Goal: Answer question/provide support

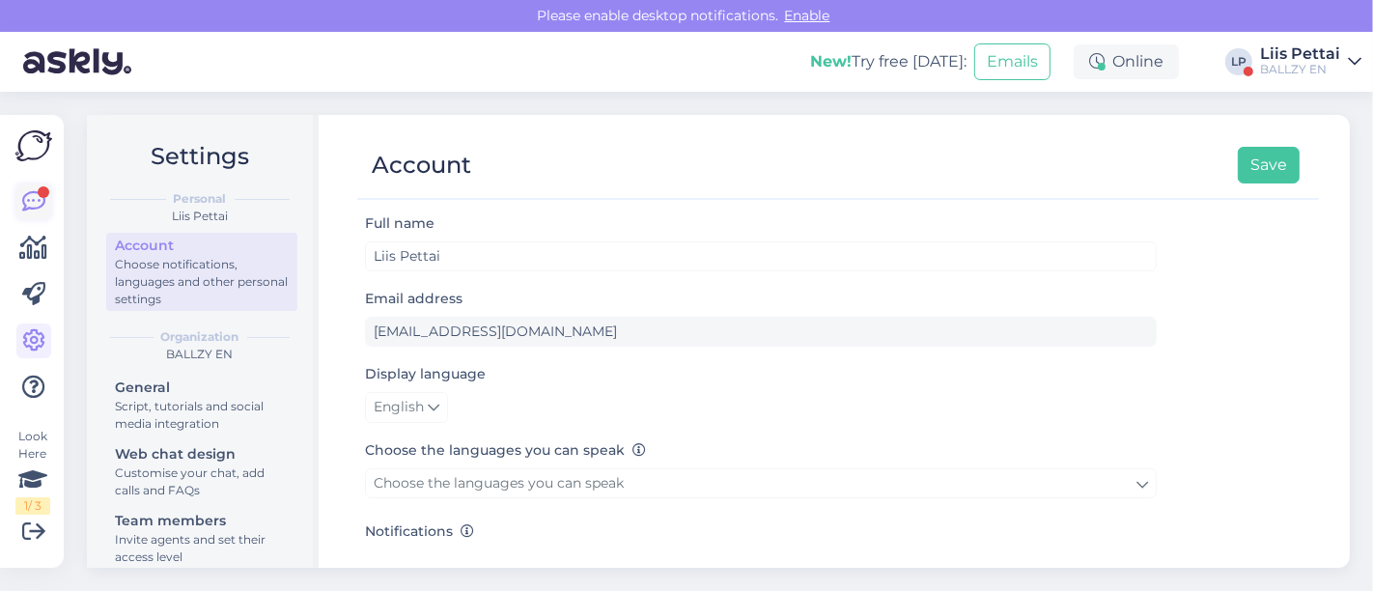
click at [45, 203] on link at bounding box center [33, 201] width 35 height 35
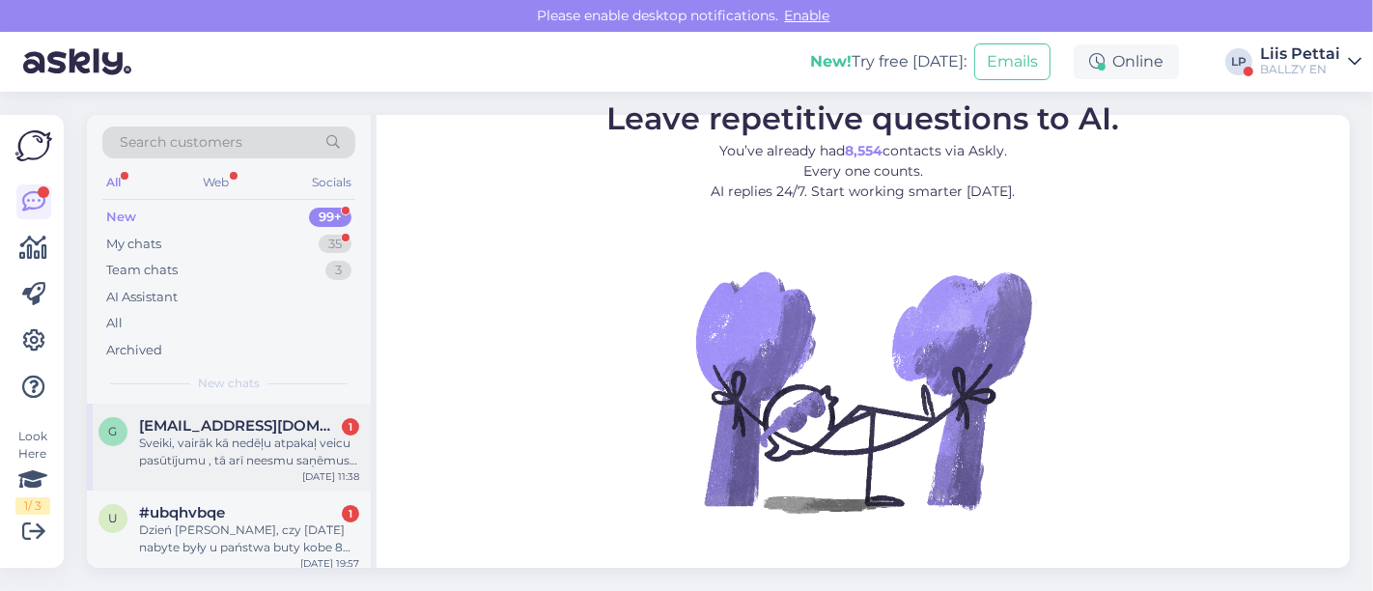
click at [183, 465] on div "Sveiki, vairāk kā nedēļu atpakaļ veicu pasūtījumu , tā arī neesmu saņēmusi ziņu…" at bounding box center [249, 452] width 220 height 35
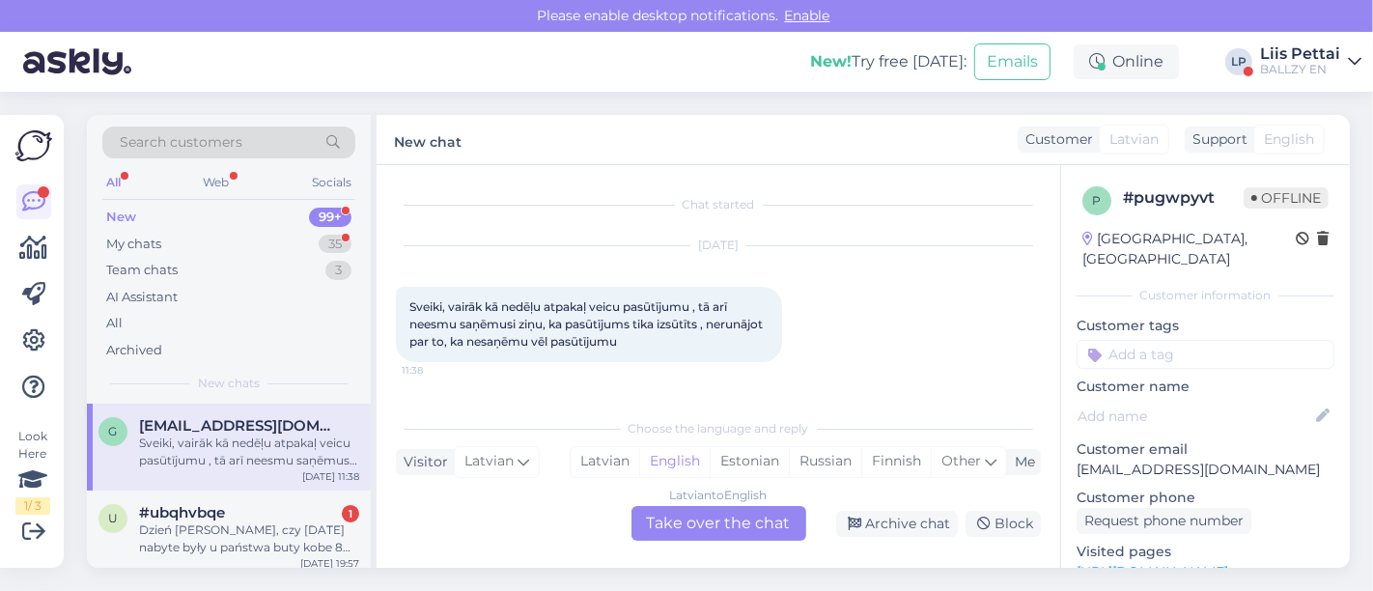
click at [729, 520] on div "Latvian to English Take over the chat" at bounding box center [719, 523] width 175 height 35
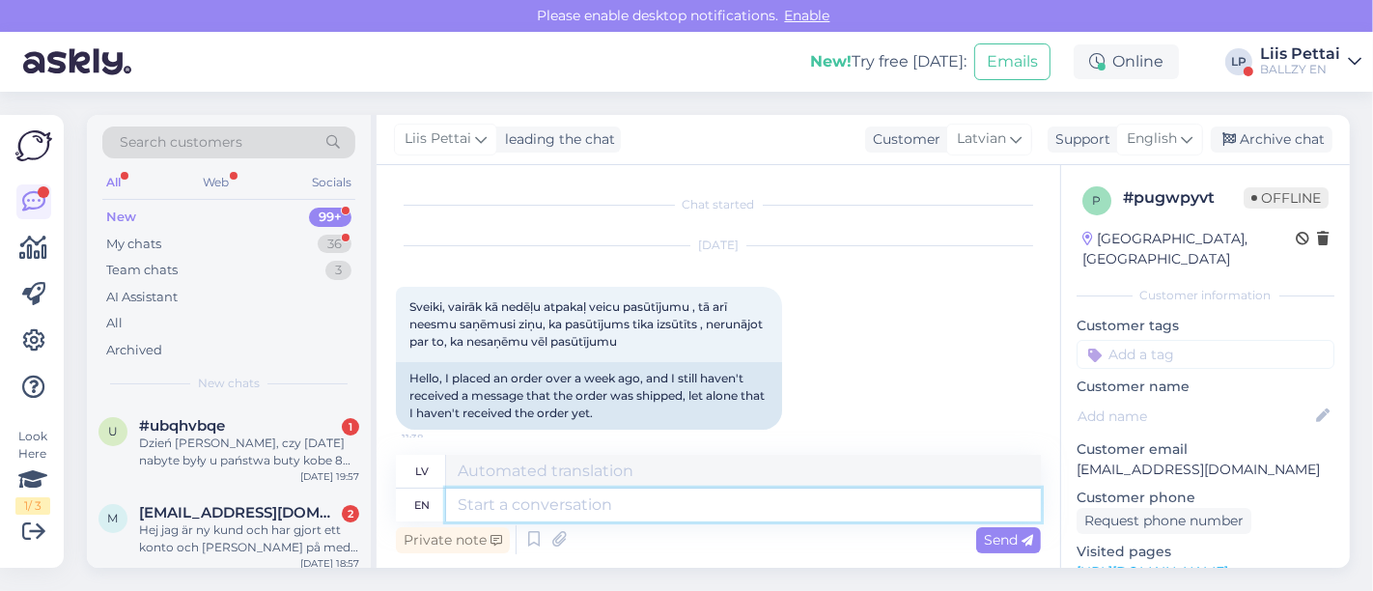
click at [730, 520] on textarea at bounding box center [743, 505] width 595 height 33
type textarea "orer n"
type textarea "rūderis"
type textarea "orer nu,"
type textarea "vai nu,"
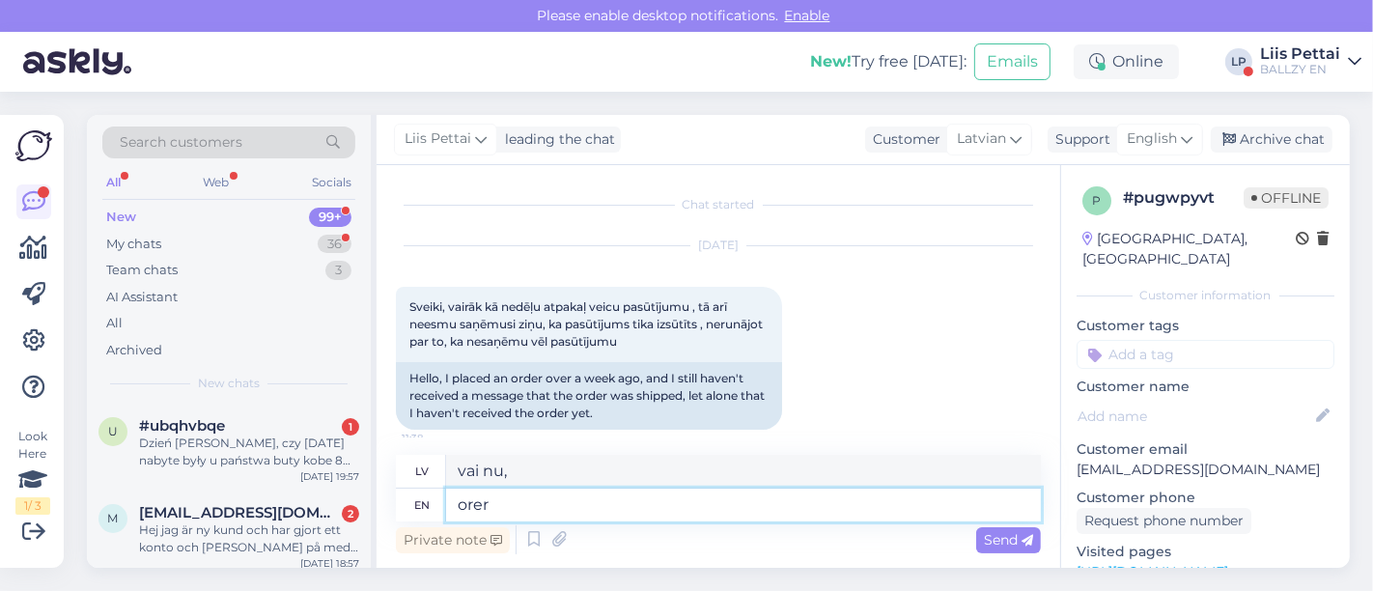
type textarea "ore"
type textarea "rūderis"
type textarea "o"
type textarea "vai"
type textarea "hello, i"
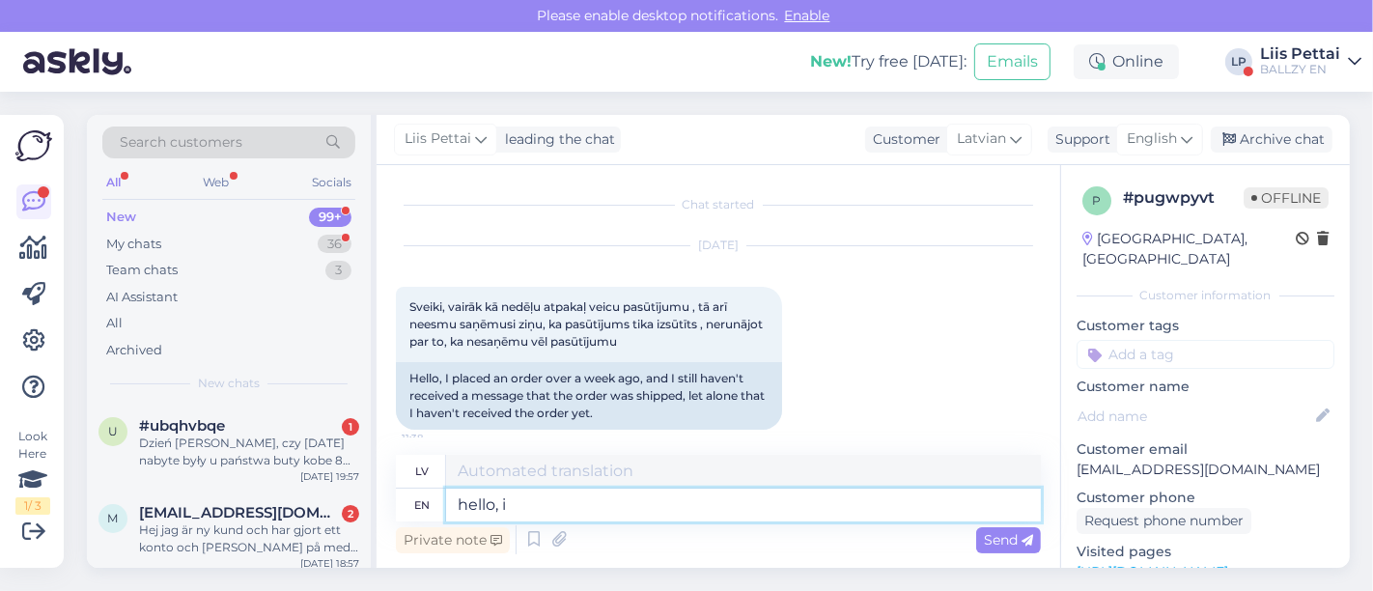
type textarea "sveiki,"
type textarea "hello, your"
type textarea "sveiki, tavs"
type textarea "hello, your order"
type textarea "Sveiki, jūsu pasūtījums"
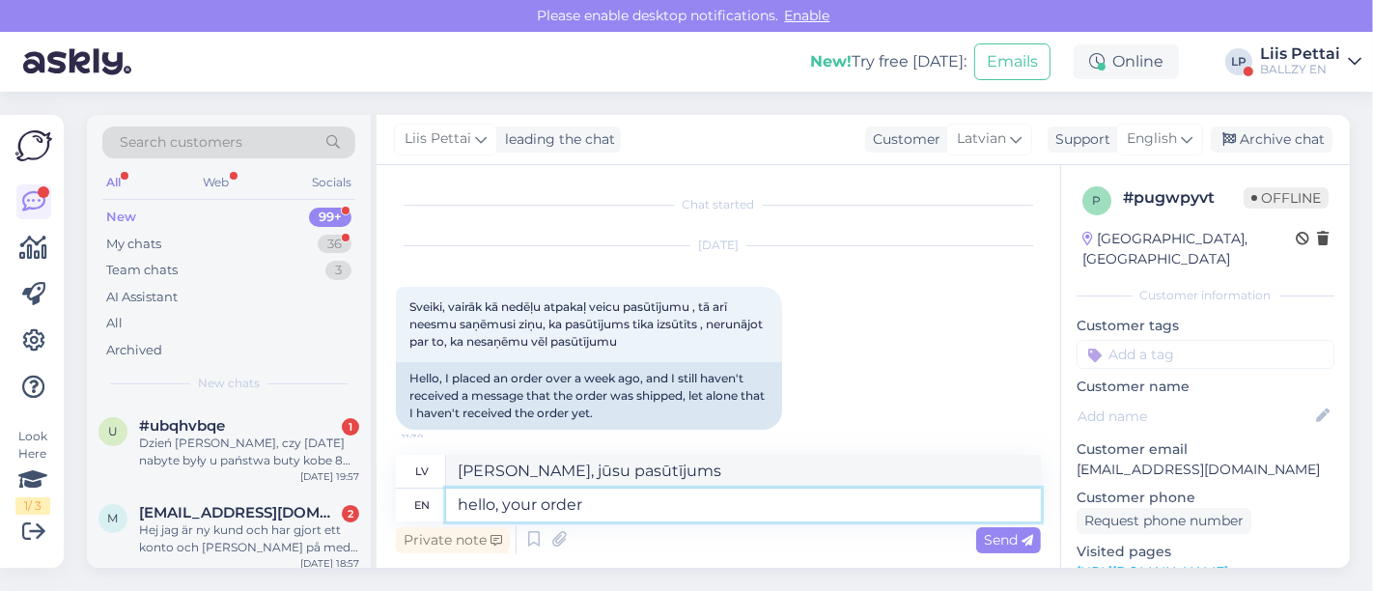
drag, startPoint x: 657, startPoint y: 503, endPoint x: 447, endPoint y: 498, distance: 209.6
click at [447, 498] on textarea "hello, your order" at bounding box center [743, 505] width 595 height 33
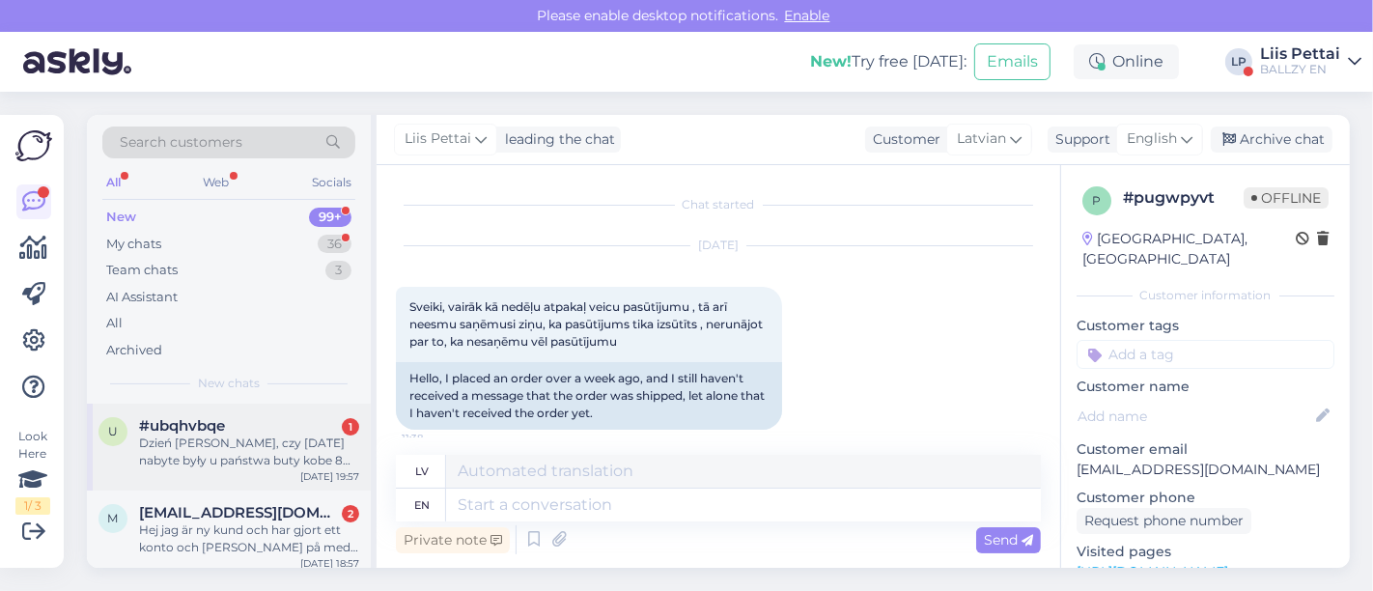
click at [256, 413] on div "u #ubqhvbqe 1 Dzień dobry, czy 13.02.2024 nabyte były u państwa buty kobe 8 cou…" at bounding box center [229, 447] width 284 height 87
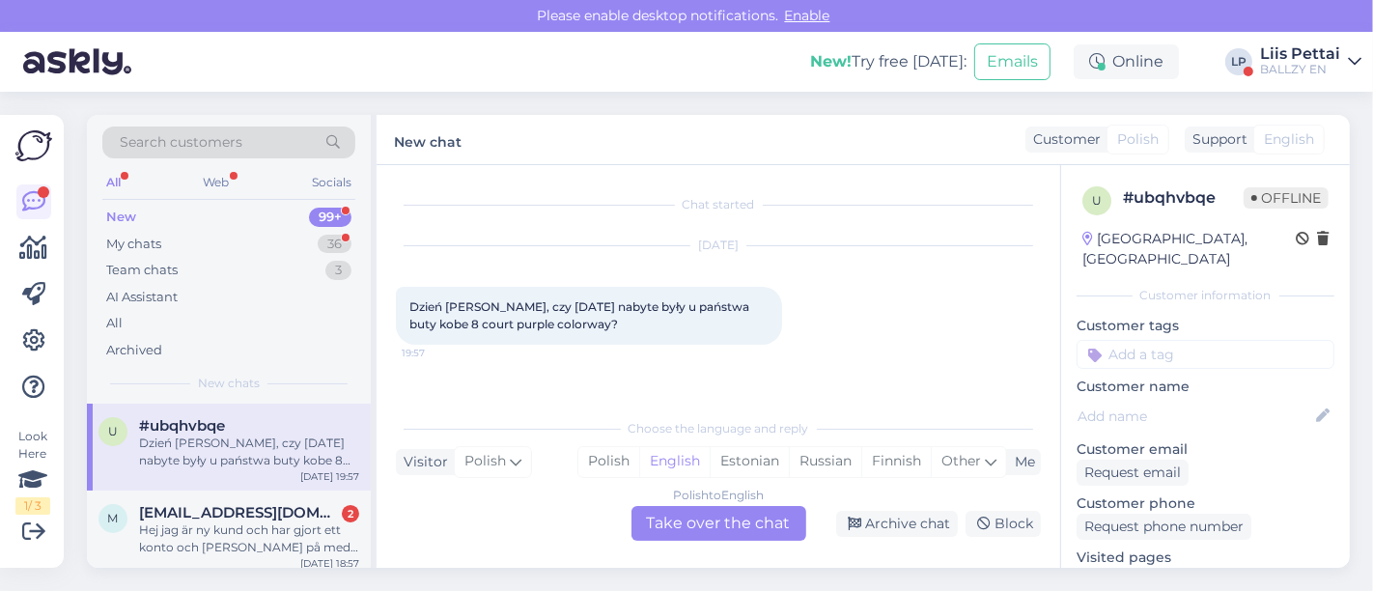
click at [714, 530] on div "Polish to English Take over the chat" at bounding box center [719, 523] width 175 height 35
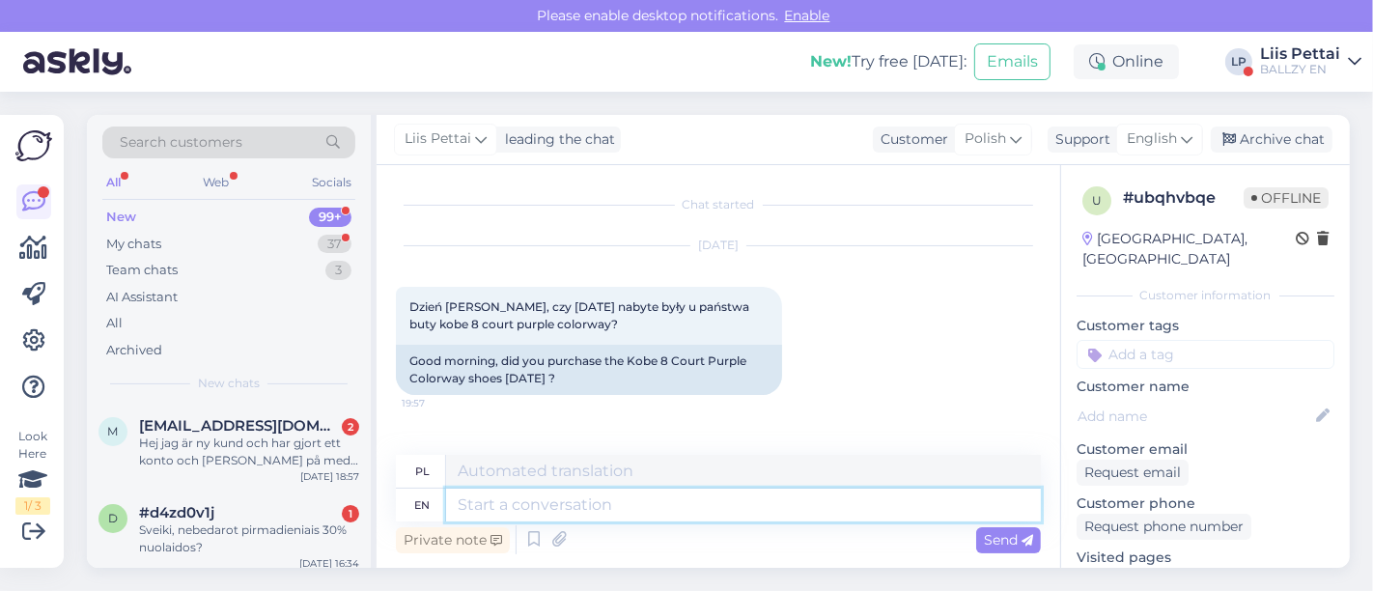
click at [702, 508] on textarea at bounding box center [743, 505] width 595 height 33
click at [1281, 138] on div "Archive chat" at bounding box center [1272, 140] width 122 height 26
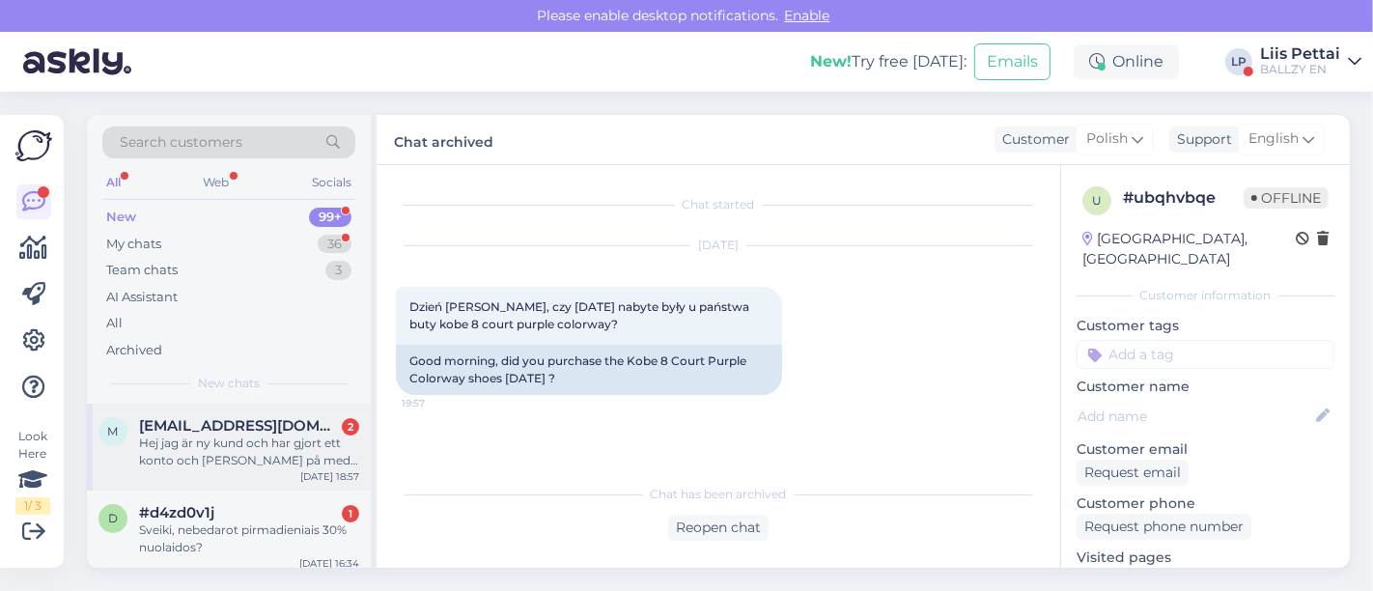
click at [215, 456] on div "Hej jag är ny kund och har gjort ett konto och håller på med en beställning, fi…" at bounding box center [249, 452] width 220 height 35
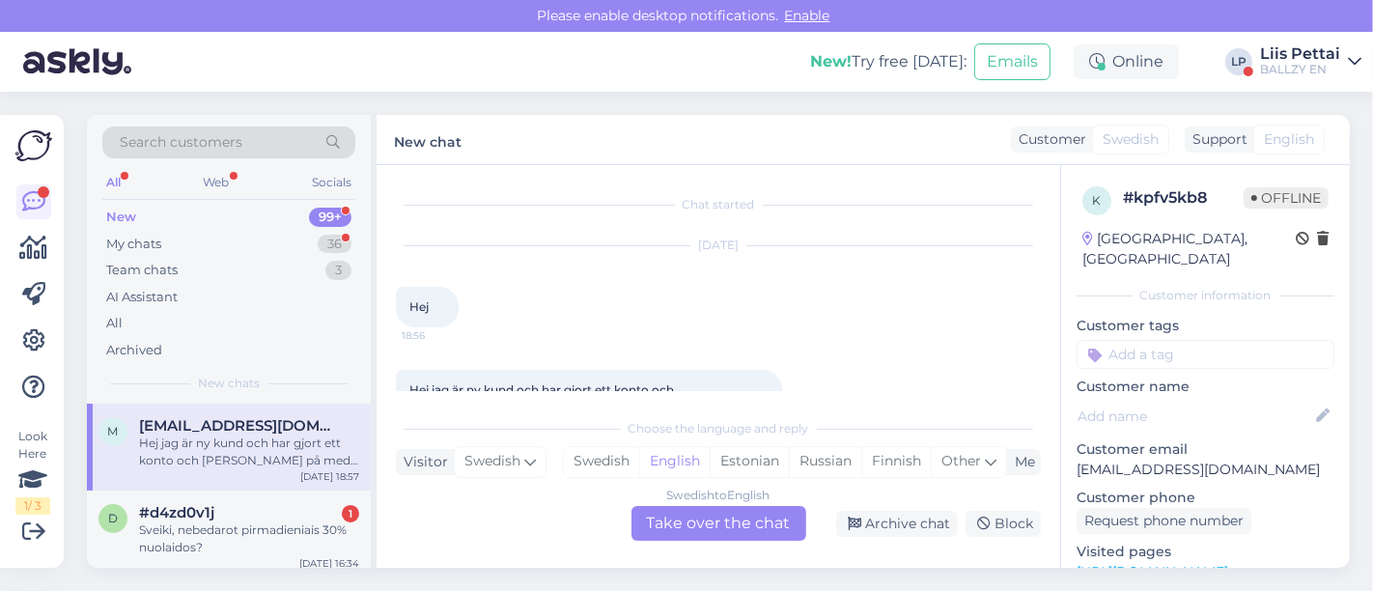
scroll to position [74, 0]
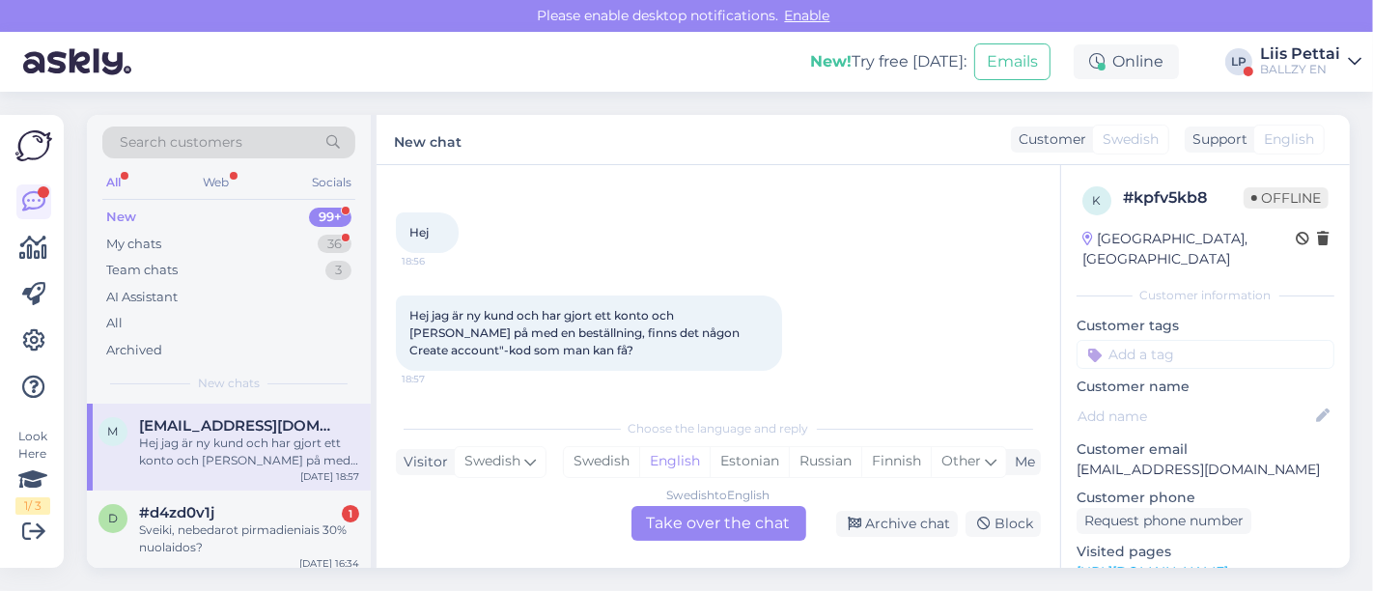
click at [687, 529] on div "Swedish to English Take over the chat" at bounding box center [719, 523] width 175 height 35
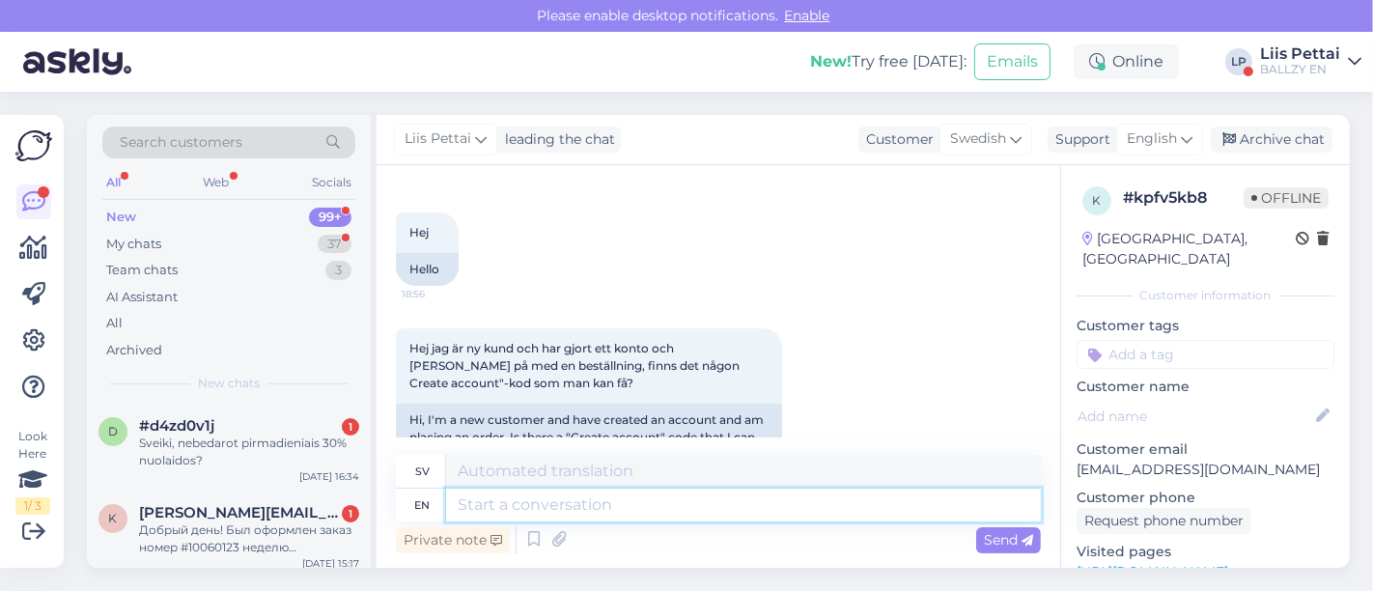
click at [669, 514] on textarea at bounding box center [743, 505] width 595 height 33
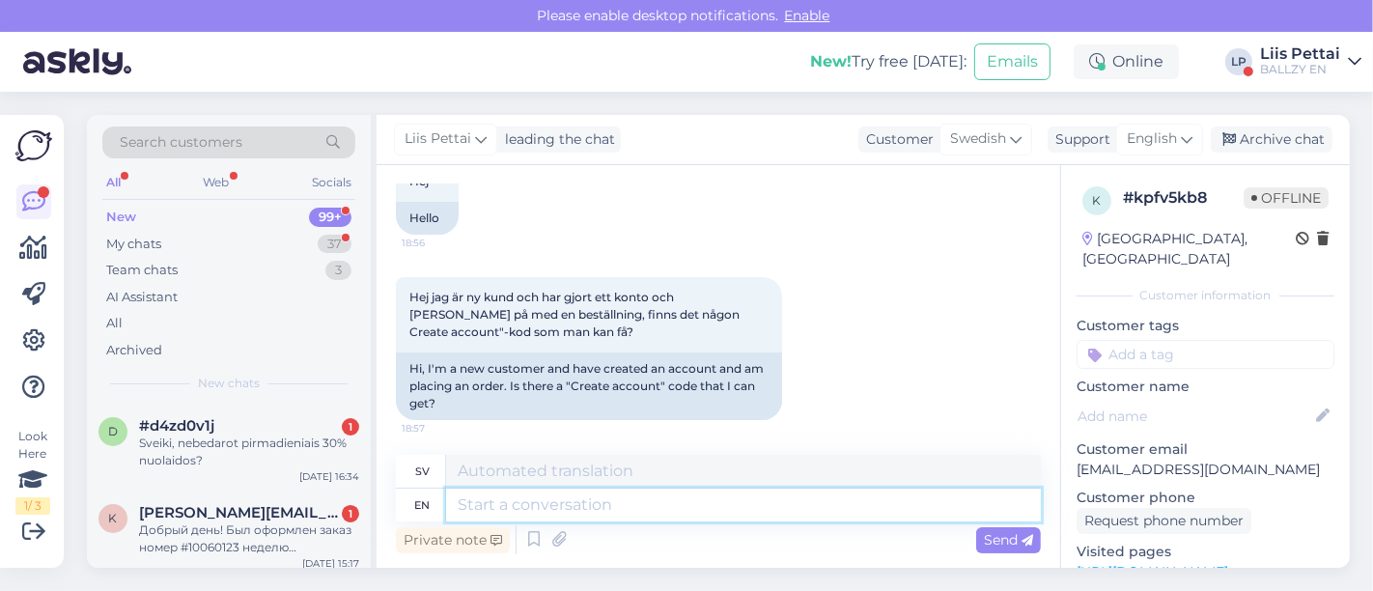
scroll to position [127, 0]
type textarea "its"
type textarea "dess"
type textarea "its in t"
type textarea "det är inne"
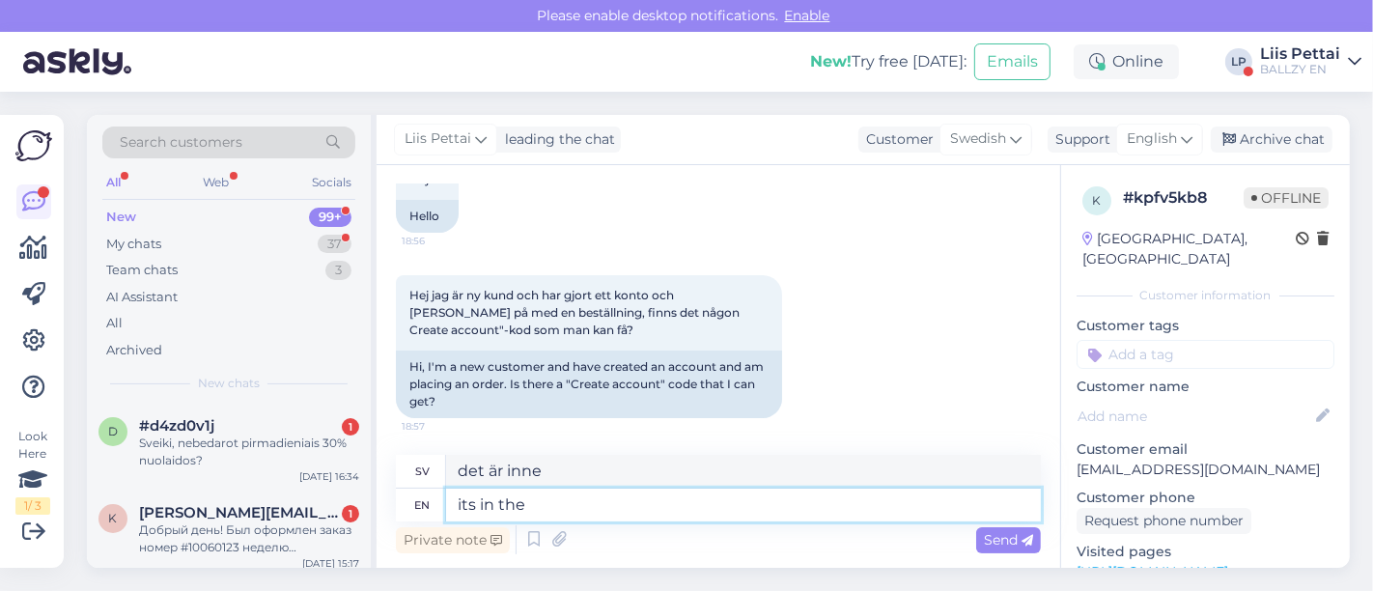
type textarea "its in the"
type textarea "det är i"
type textarea "its in the cart,"
type textarea "den ligger i vagnen,"
type textarea "its in the cart, tehre is"
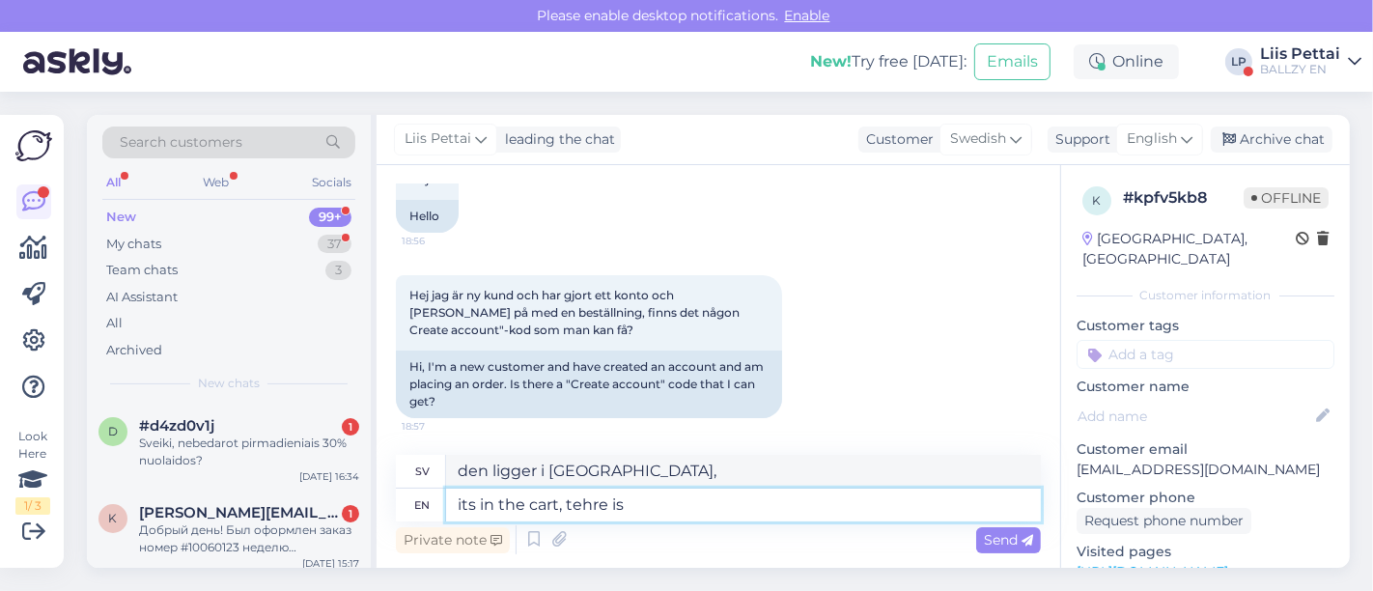
type textarea "Den ligger i vagnen, tehre"
type textarea "its in the cart, tehre is"
type textarea "Den ligger i vagnen, den är"
type textarea "its in the cart, tehre"
type textarea "Den ligger i vagnen, tehre"
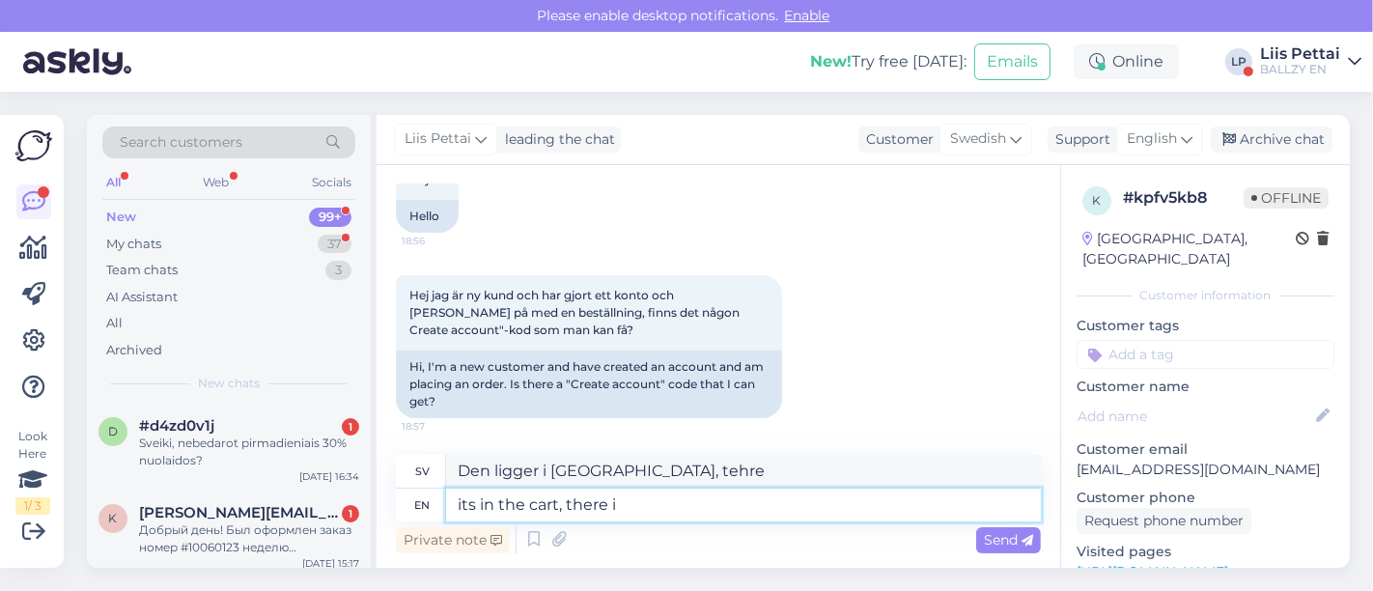
type textarea "its in the cart, there is"
type textarea "den ligger i vagnen, där"
type textarea "its in the cart, there is a"
type textarea "det ligger i vagnen, det finns"
type textarea "its in the cart, there is a"
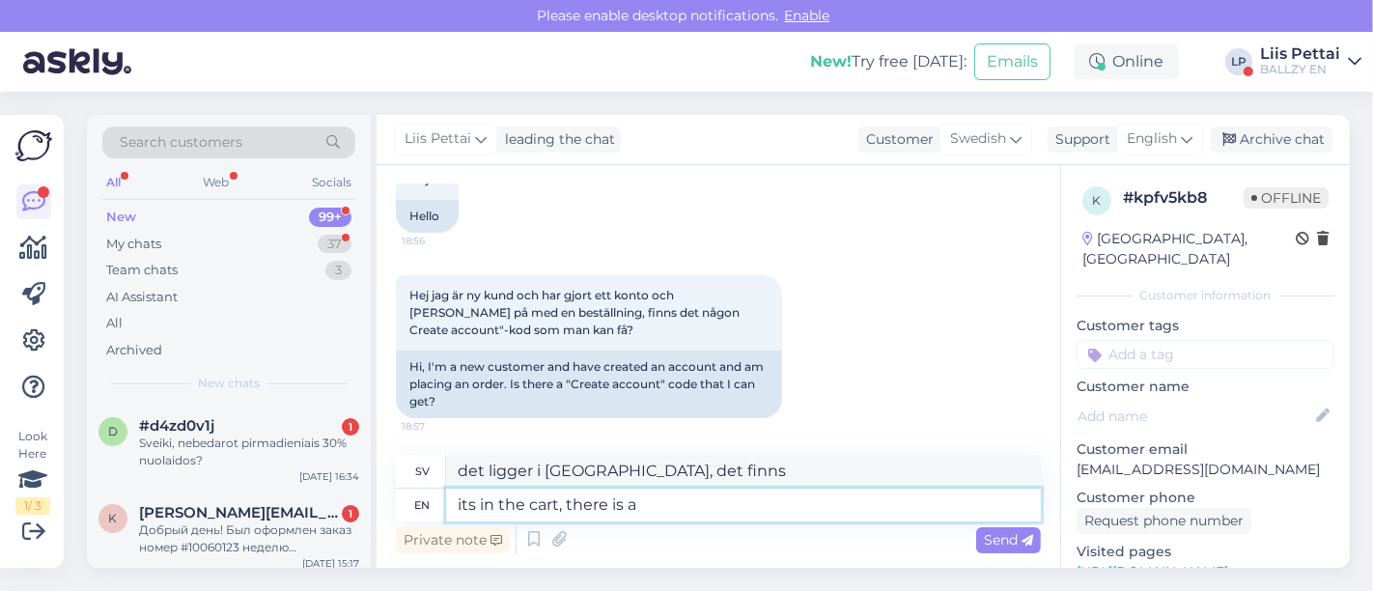
type textarea "det finns i vagnen, det finns en"
type textarea "its in the cart, there is a button"
type textarea "Den ligger i varukorgen, det finns en knapp"
type textarea "its in the cart, there is a button to"
type textarea "den ligger i varukorgen, det finns en knapp för att"
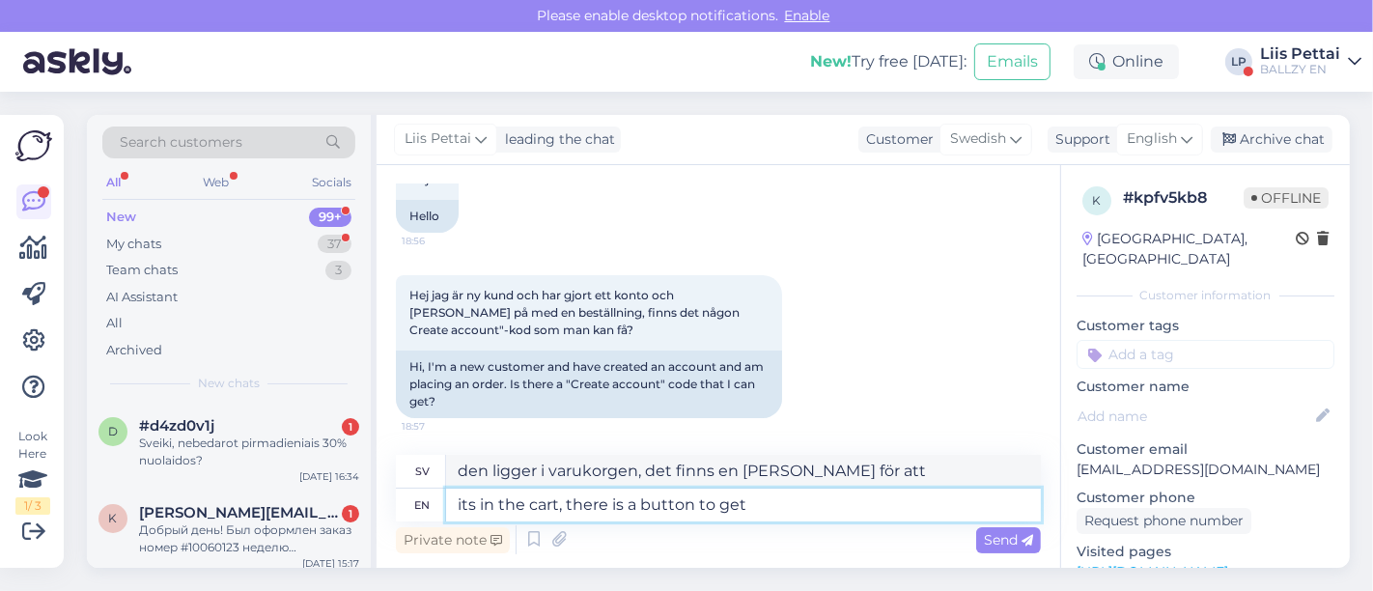
type textarea "its in the cart, there is a button to get"
type textarea "den ligger i varukorgen, det finns en knapp för att hämta den"
type textarea "its in the cart, there is a button to get 5% d"
type textarea "Den ligger i varukorgen, det finns en knapp för att få 5%"
type textarea "its in the cart, there is a button to get 5% discount"
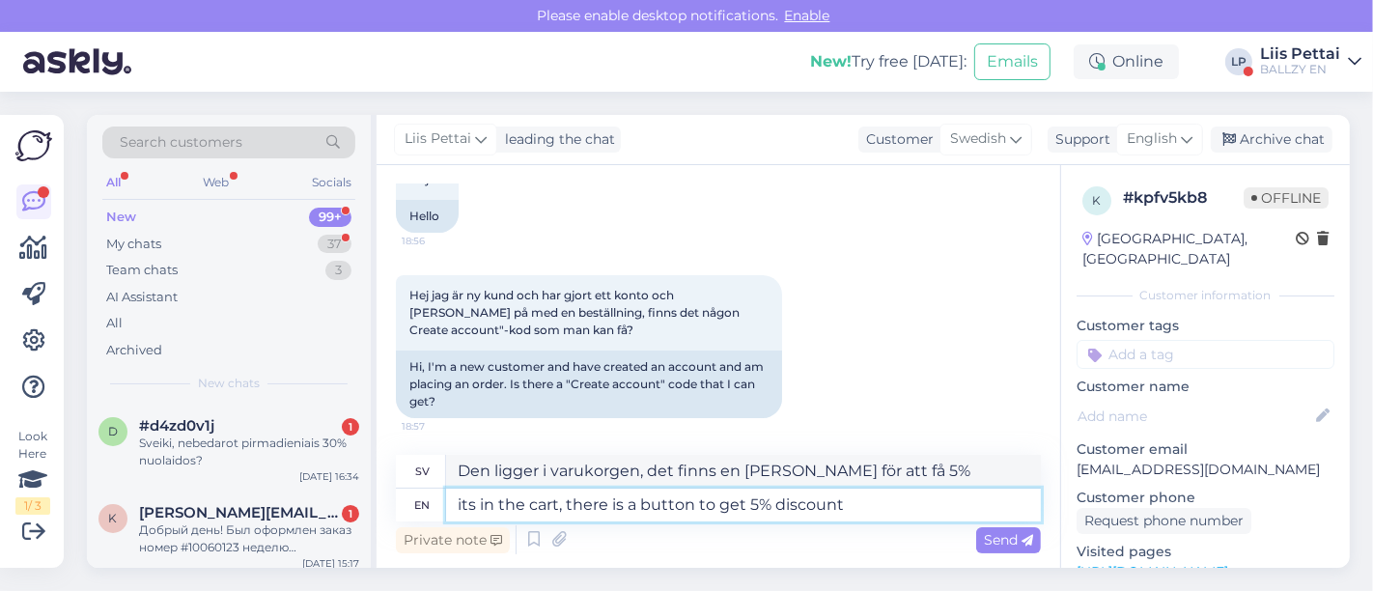
type textarea "Den ligger i varukorgen, det finns en knapp för att få 5% rabatt"
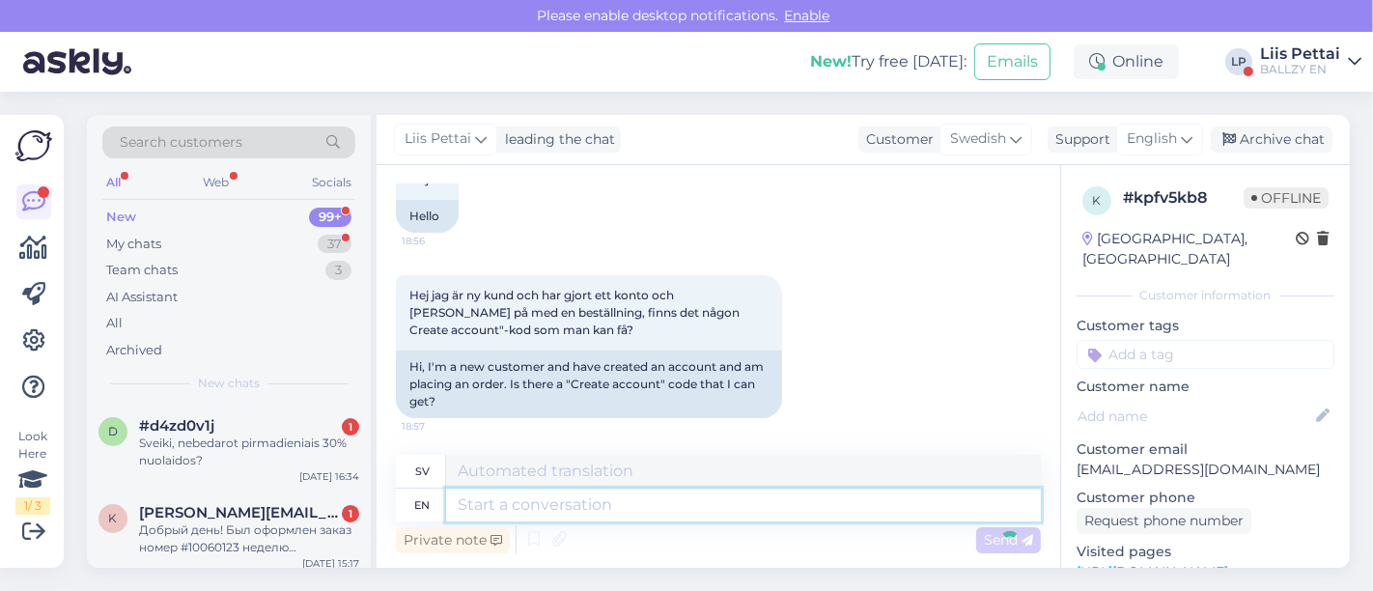
scroll to position [301, 0]
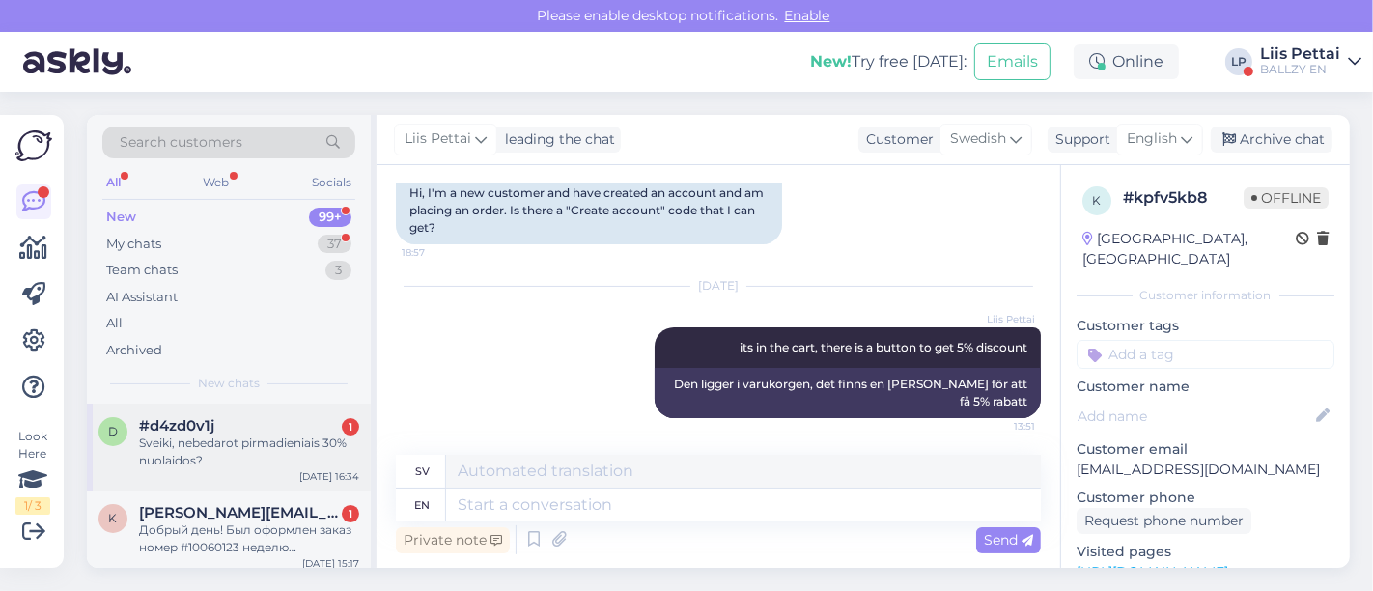
click at [263, 450] on div "Sveiki, nebedarot pirmadieniais 30% nuolaidos?" at bounding box center [249, 452] width 220 height 35
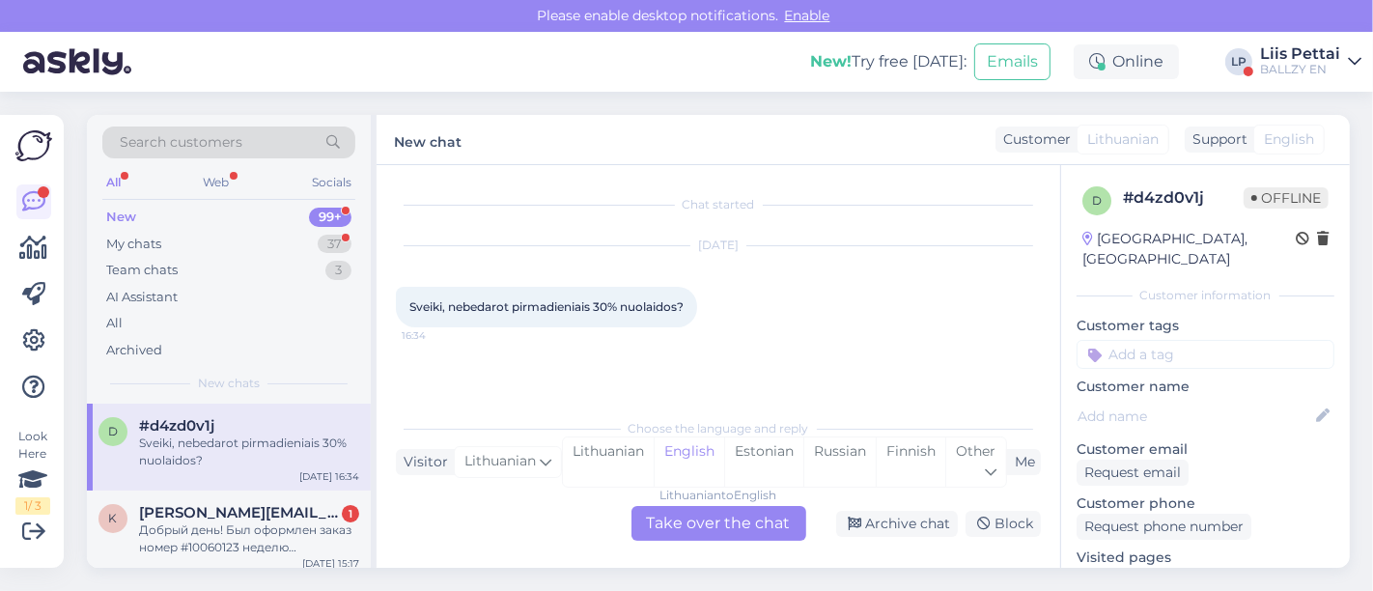
click at [672, 550] on div "Chat started Sep 15 2025 Sveiki, nebedarot pirmadieniais 30% nuolaidos? 16:34 C…" at bounding box center [719, 366] width 684 height 403
click at [673, 526] on div "Lithuanian to English Take over the chat" at bounding box center [719, 523] width 175 height 35
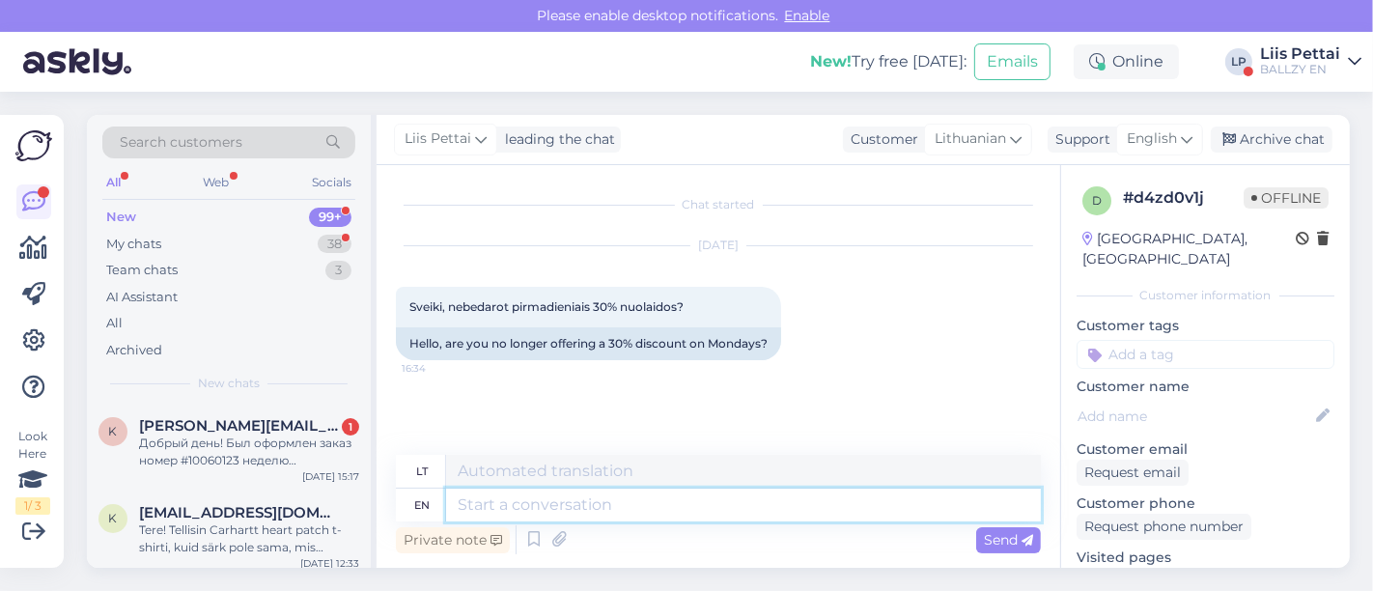
click at [648, 514] on textarea at bounding box center [743, 505] width 595 height 33
type textarea "it w"
type textarea "tai"
type textarea "it was"
type textarea "tai buvo"
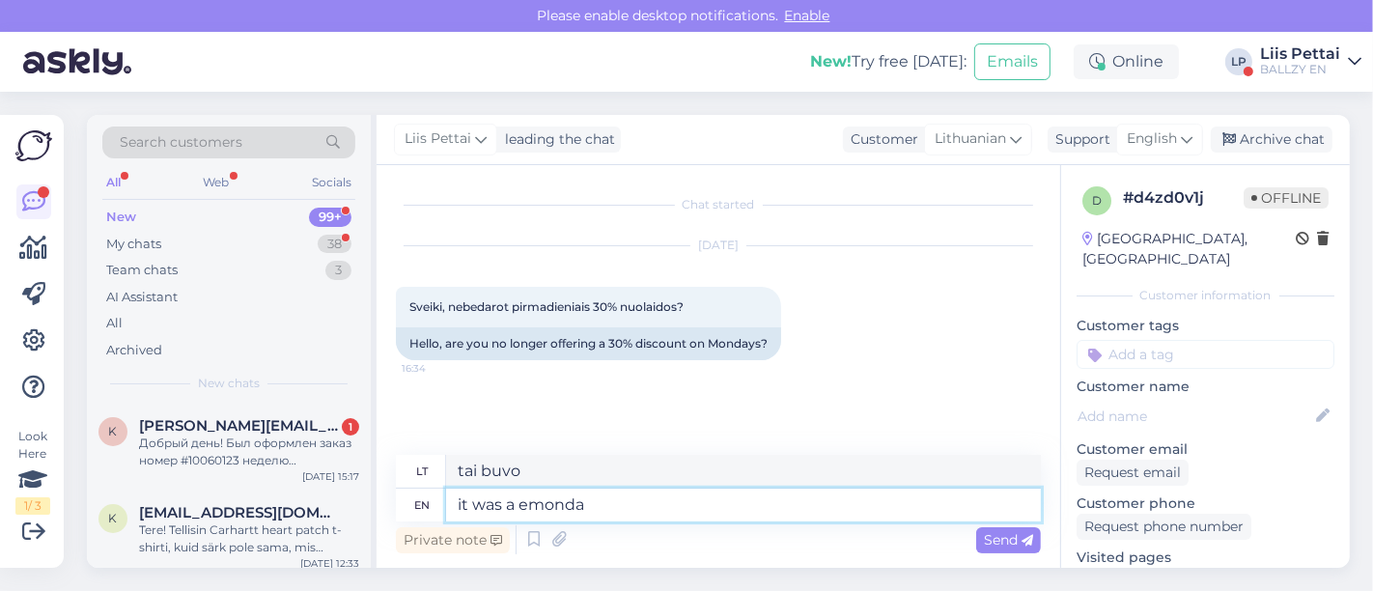
type textarea "it was a emonday"
type textarea "buvo pirmadienis"
type textarea "it was a emonday,"
type textarea "buvo pirmadienis,"
type textarea "it was a emonday, once"
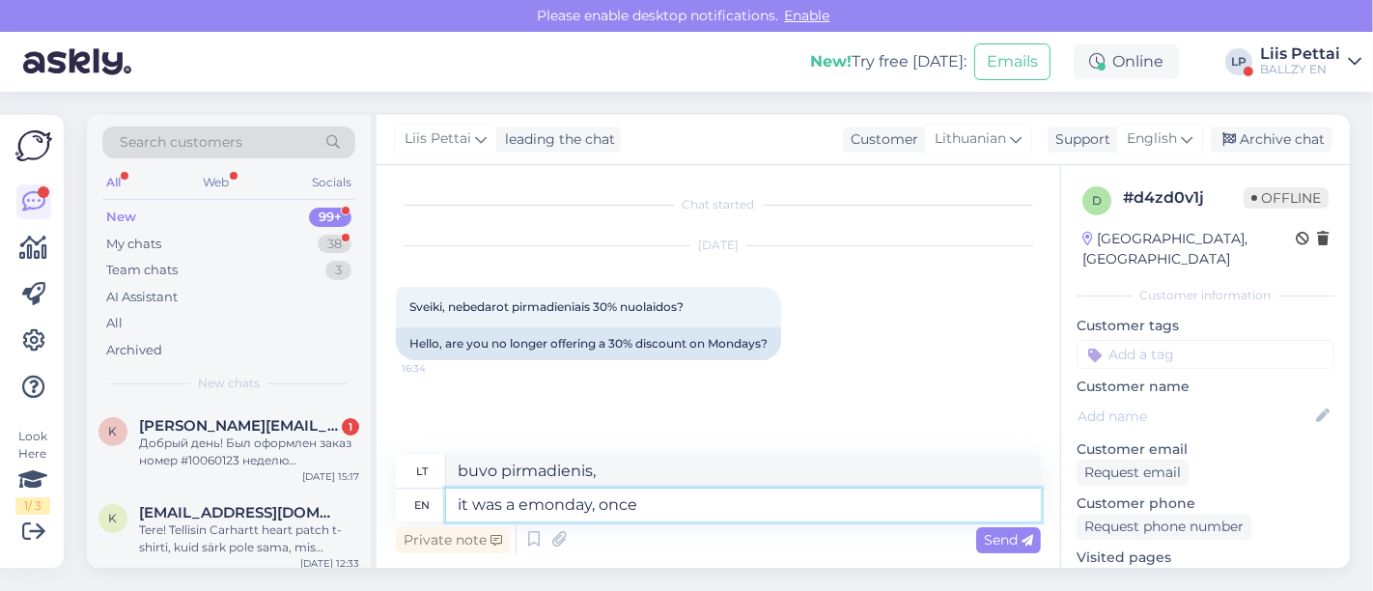
type textarea "buvo pirmadienis, kartą"
type textarea "it was a emonday, once in every"
type textarea "tai buvo pirmadienis, kartą per"
type textarea "it was a emonday, once in every 4"
type textarea "Tai buvo pirmadienis, kartą iš keturių"
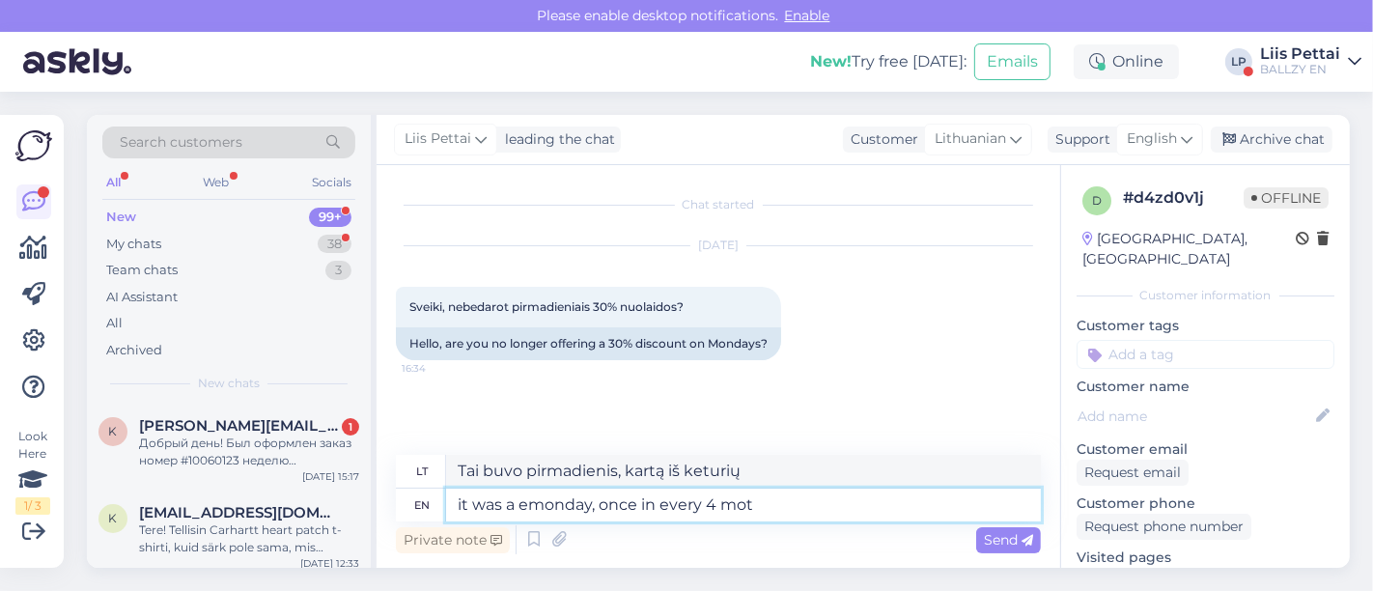
type textarea "it was a emonday, once in every 4 mo"
type textarea "Tai buvo pirmadienis, kartą per 4 mėnesius"
type textarea "it was a emonday, once in every 4 months"
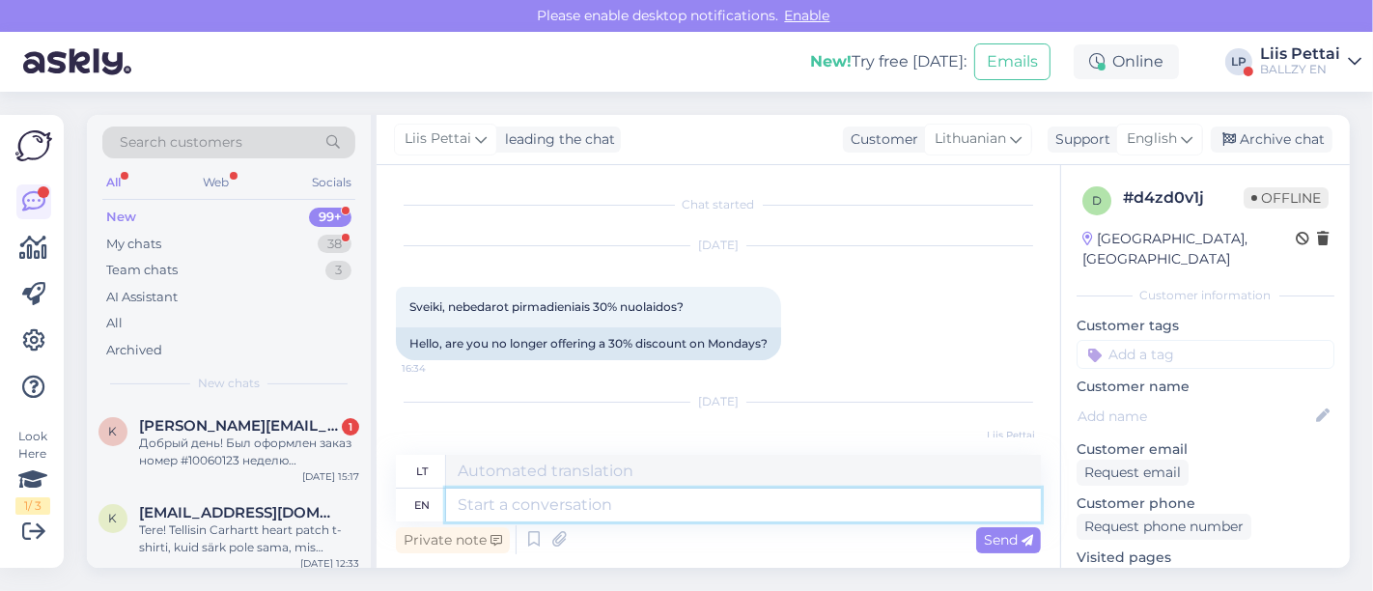
scroll to position [116, 0]
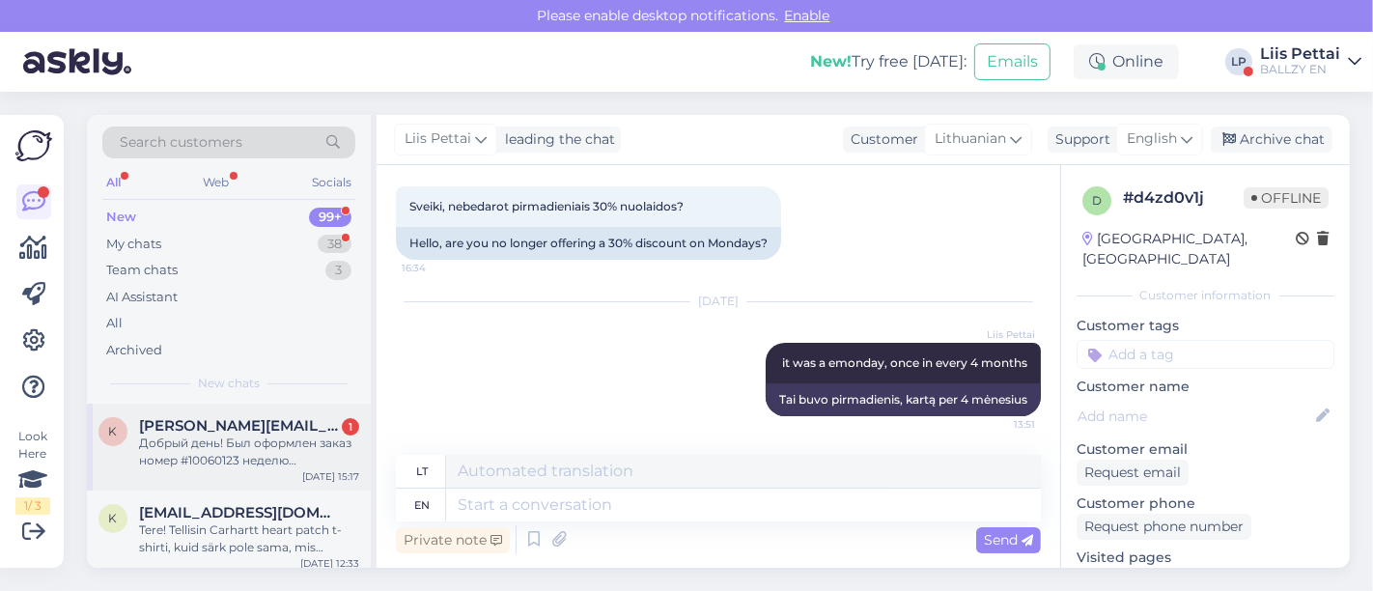
click at [254, 437] on div "Добрый день! Был оформлен заказ номер #10060123 неделю назад,никакой информации…" at bounding box center [249, 452] width 220 height 35
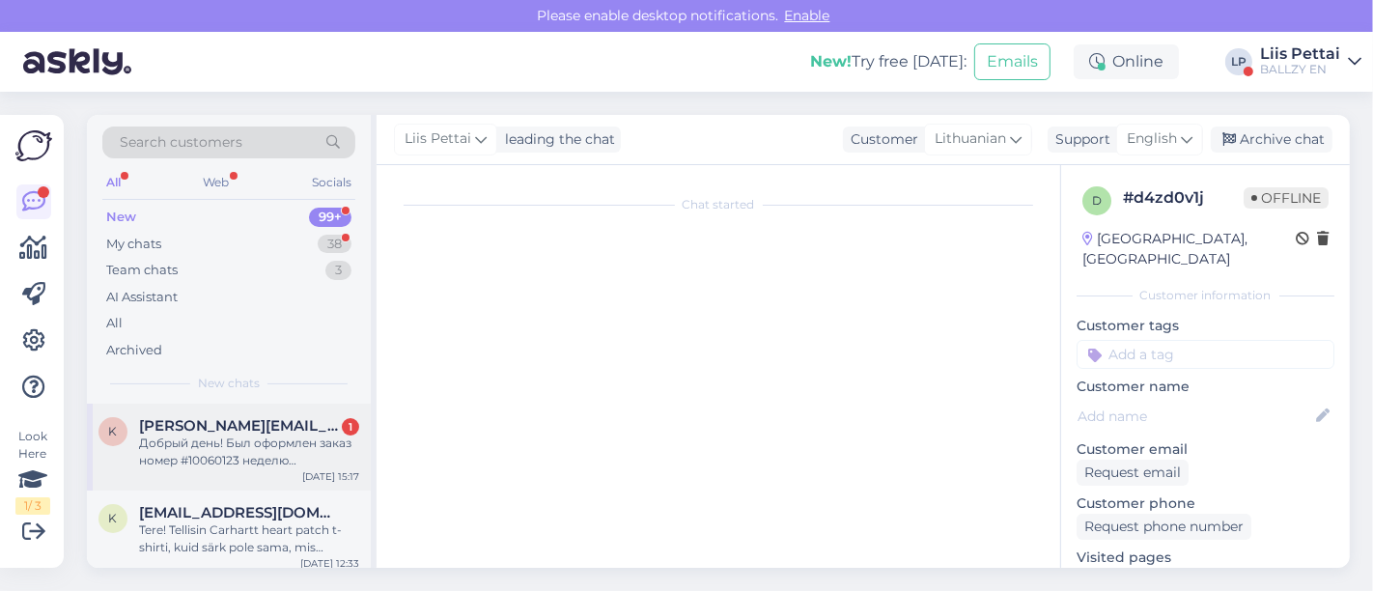
scroll to position [8, 0]
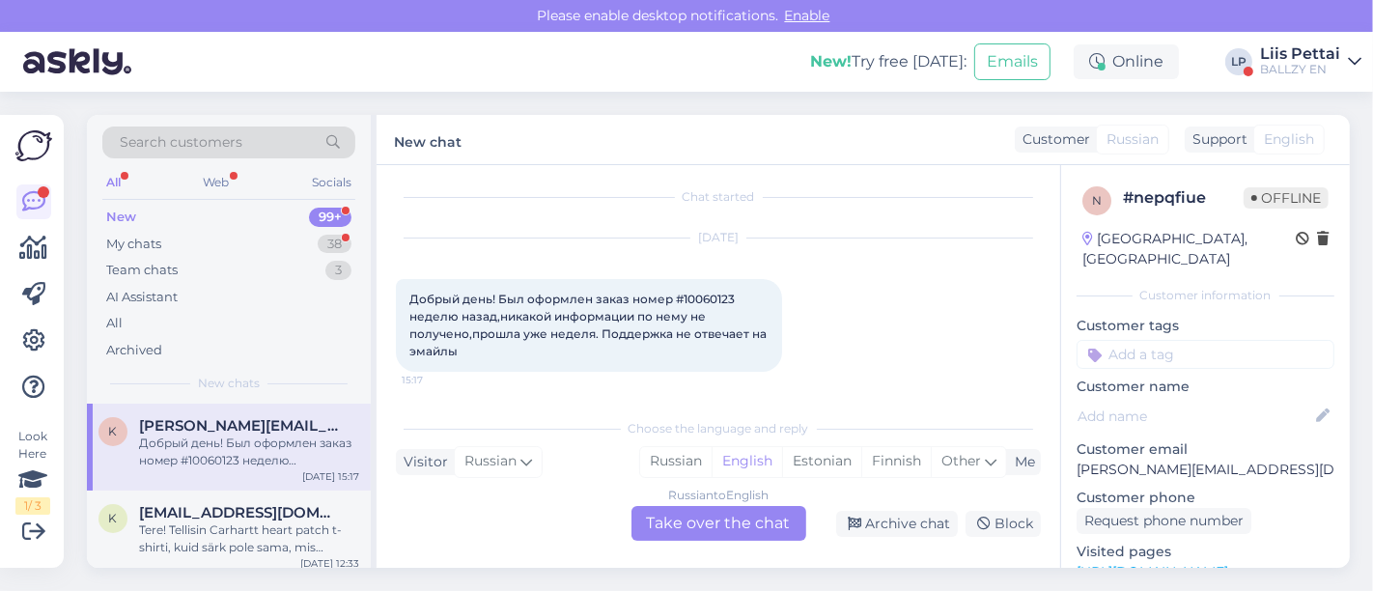
click at [697, 524] on div "Russian to English Take over the chat" at bounding box center [719, 523] width 175 height 35
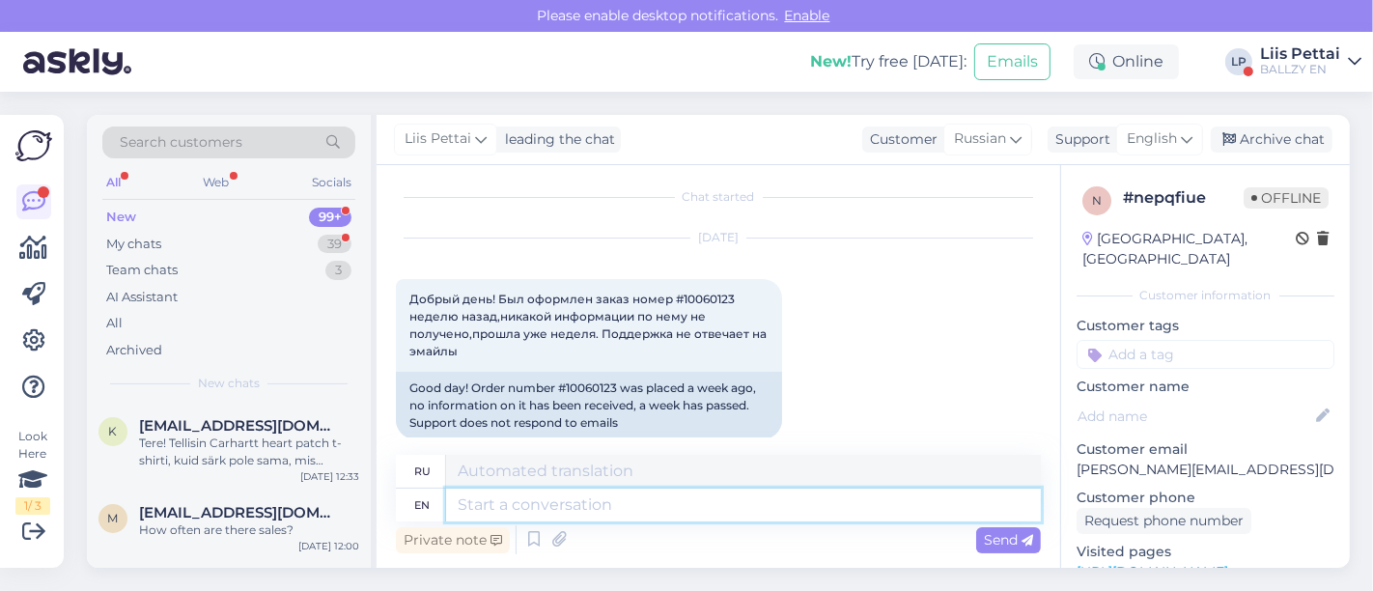
click at [676, 515] on textarea at bounding box center [743, 505] width 595 height 33
drag, startPoint x: 567, startPoint y: 392, endPoint x: 623, endPoint y: 396, distance: 56.1
click at [623, 396] on div "Good day! Order number #10060123 was placed a week ago, no information on it ha…" at bounding box center [589, 406] width 386 height 68
copy div "10060123"
click at [584, 509] on textarea at bounding box center [743, 505] width 595 height 33
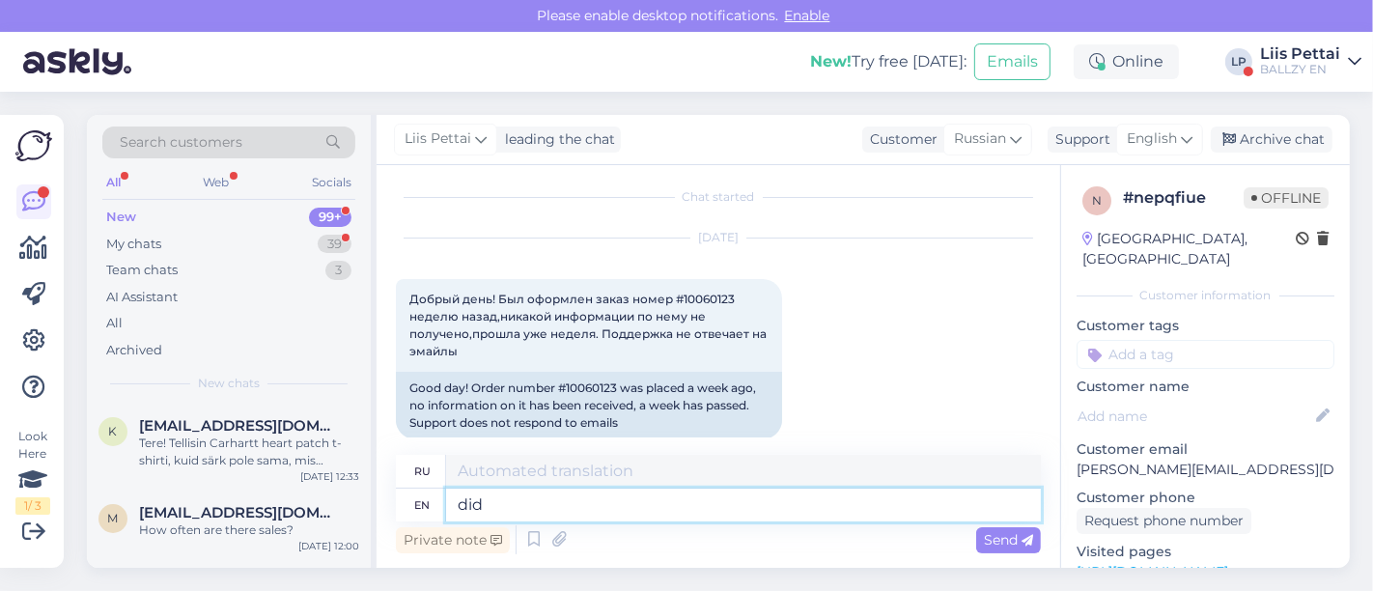
type textarea "did y"
type textarea "делал"
type textarea "did you"
type textarea "ты сделал?"
type textarea "did you not ge"
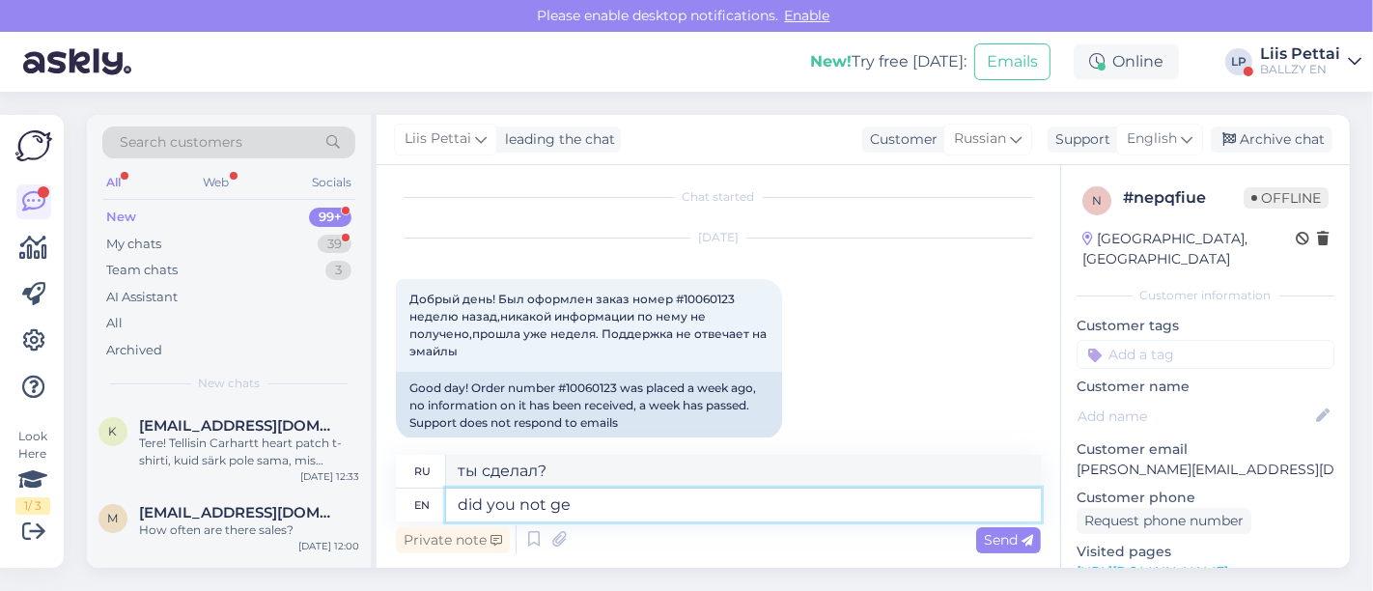
type textarea "ты не?"
type textarea "did you not get tra"
type textarea "ты не получил?"
type textarea "did you not get tracking"
type textarea "вы не получили отслеживание"
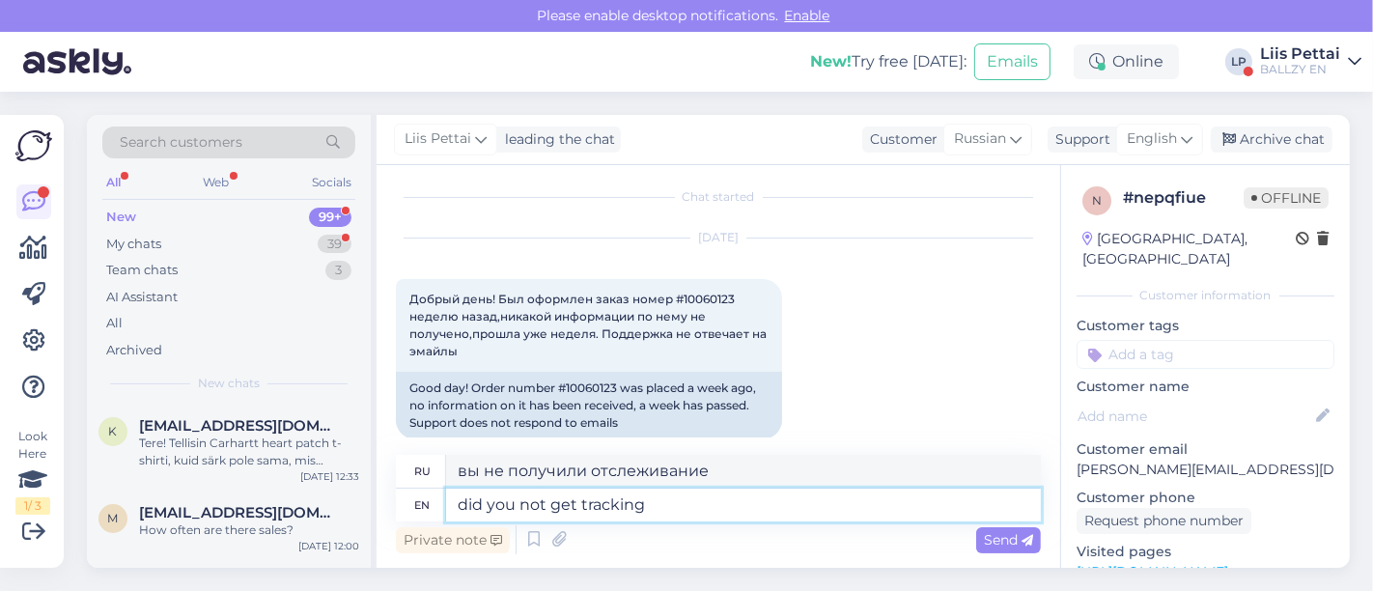
type textarea "did you not get tracking ?"
type textarea "у вас нет отслеживания?"
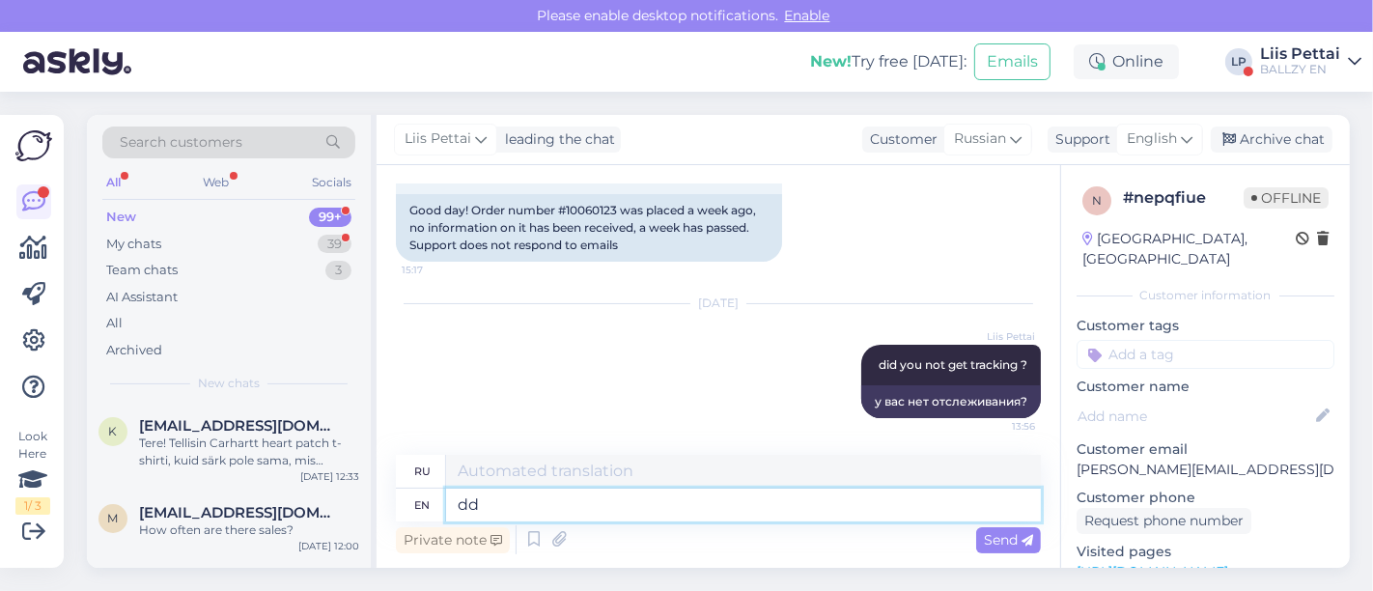
type textarea "dd"
type textarea "дд"
type textarea "d"
type textarea "check"
type textarea "проверять"
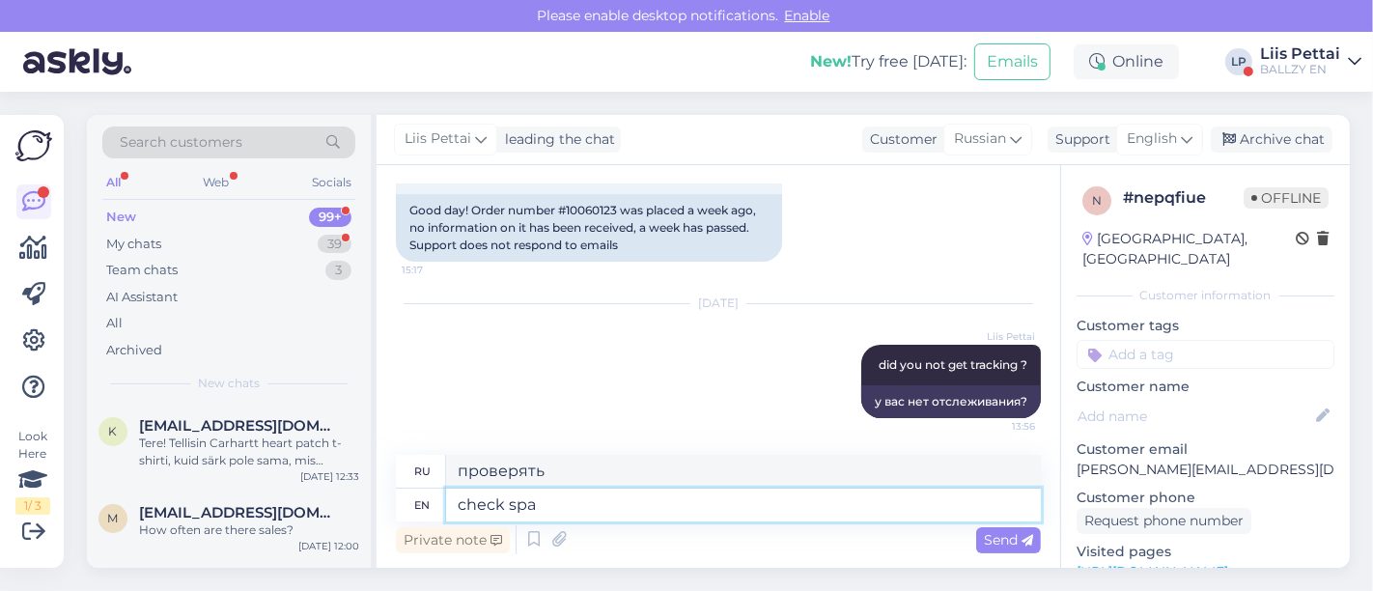
type textarea "check spam"
type textarea "проверить спам"
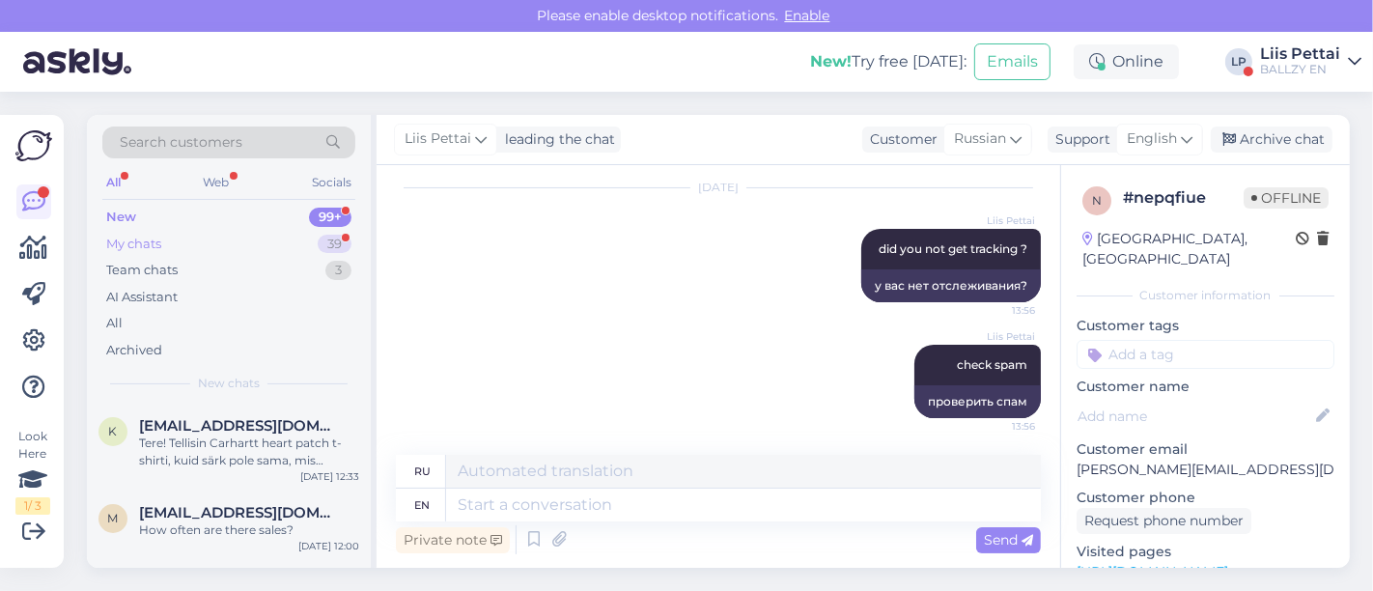
click at [260, 231] on div "My chats 39" at bounding box center [228, 244] width 253 height 27
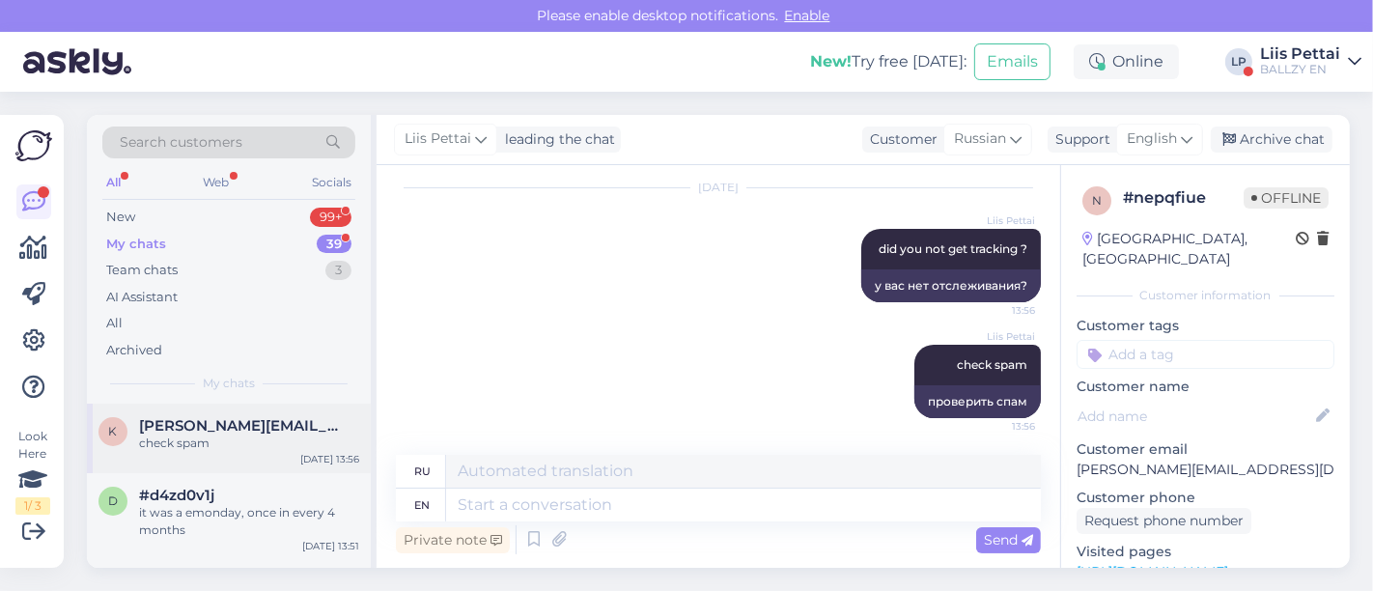
click at [250, 420] on span "krupko.veronika@icloud.com" at bounding box center [239, 425] width 201 height 17
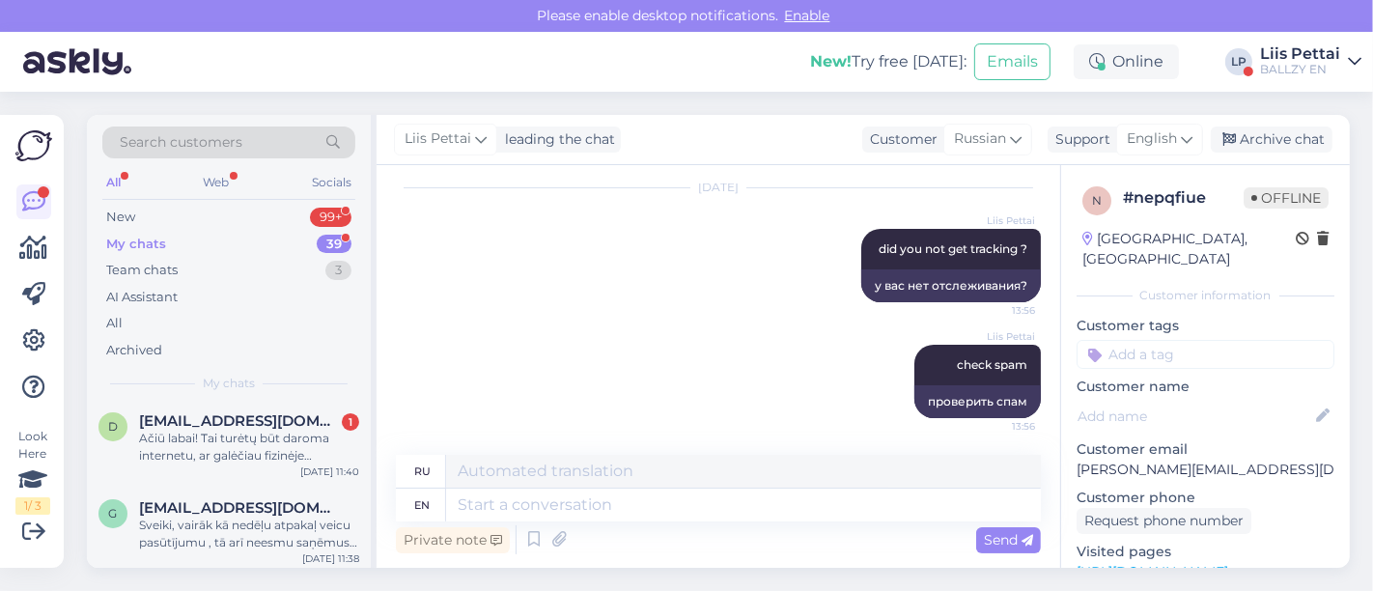
scroll to position [257, 0]
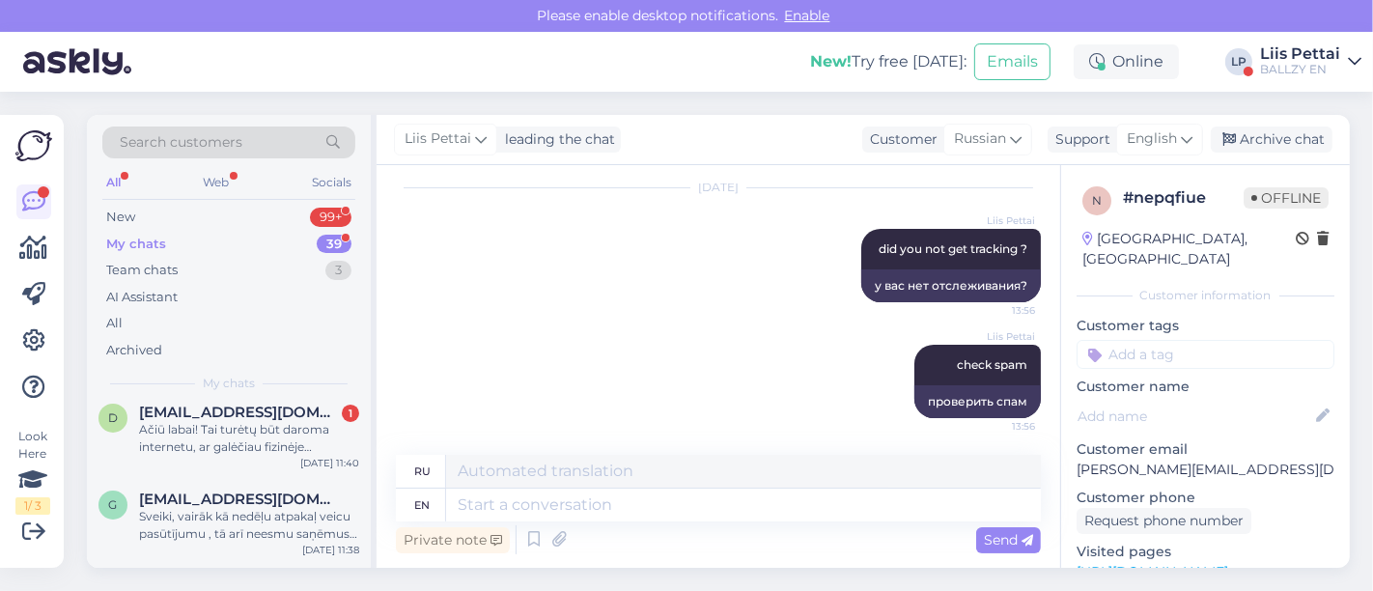
click at [250, 421] on div "Ačiū labai! Tai turėtų būt daroma internetu, ar galėčiau fizinėje parduotuvėje,…" at bounding box center [249, 438] width 220 height 35
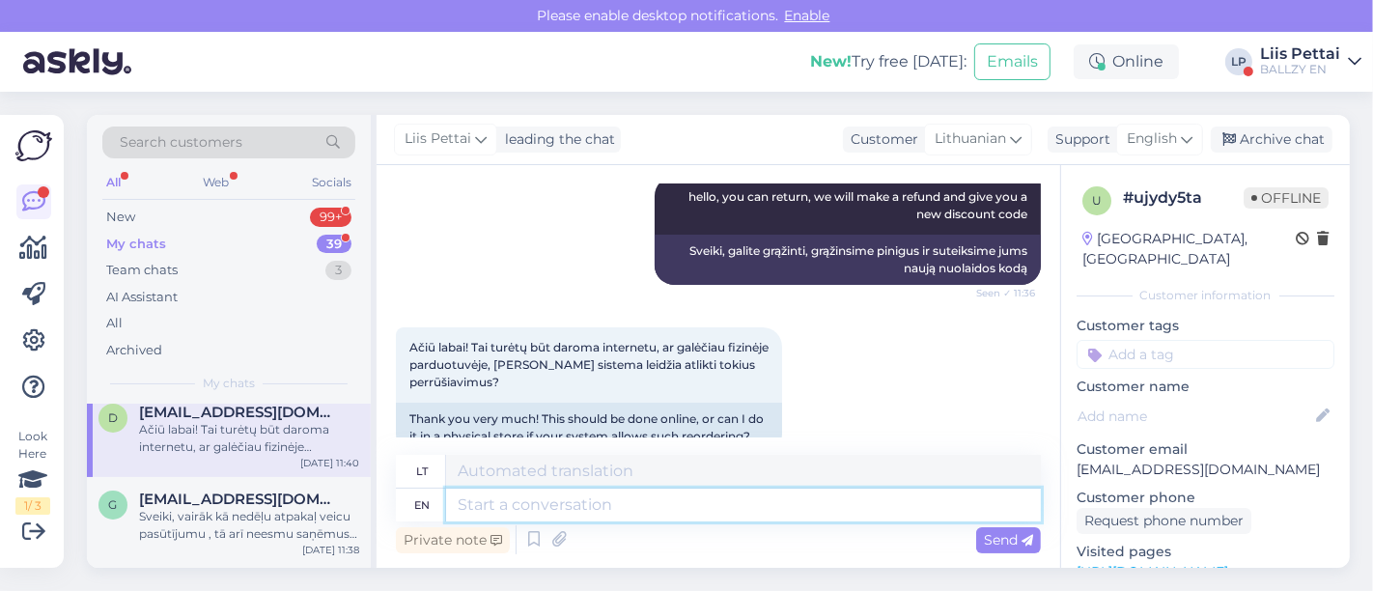
click at [504, 498] on textarea at bounding box center [743, 505] width 595 height 33
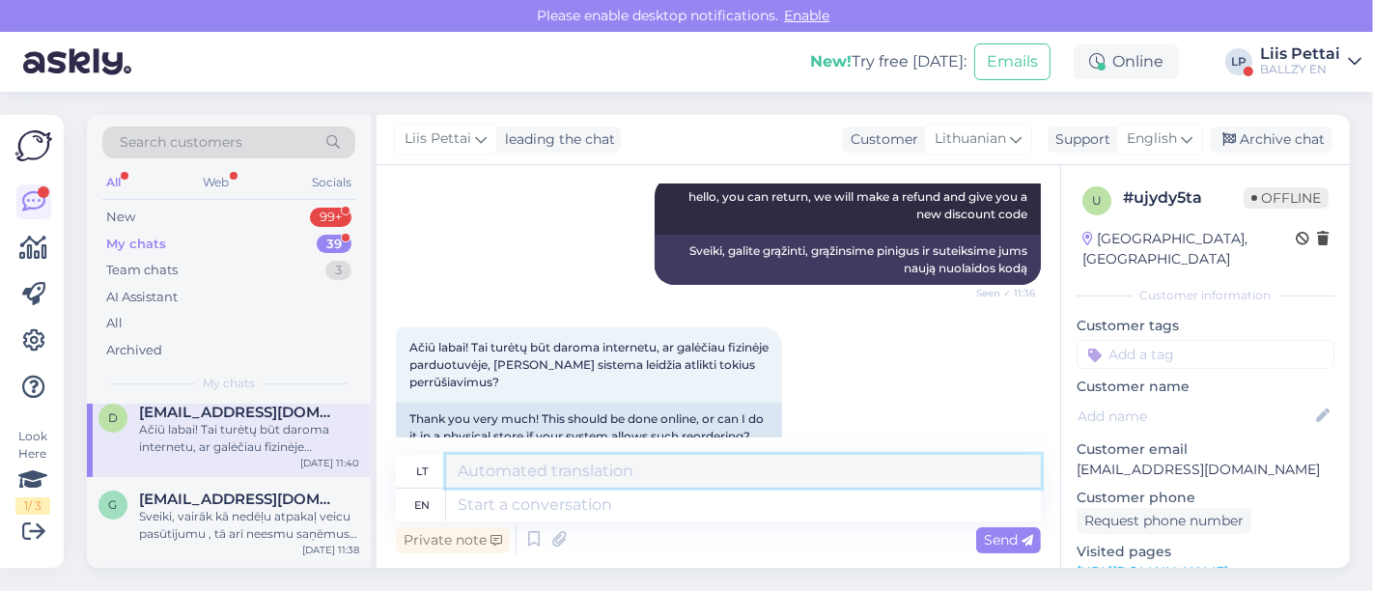
click at [850, 485] on textarea at bounding box center [743, 471] width 595 height 33
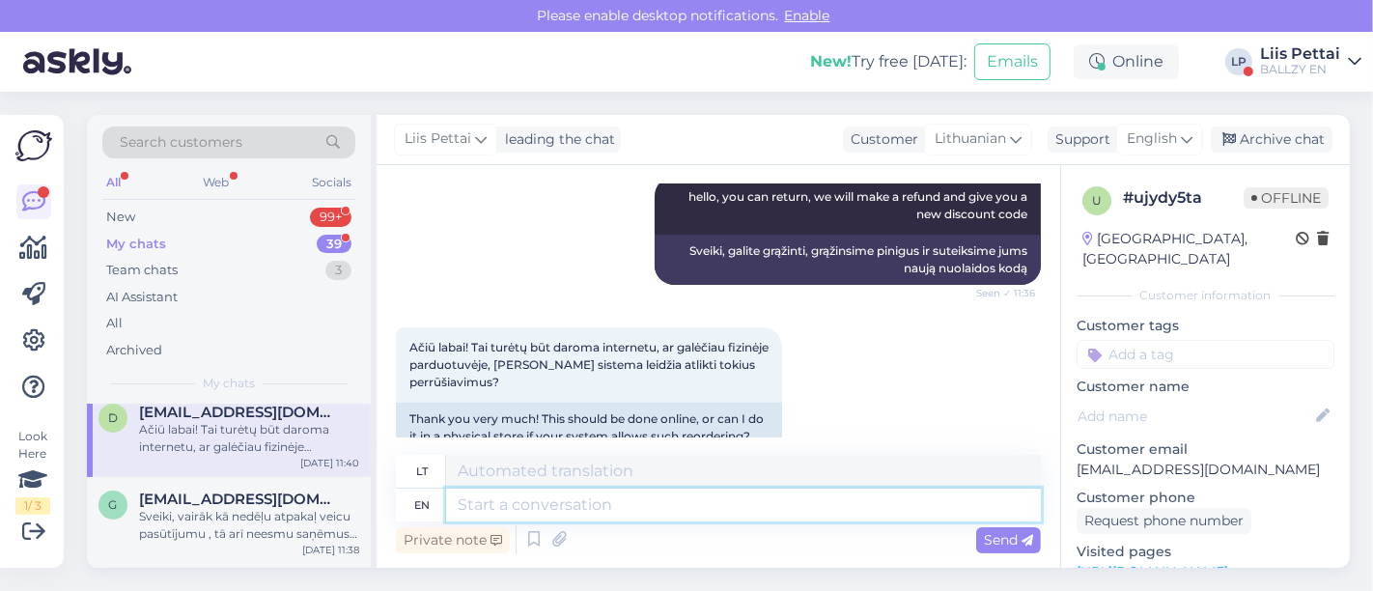
click at [838, 512] on textarea at bounding box center [743, 505] width 595 height 33
type textarea "we"
type textarea "mes"
type textarea "w"
type textarea "unfortunately"
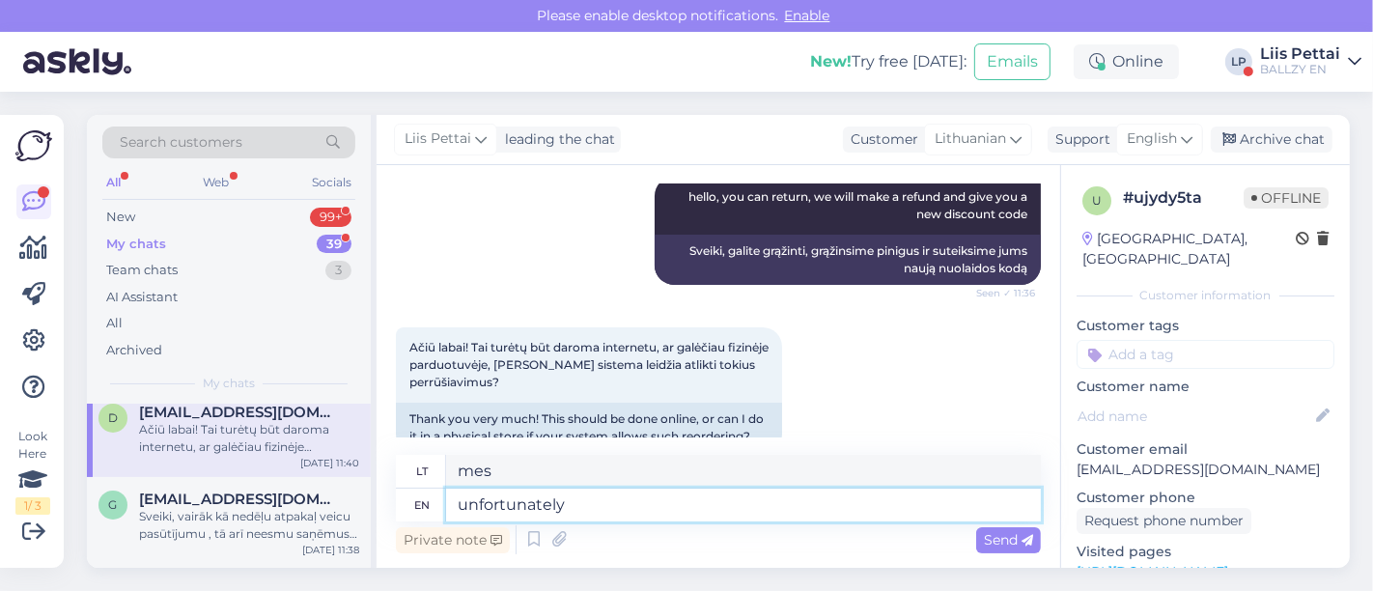
type textarea "deja"
type textarea "unfortunately webtore an"
type textarea "deja, internetinė parduotuvė"
type textarea "unfortunately webtore and"
type textarea "deja, internetinė parduotuvė ir"
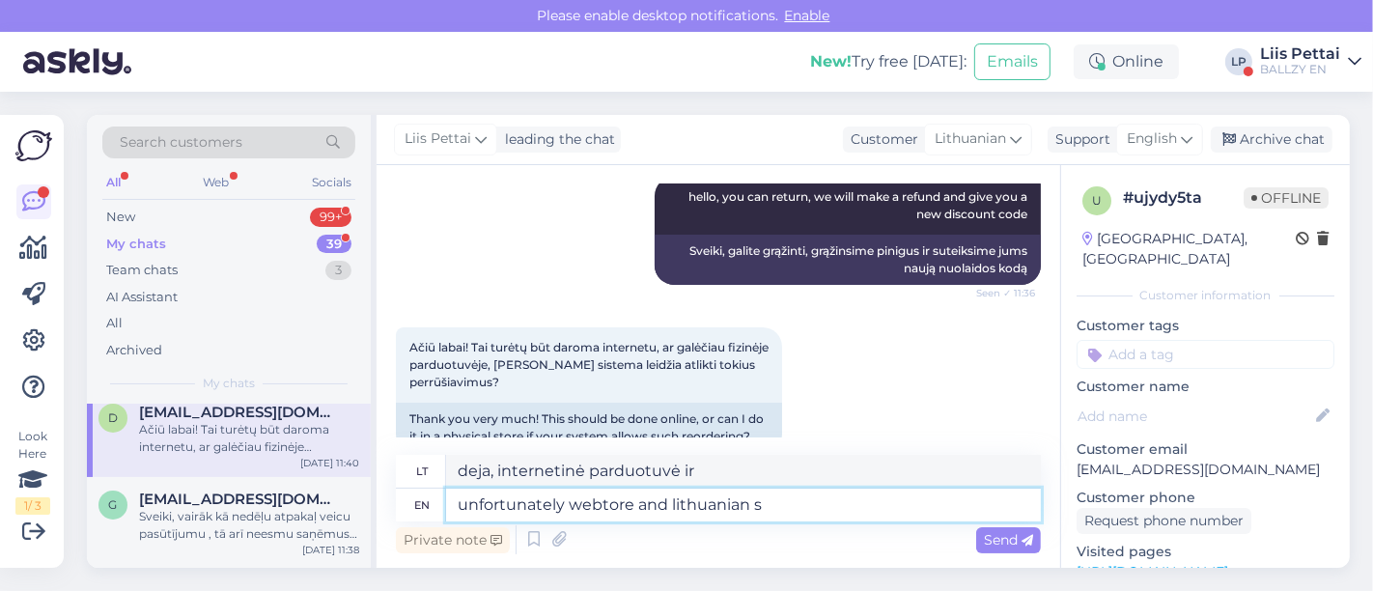
type textarea "unfortunately webtore and lithuanian st"
type textarea "deja, internetinė parduotuvė ir lietuviai"
type textarea "unfortunately webtore and lithuanian store a"
type textarea "deja, internetinė parduotuvė ir lietuvos parduotuvė"
type textarea "unfortunately webtore and lithuanian store are n"
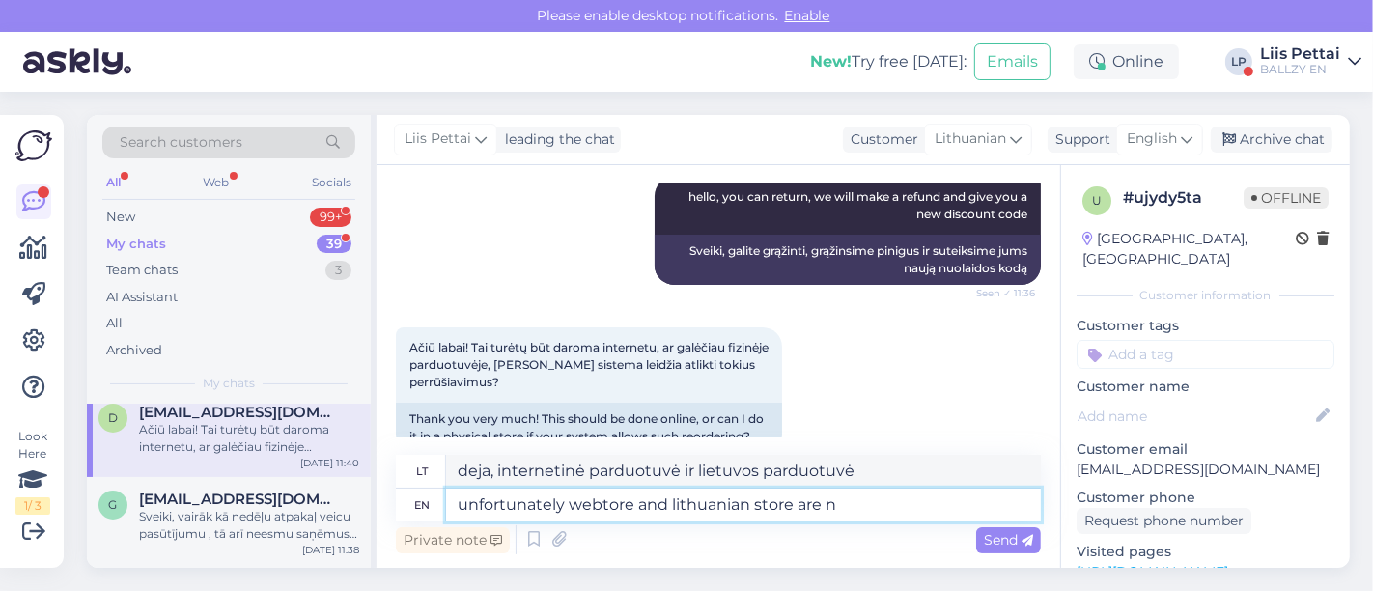
type textarea "deja, internetinė parduotuvė ir lietuvos parduotuvė yra"
type textarea "unfortunately webtore and lithuanian store are not con"
type textarea "deja, internetinė parduotuvė ir lietuvos parduotuvė nėra"
type textarea "unfortunately webtore and lithuanian store are not connected, so"
type textarea "Deja, internetinė parduotuvė ir Lietuvos parduotuvė nėra sujungtos."
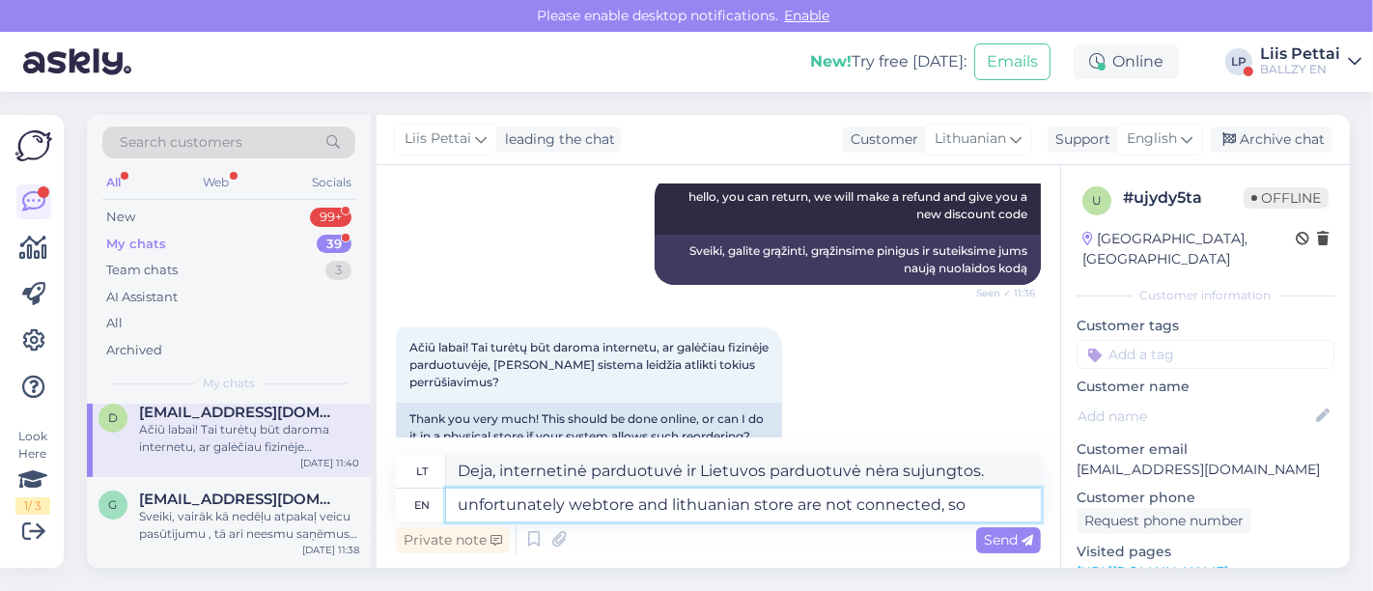
type textarea "unfortunately webtore and lithuanian store are not connected, so e"
type textarea "deja, internetinė parduotuvė ir Lietuvos parduotuvė nėra sujungtos, todėl"
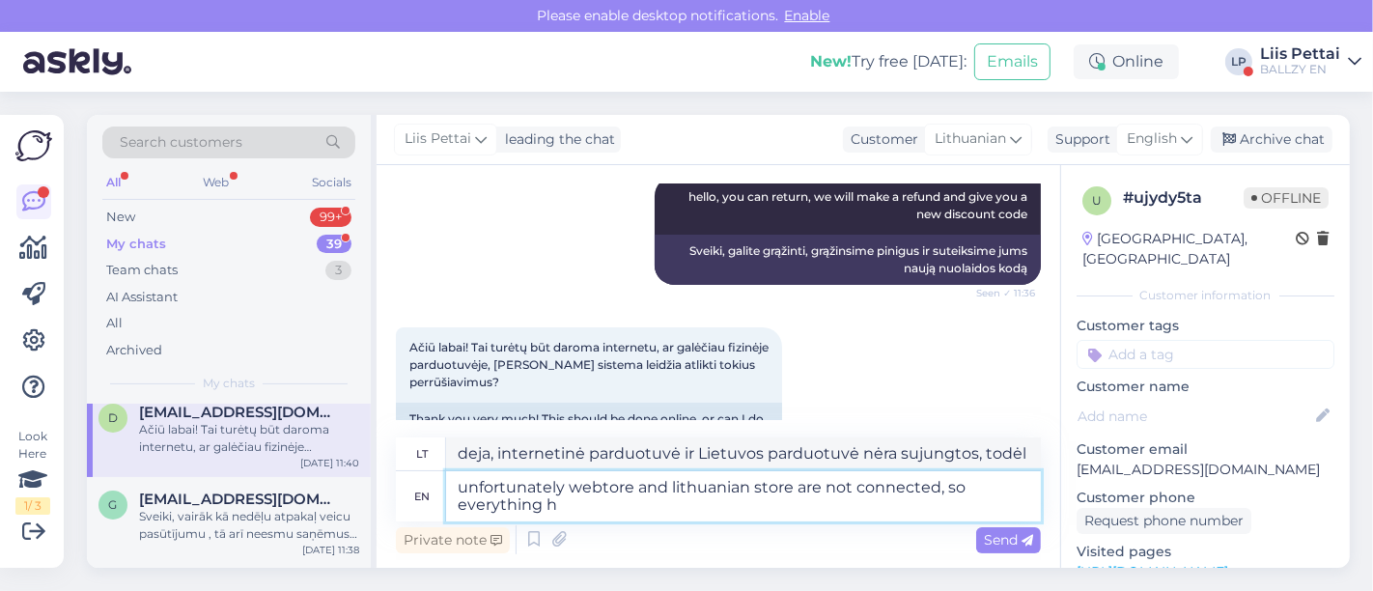
type textarea "unfortunately webtore and lithuanian store are not connected, so everything ha"
type textarea "deja, internetinė parduotuvė ir Lietuvos parduotuvė nėra sujungtos, tad viskas.…"
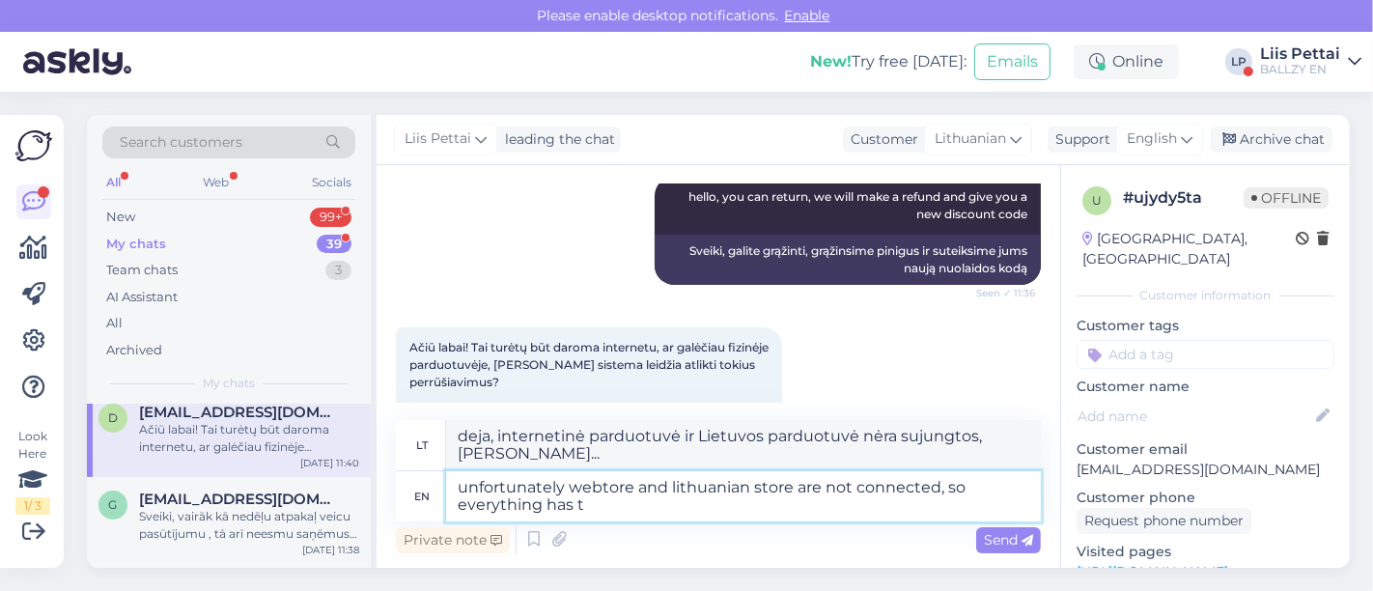
type textarea "unfortunately webtore and lithuanian store are not connected, so everything has…"
type textarea "deja, internetinė parduotuvė ir Lietuvos parduotuvė nėra sujungtos, todėl viska…"
type textarea "unfortunately webtore and lithuanian store are not connected, so everything has…"
type textarea "deja, internetinė parduotuvė ir Lietuvos parduotuvė nėra sujungtos, todėl viska…"
type textarea "unfortunately webtore and lithuanian store are not connected, so everything has…"
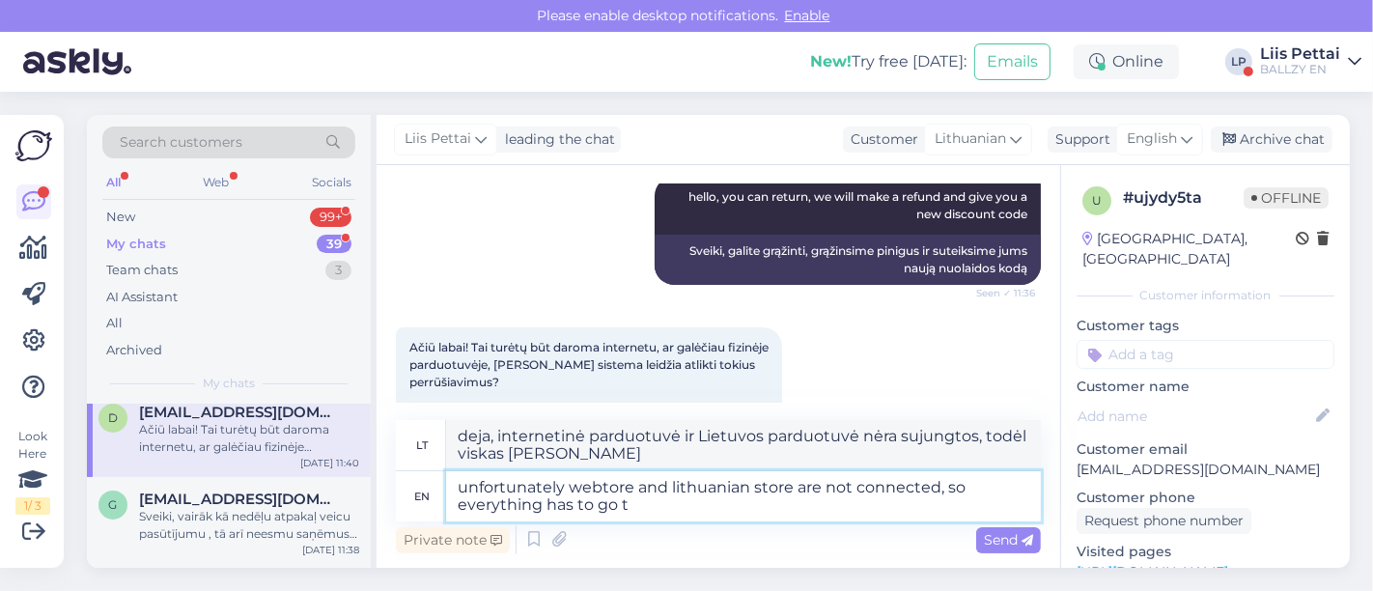
type textarea "Deja, internetinė parduotuvė ir Lietuvos parduotuvė nėra sujungtos, todėl viska…"
type textarea "unfortunately webtore and lithuanian store are not connected, so everything has…"
type textarea "Deja, internetinė parduotuvė ir Lietuvos parduotuvė nėra sujungtos, todėl viska…"
type textarea "unfortunately webtore and lithuanian store are not connected, so everything has…"
type textarea "Deja, internetinė parduotuvė ir Lietuvos parduotuvė nėra sujungtos, todėl viska…"
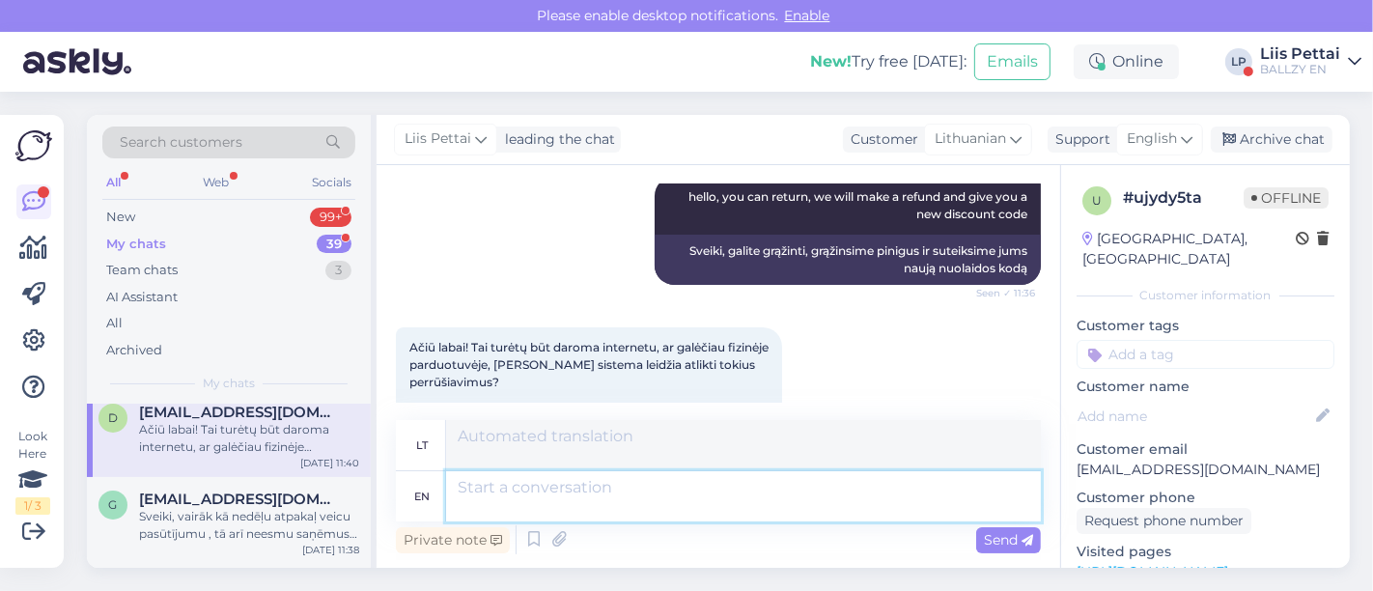
scroll to position [690, 0]
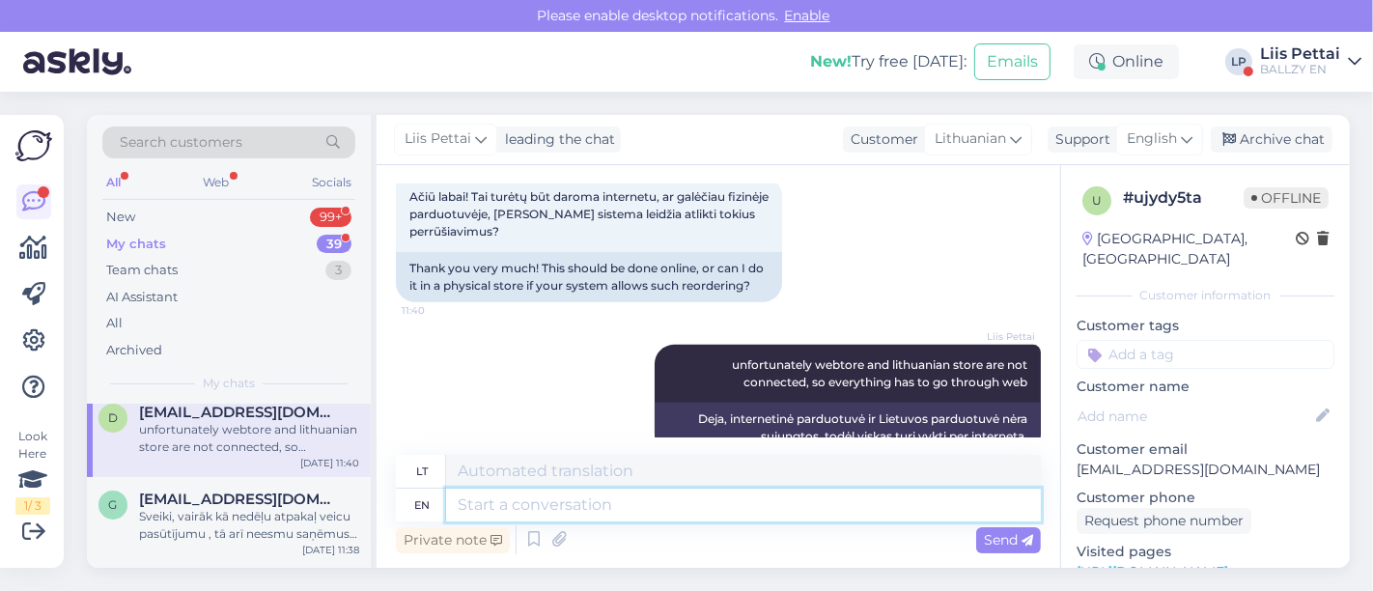
type textarea "j"
type textarea "here is"
type textarea "čia"
type textarea "here is t"
type textarea "čia yra"
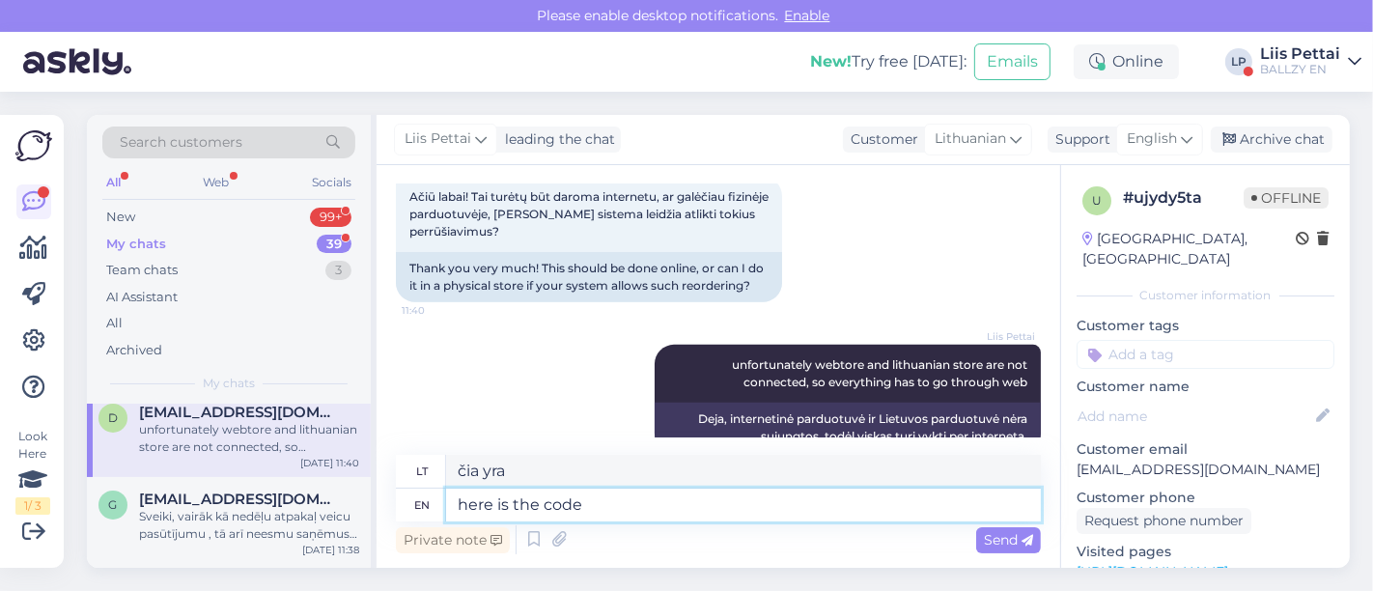
type textarea "here is the code"
type textarea "čia yra kodas"
paste textarea "30OFF-OK8B0"
type textarea "here is the code 30OFF-OK8B0"
type textarea "štai kodas 30OFF-OK8B0"
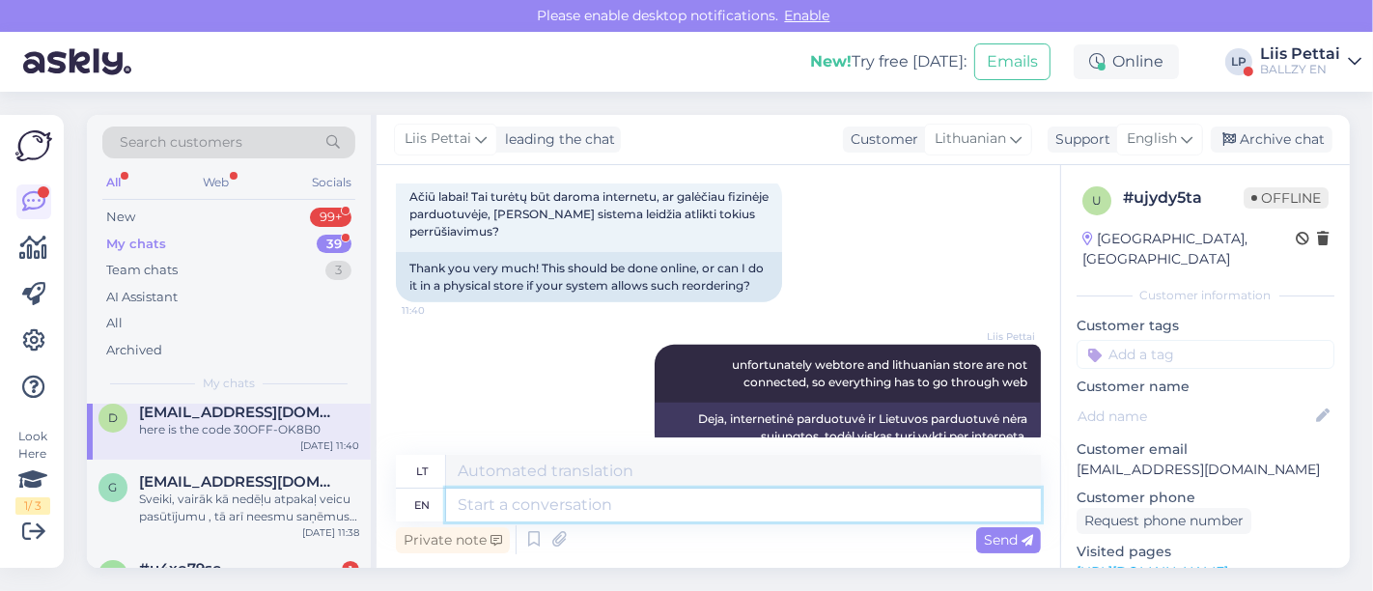
scroll to position [805, 0]
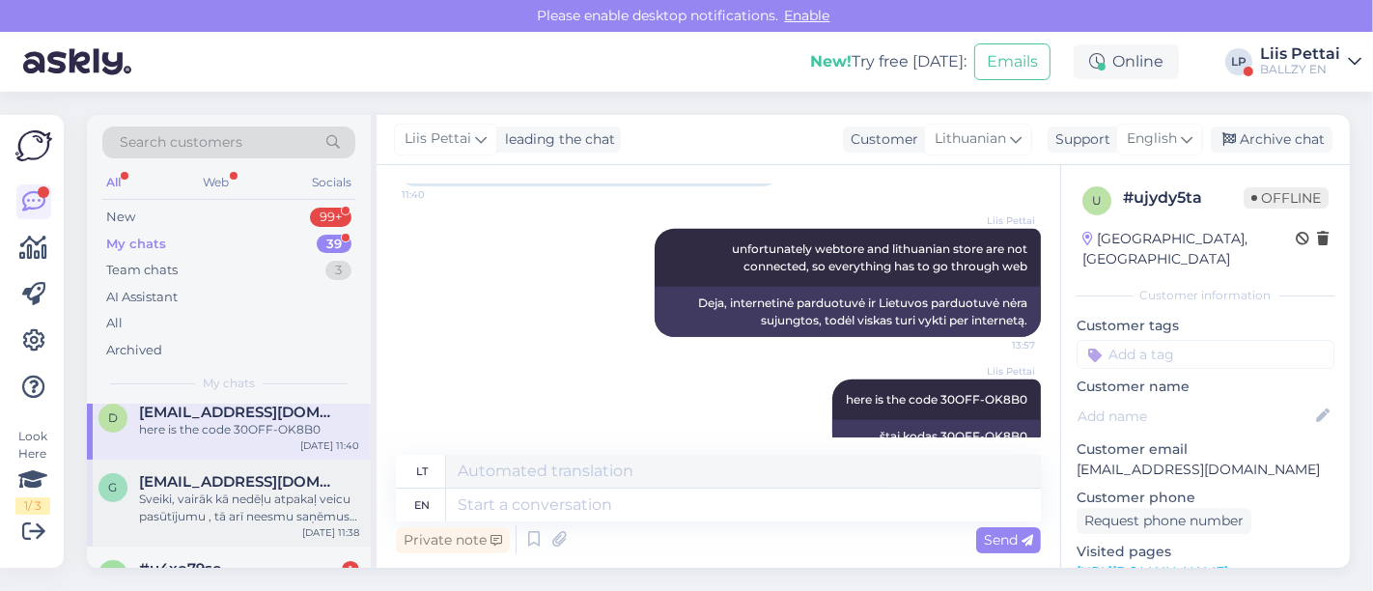
click at [252, 543] on div "g gabriella.konstant@gmail.com Sveiki, vairāk kā nedēļu atpakaļ veicu pasūtījum…" at bounding box center [229, 503] width 284 height 87
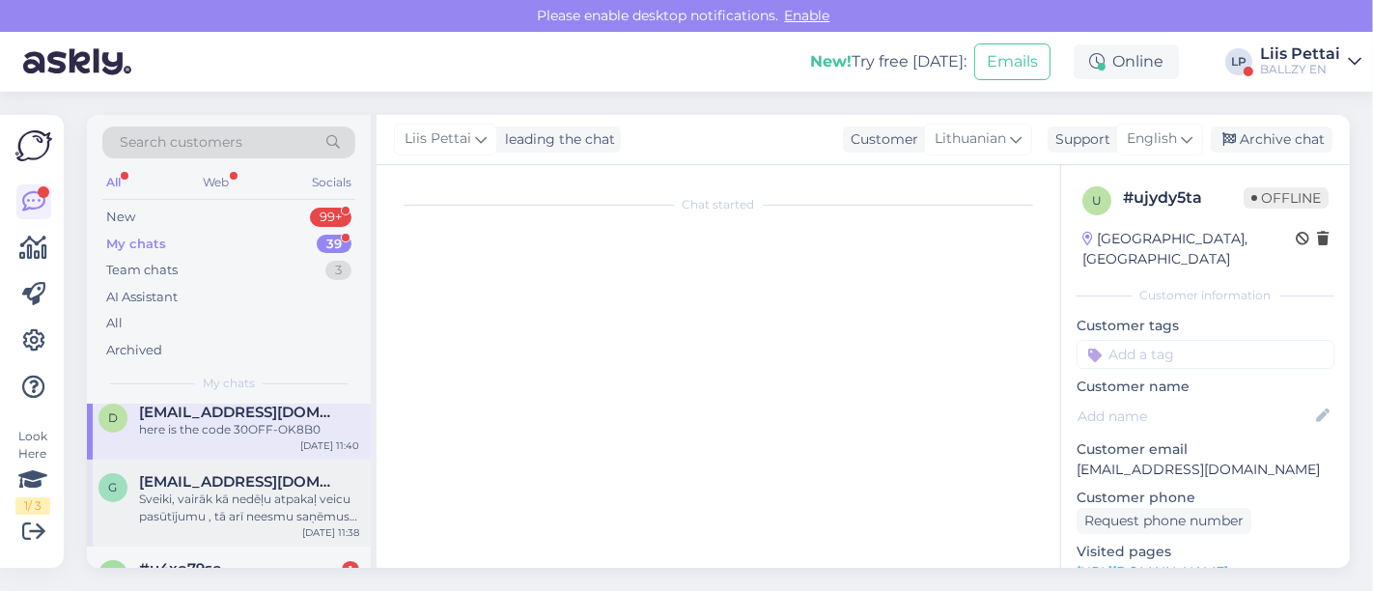
scroll to position [12, 0]
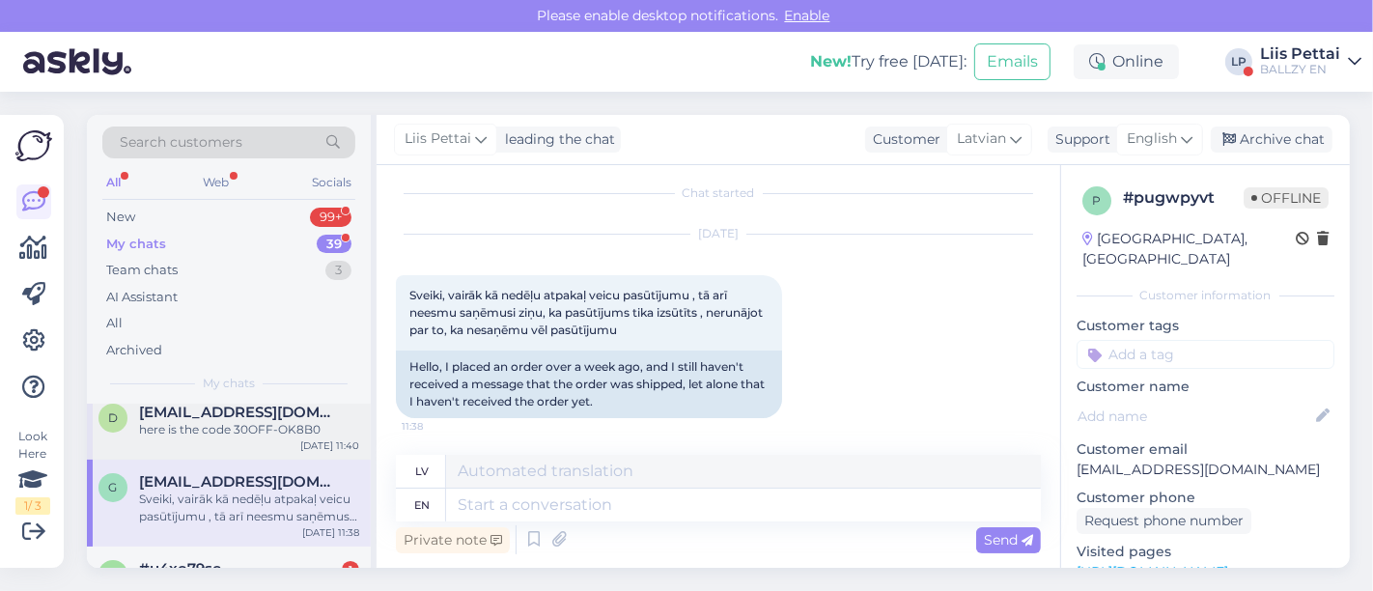
click at [189, 421] on div "here is the code 30OFF-OK8B0" at bounding box center [249, 429] width 220 height 17
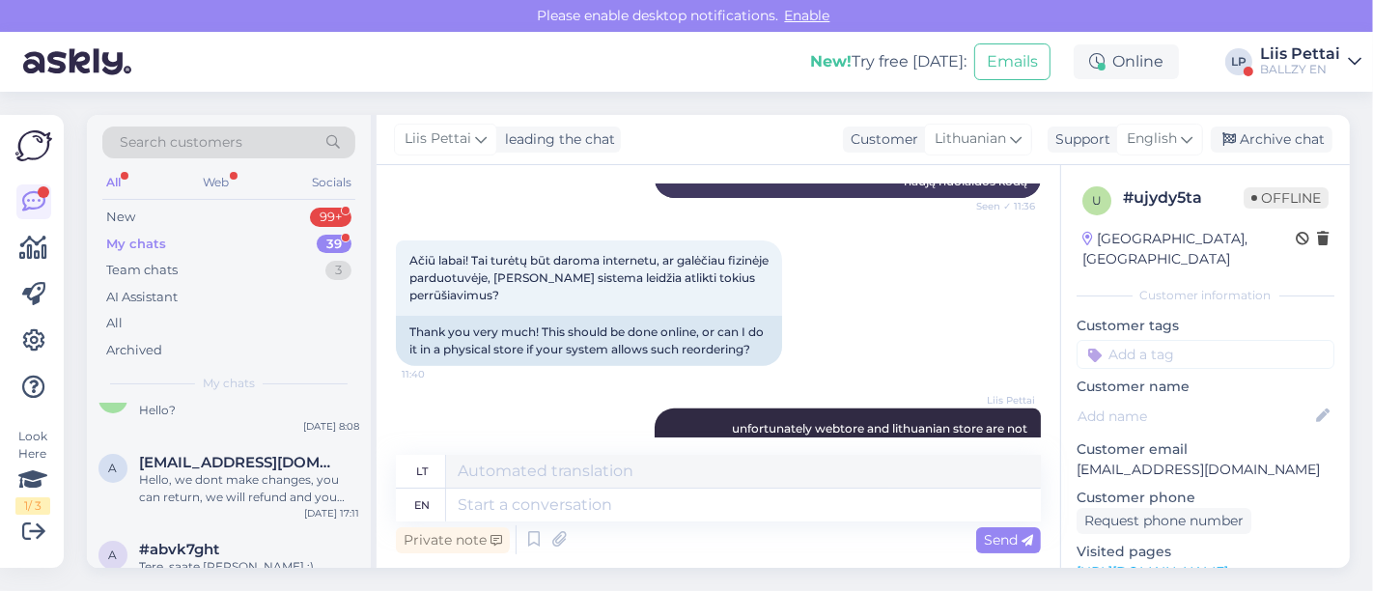
scroll to position [429, 0]
click at [189, 418] on div "Hello?" at bounding box center [249, 414] width 220 height 17
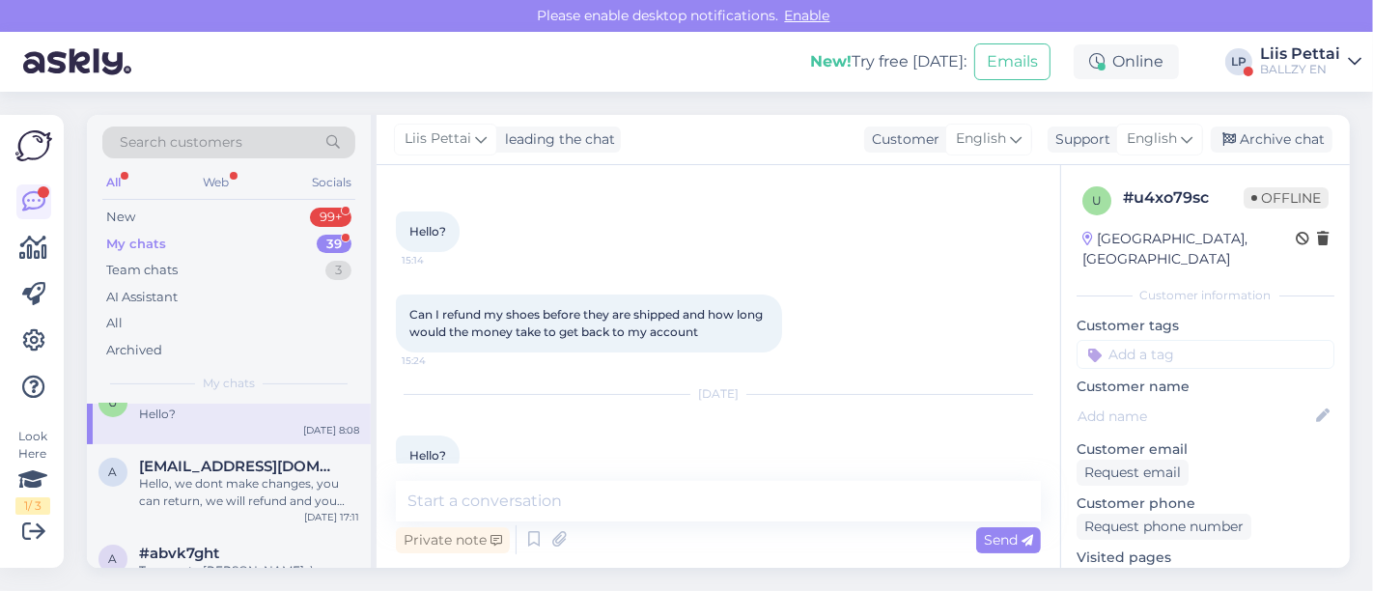
scroll to position [350, 0]
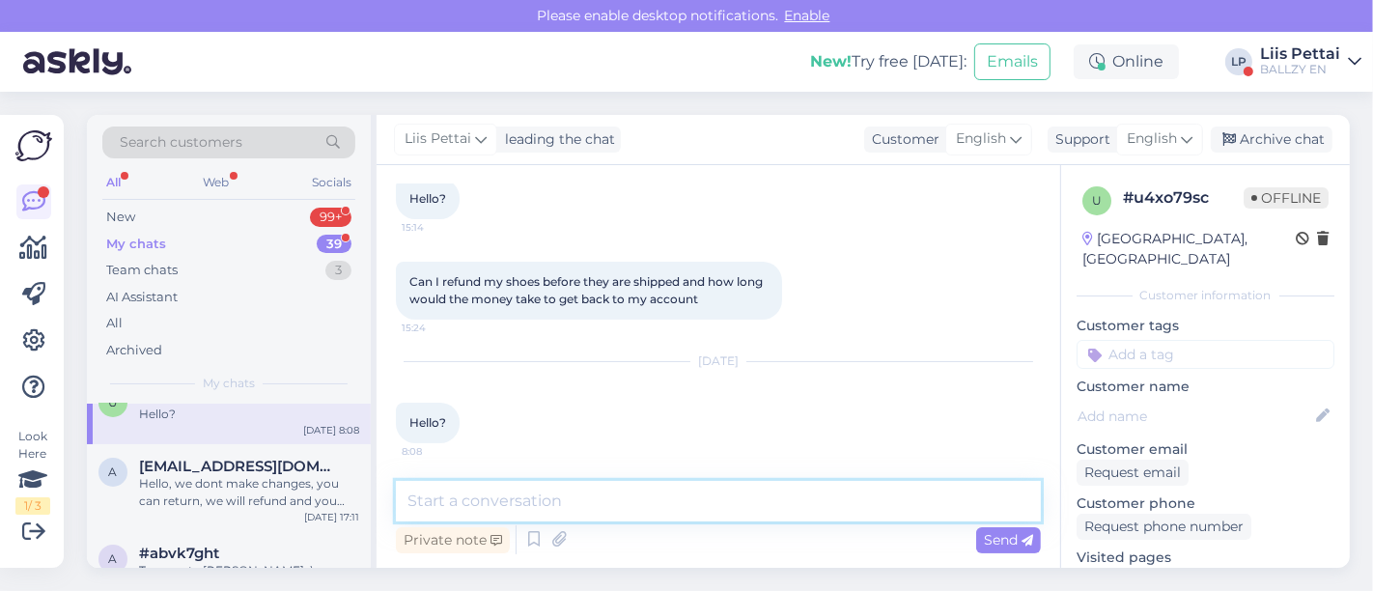
click at [871, 496] on textarea at bounding box center [718, 501] width 645 height 41
click at [900, 495] on textarea "To enrich screen reader interactions, please activate Accessibility in Grammarl…" at bounding box center [718, 501] width 645 height 41
type textarea "y"
type textarea "your order nr?"
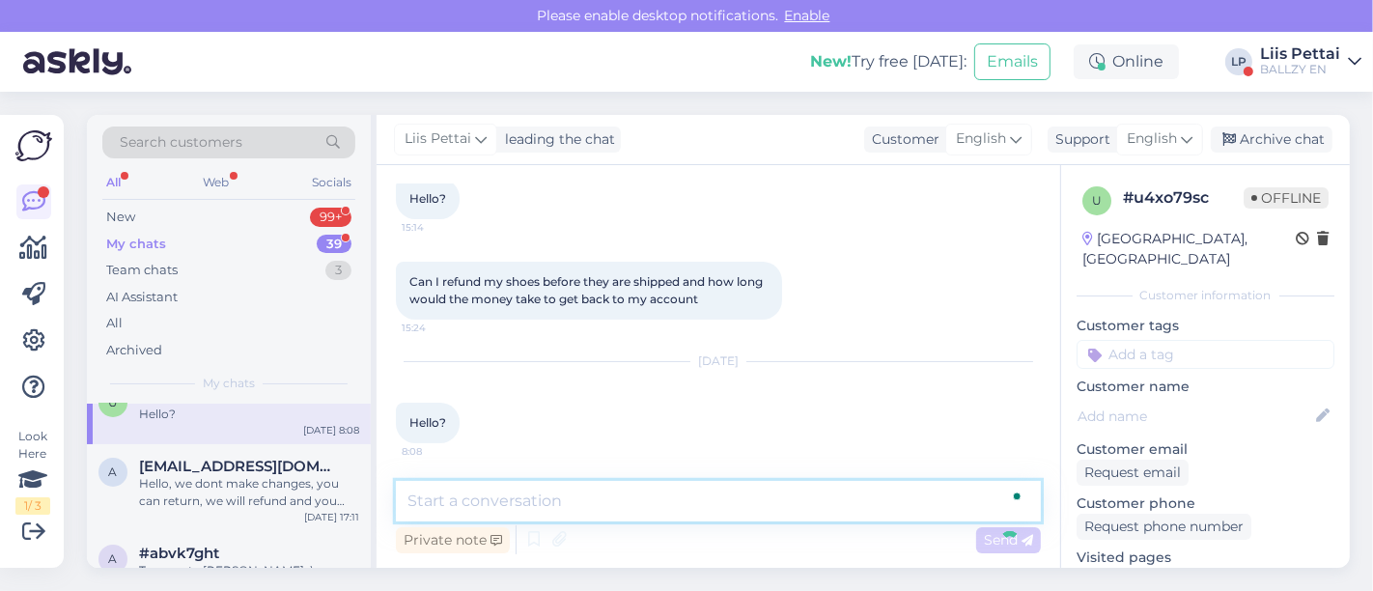
scroll to position [433, 0]
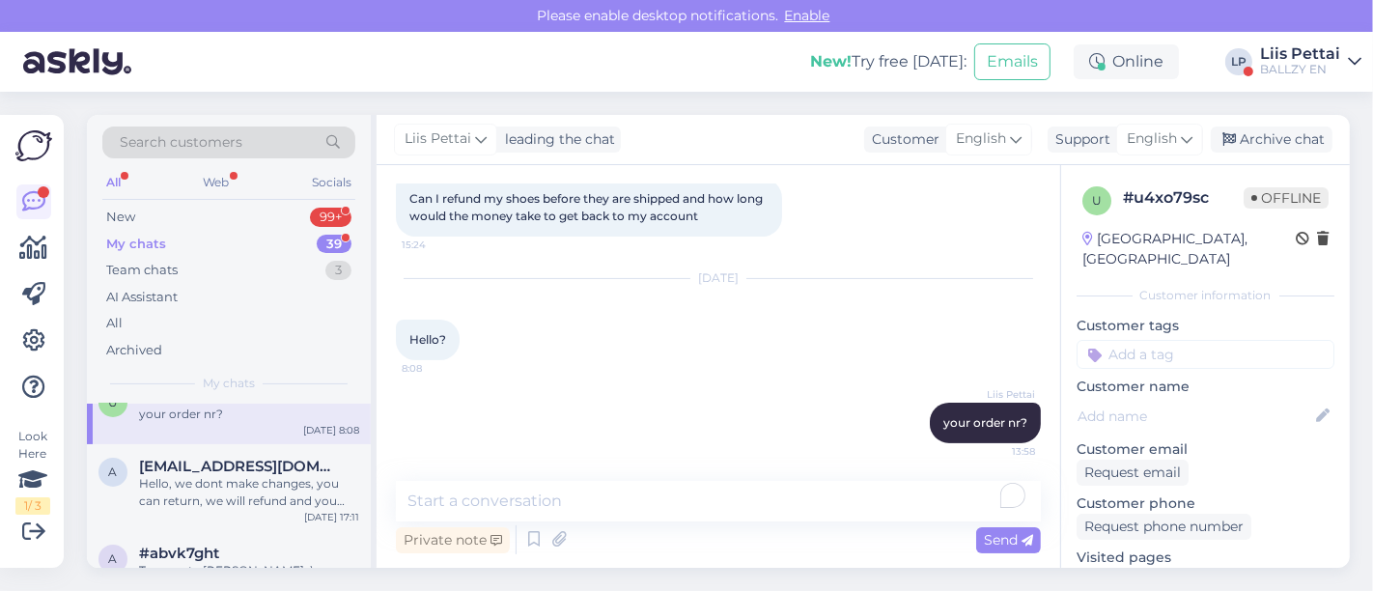
click at [1319, 70] on div "BALLZY EN" at bounding box center [1300, 69] width 80 height 15
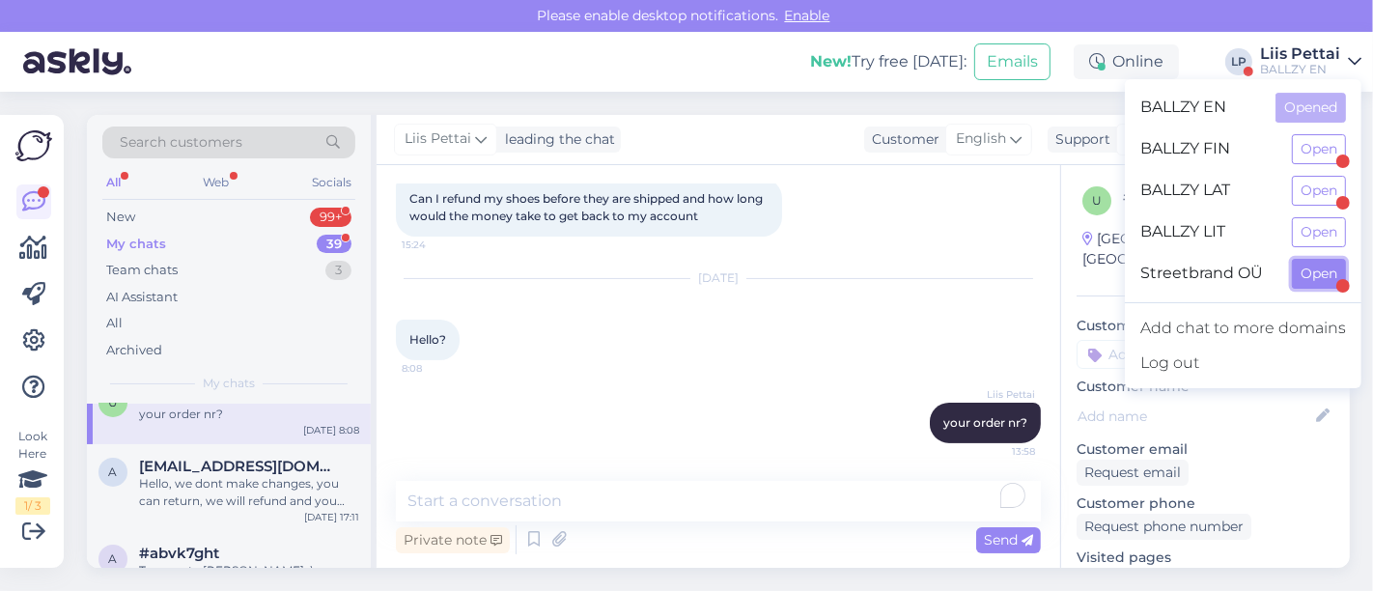
click at [1316, 274] on button "Open" at bounding box center [1319, 274] width 54 height 30
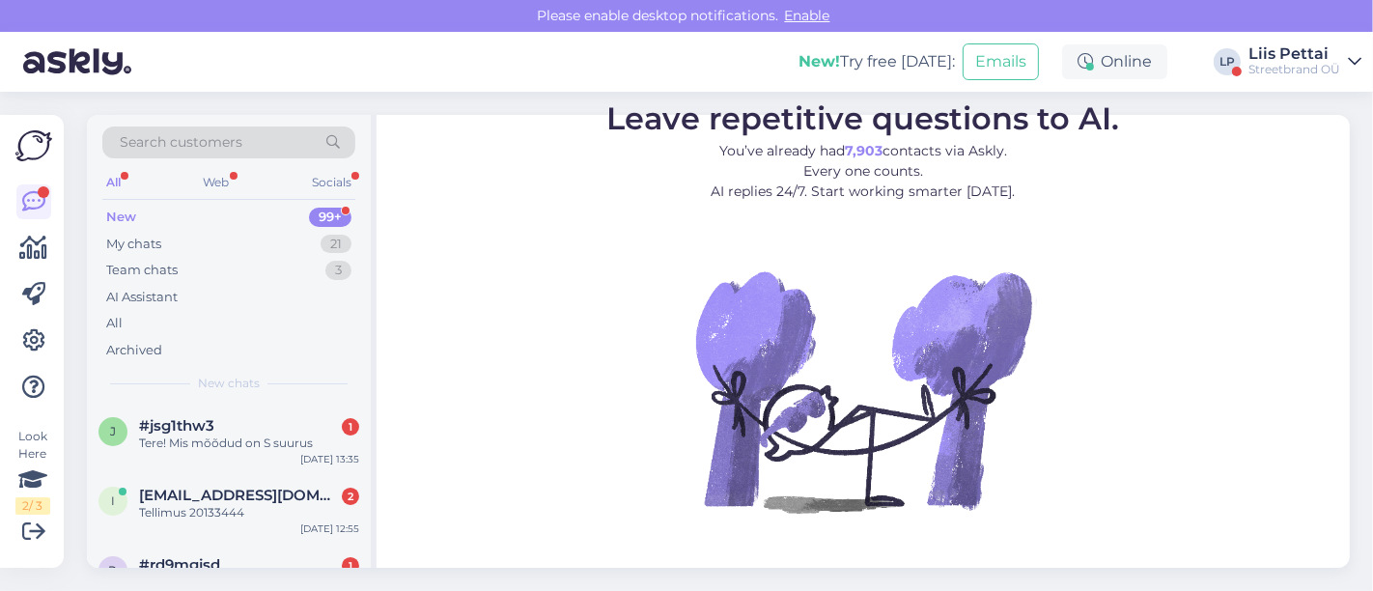
click at [132, 451] on div "j #jsg1thw3 1 Tere! Mis mõõdud on S suurus Sep 16 13:35" at bounding box center [229, 439] width 284 height 70
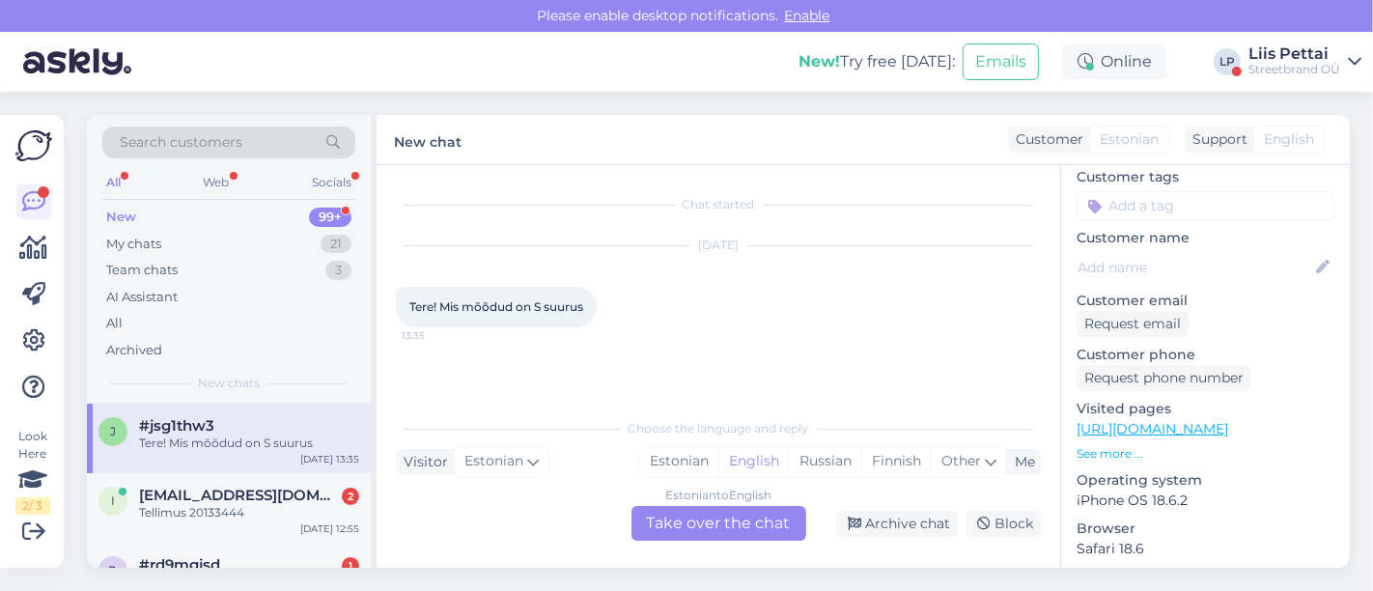
scroll to position [151, 0]
click at [1229, 418] on link "https://ballzy.eu/et/product/women-s-jordan-brooklyn-fleece-crewneck-2024-fv707…" at bounding box center [1153, 426] width 152 height 17
drag, startPoint x: 732, startPoint y: 512, endPoint x: 712, endPoint y: 517, distance: 20.8
click at [733, 512] on div "Estonian to English Take over the chat" at bounding box center [719, 523] width 175 height 35
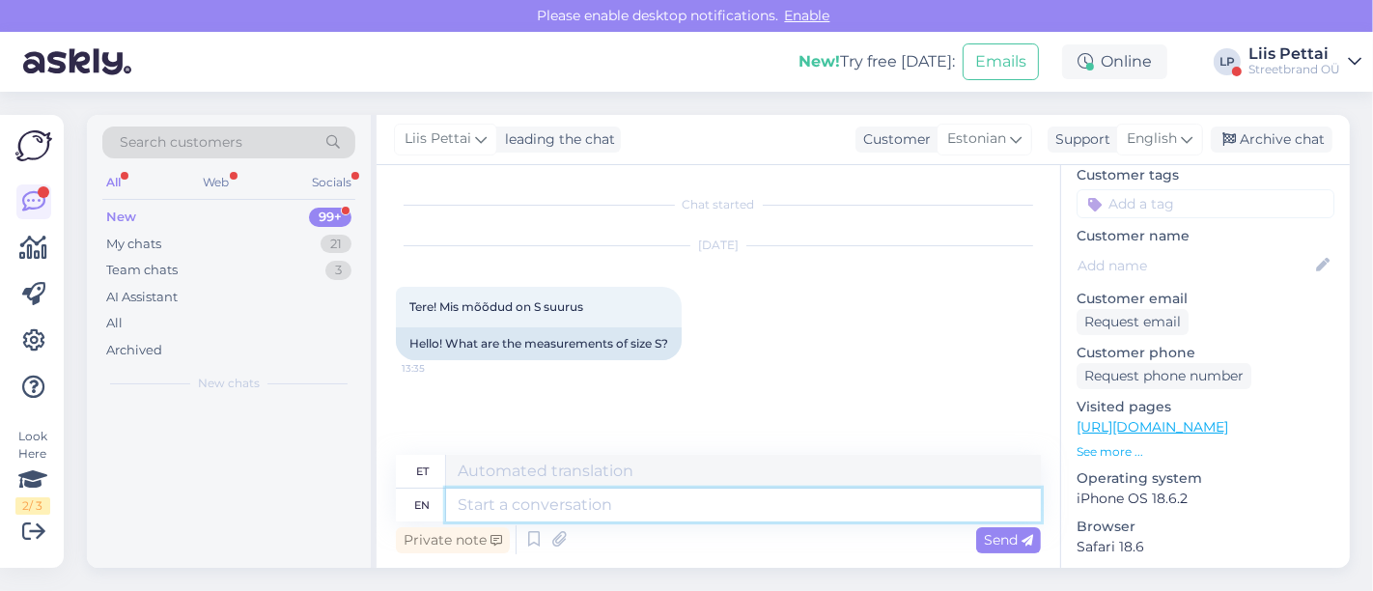
click at [687, 516] on textarea at bounding box center [743, 505] width 595 height 33
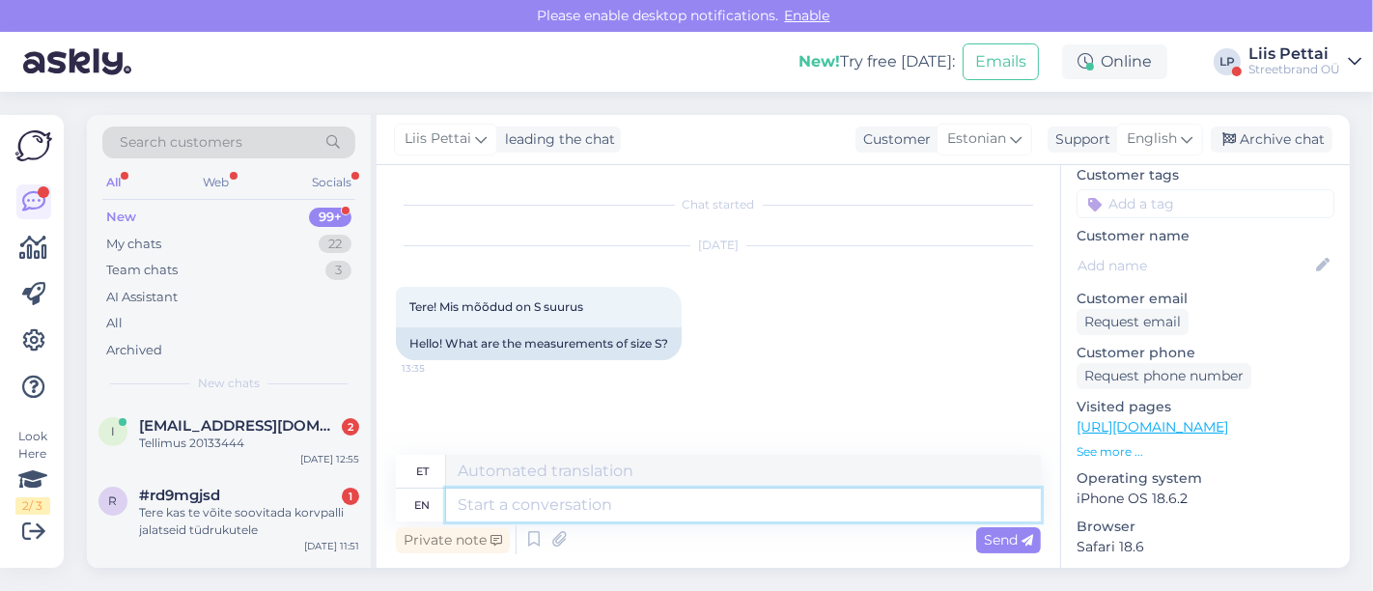
paste textarea "https://ballzy.eu/et/size-chart"
type textarea "https://ballzy.eu/et/size-chart"
click at [687, 514] on textarea "https://ballzy.eu/et/size-chart" at bounding box center [743, 505] width 595 height 33
type textarea "https://ballzy.eu/et/size-chart"
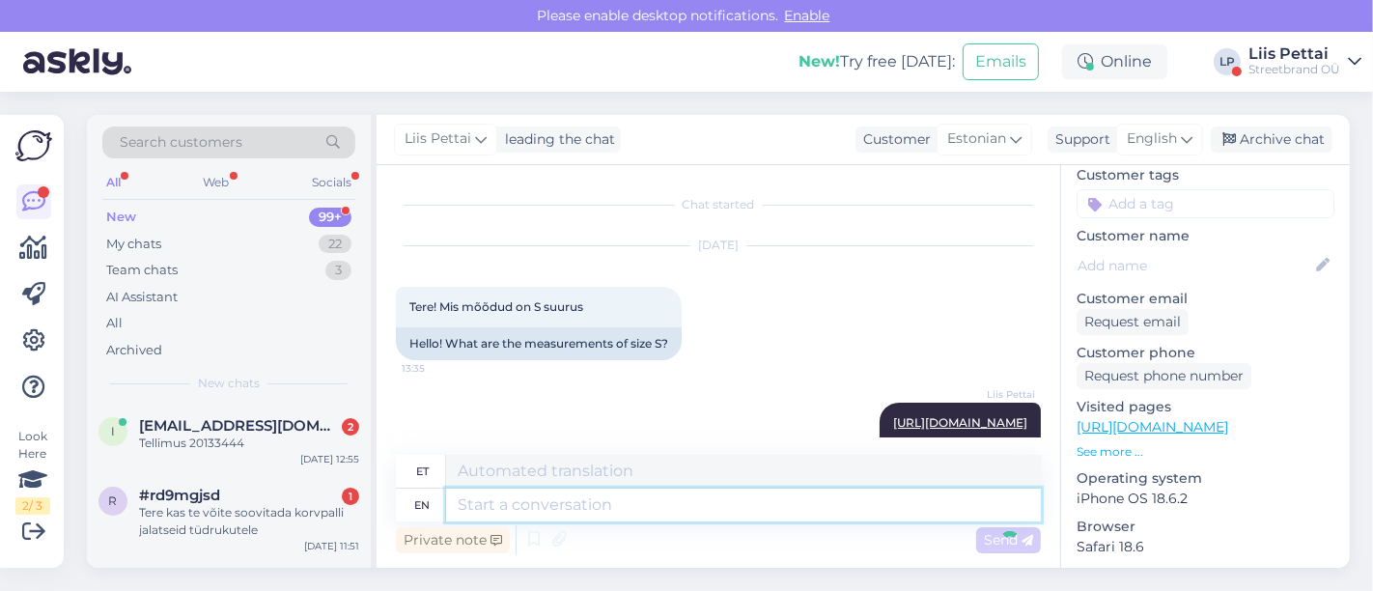
scroll to position [58, 0]
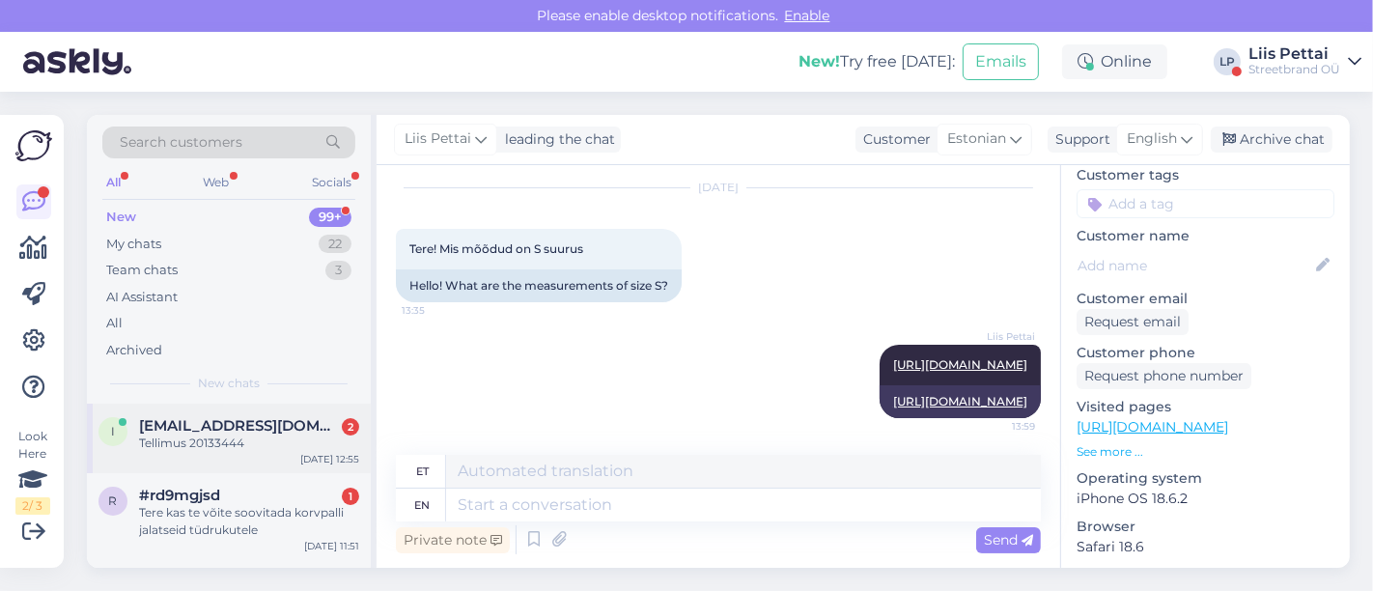
click at [245, 432] on span "ivarf20@gmail.com" at bounding box center [239, 425] width 201 height 17
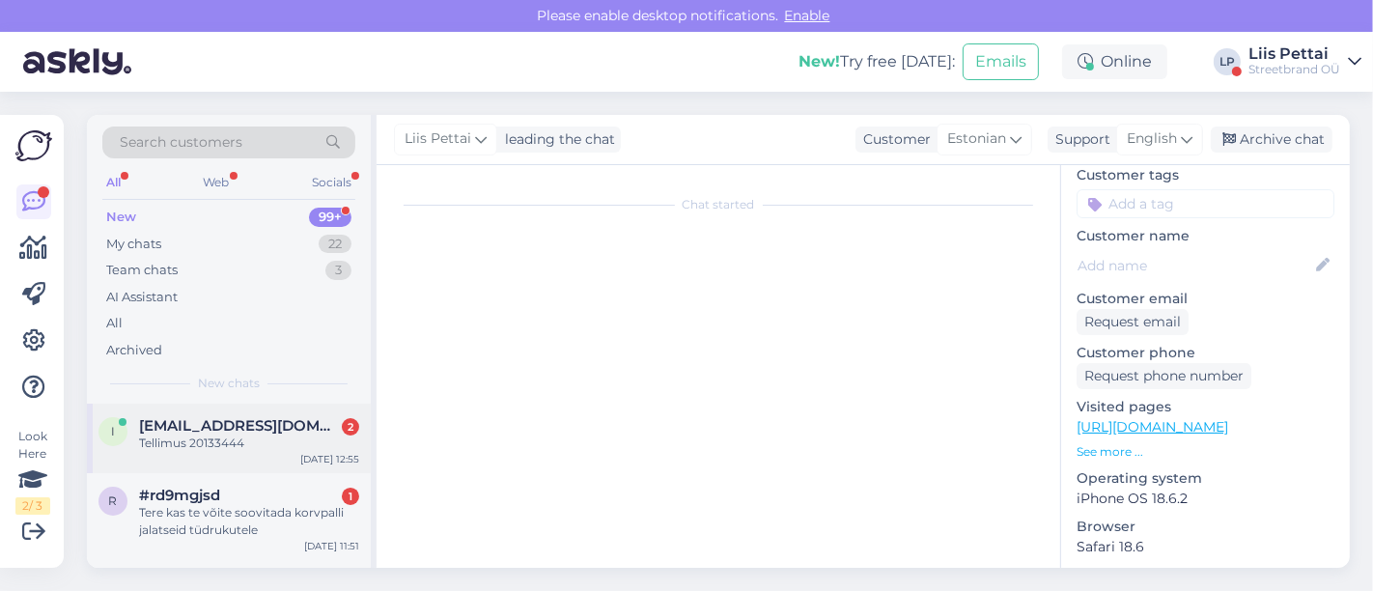
scroll to position [875, 0]
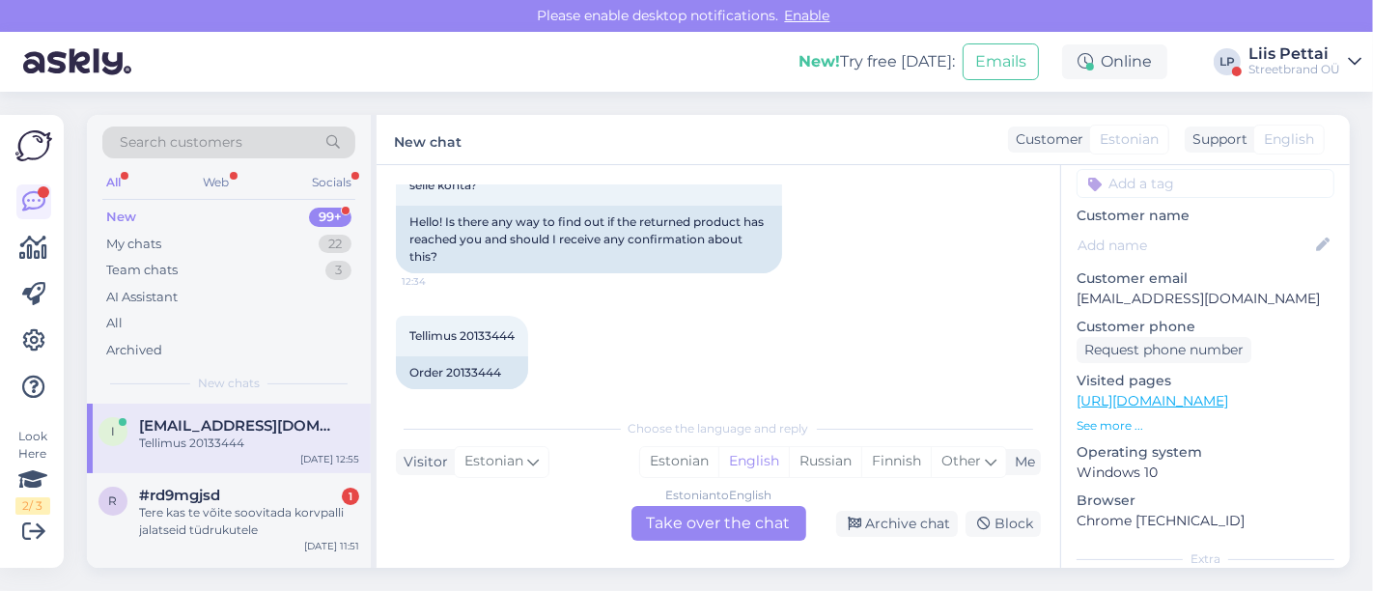
click at [766, 517] on div "Estonian to English Take over the chat" at bounding box center [719, 523] width 175 height 35
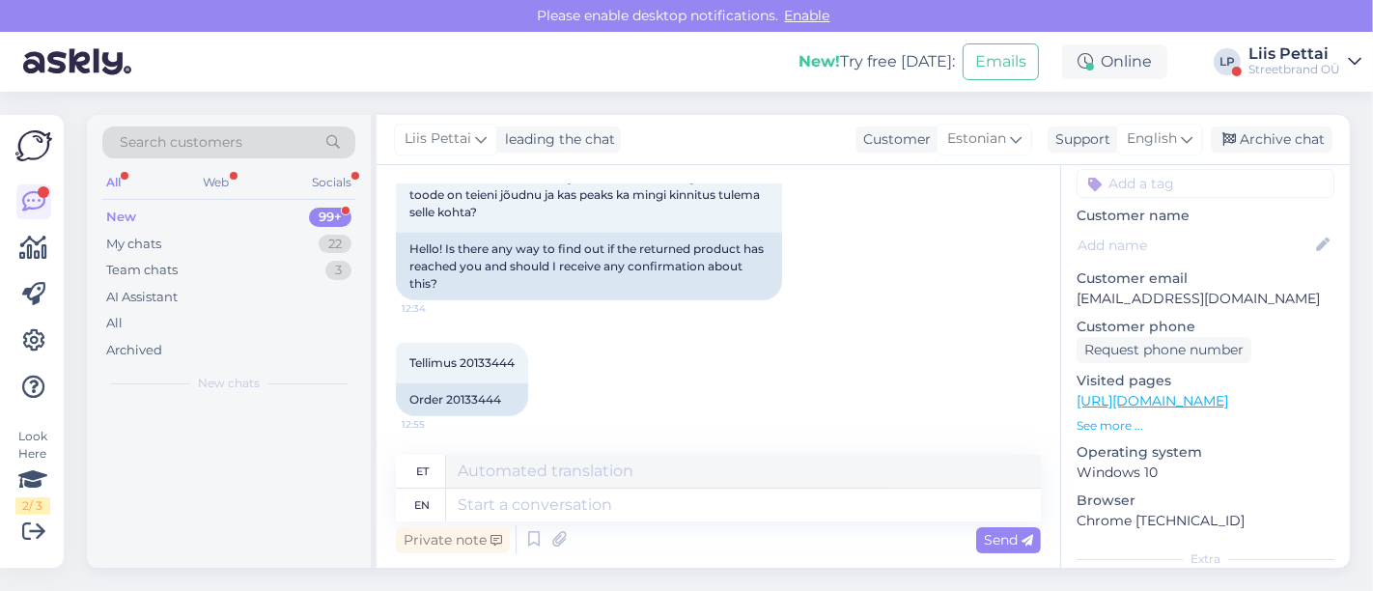
scroll to position [829, 0]
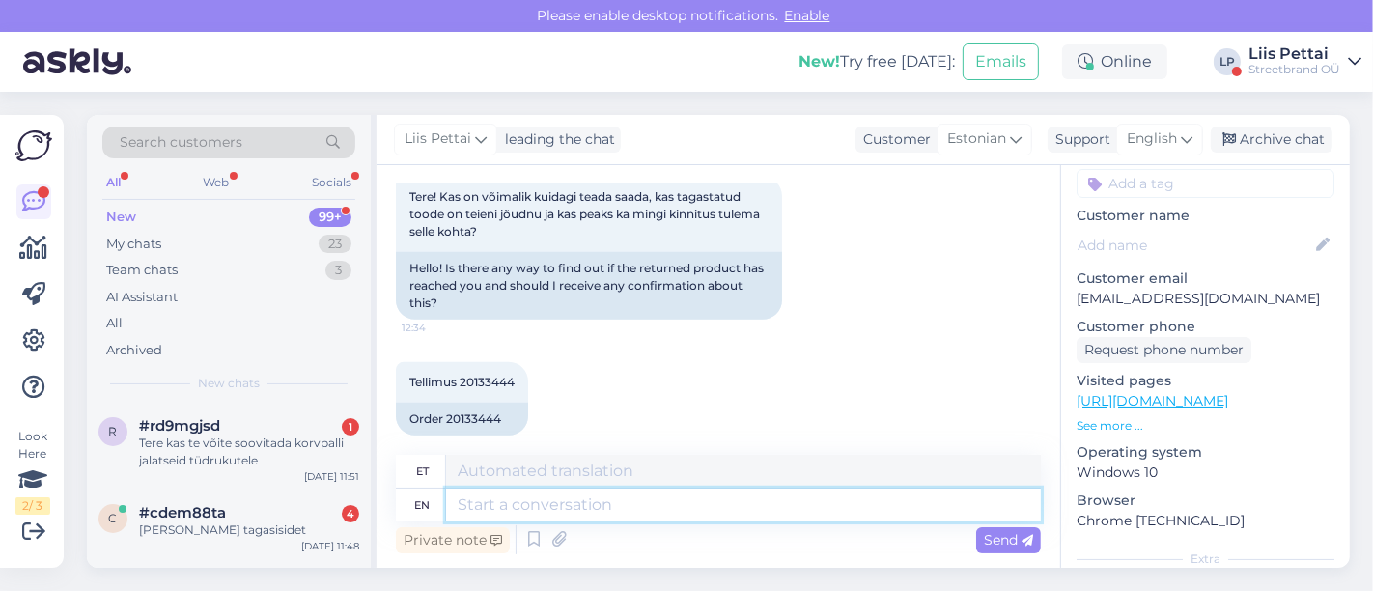
click at [755, 504] on textarea at bounding box center [743, 505] width 595 height 33
type textarea "Hello"
type textarea "Tere"
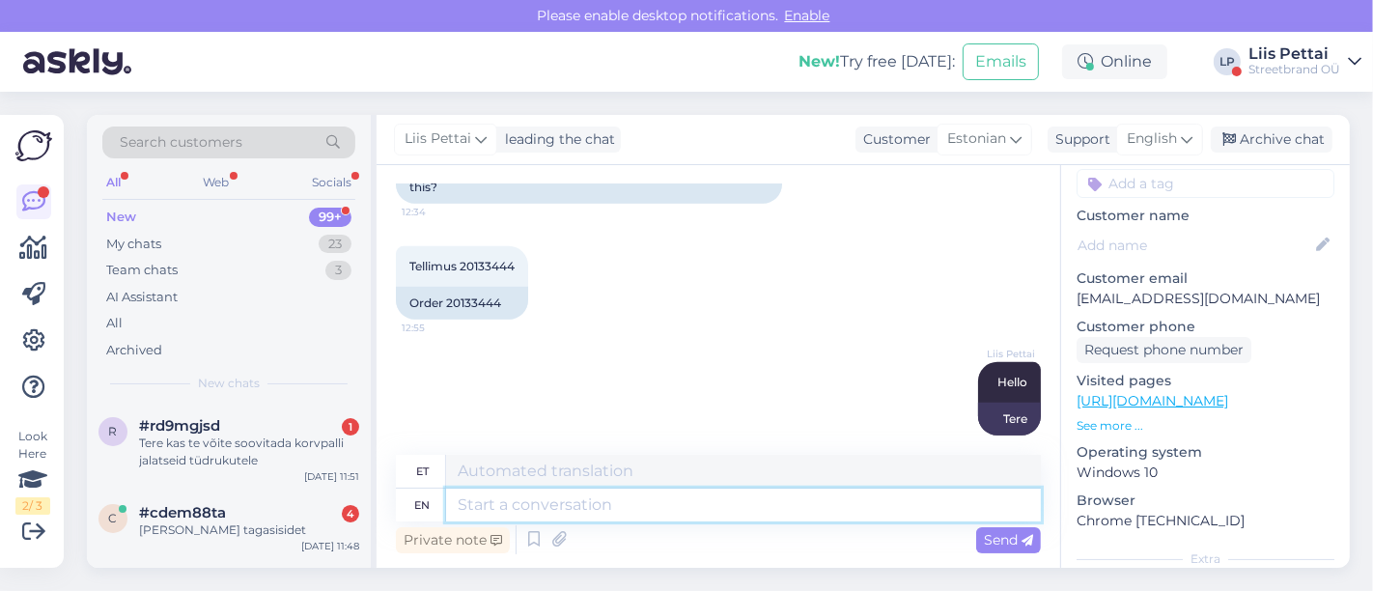
paste textarea "Millal ma saan tagastatud toote eest raha tagasi? Teie tagastuse töötlemine või…"
type textarea "Millal ma saan tagastatud toote eest raha tagasi? Teie tagastuse töötlemine või…"
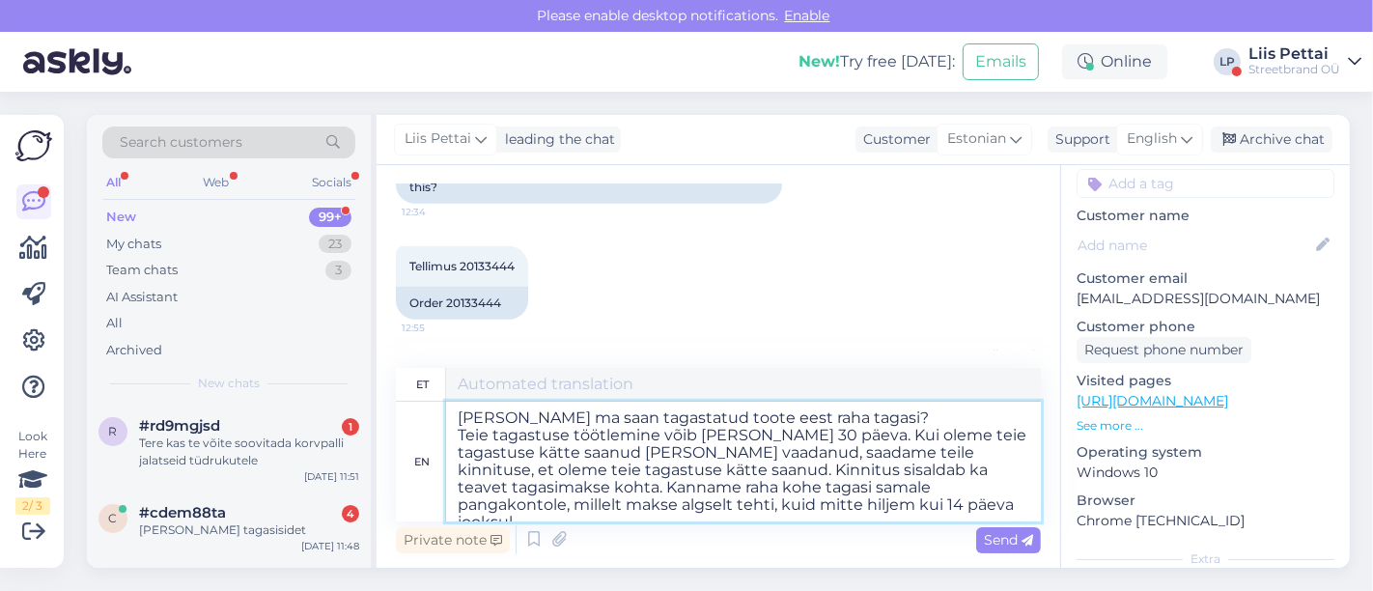
type textarea "Millal ma saan tagastatud toote eest raha tagasi? Teie tagastuse töötlemine või…"
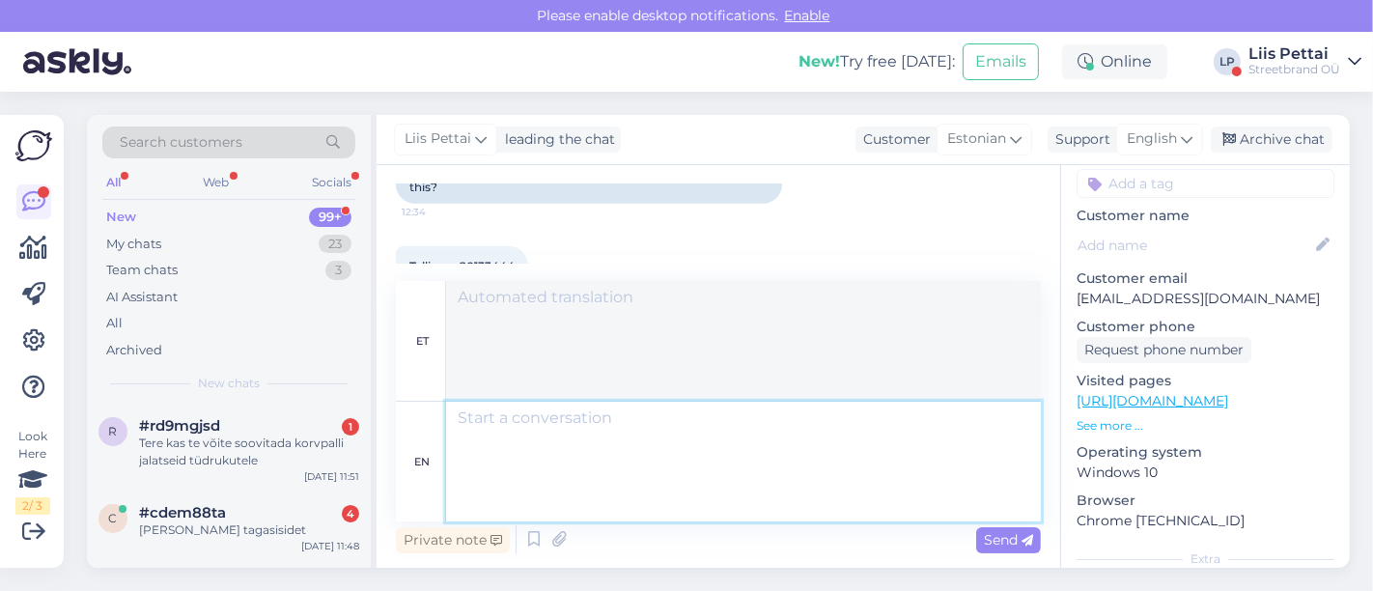
scroll to position [1269, 0]
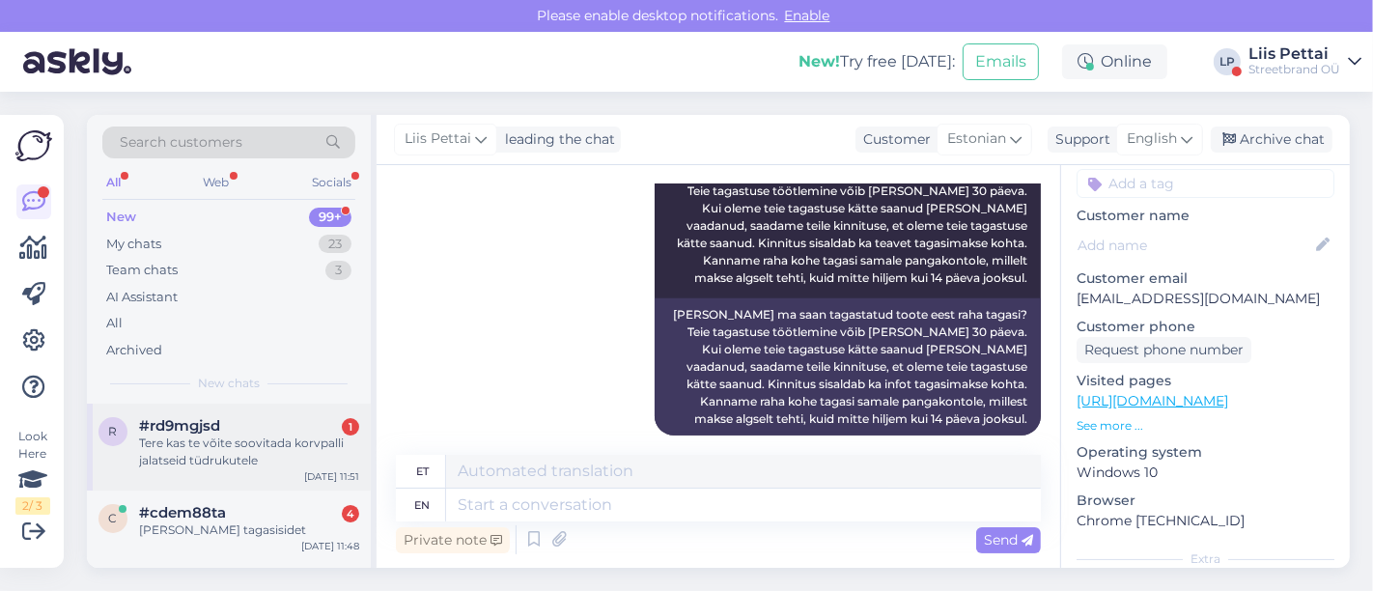
click at [245, 441] on div "Tere kas te võite soovitada korvpalli jalatseid tüdrukutele" at bounding box center [249, 452] width 220 height 35
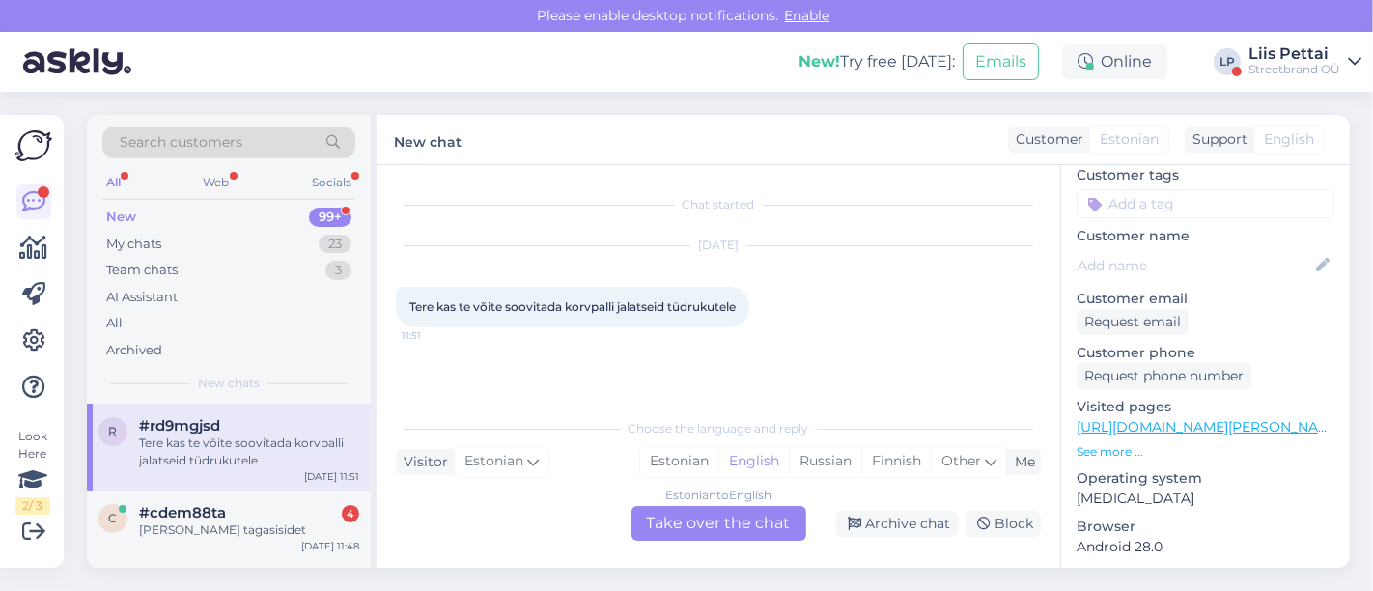
scroll to position [0, 0]
drag, startPoint x: 397, startPoint y: 298, endPoint x: 746, endPoint y: 340, distance: 351.1
click at [746, 340] on div "Sep 16 2025 Tere kas te võite soovitada korvpalli jalatseid tüdrukutele 11:51" at bounding box center [718, 287] width 645 height 124
copy span "Tere kas te võite soovitada korvpalli jalatseid tüdrukutele"
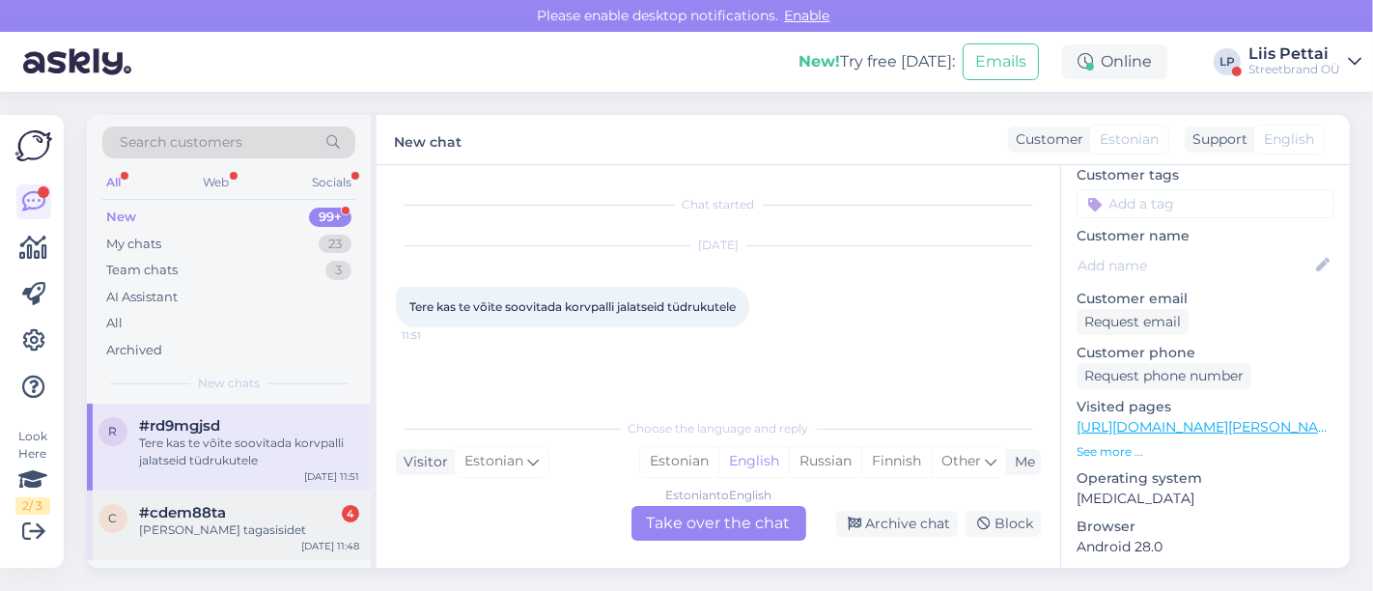
click at [287, 528] on div "Sooviks tagasisidet" at bounding box center [249, 530] width 220 height 17
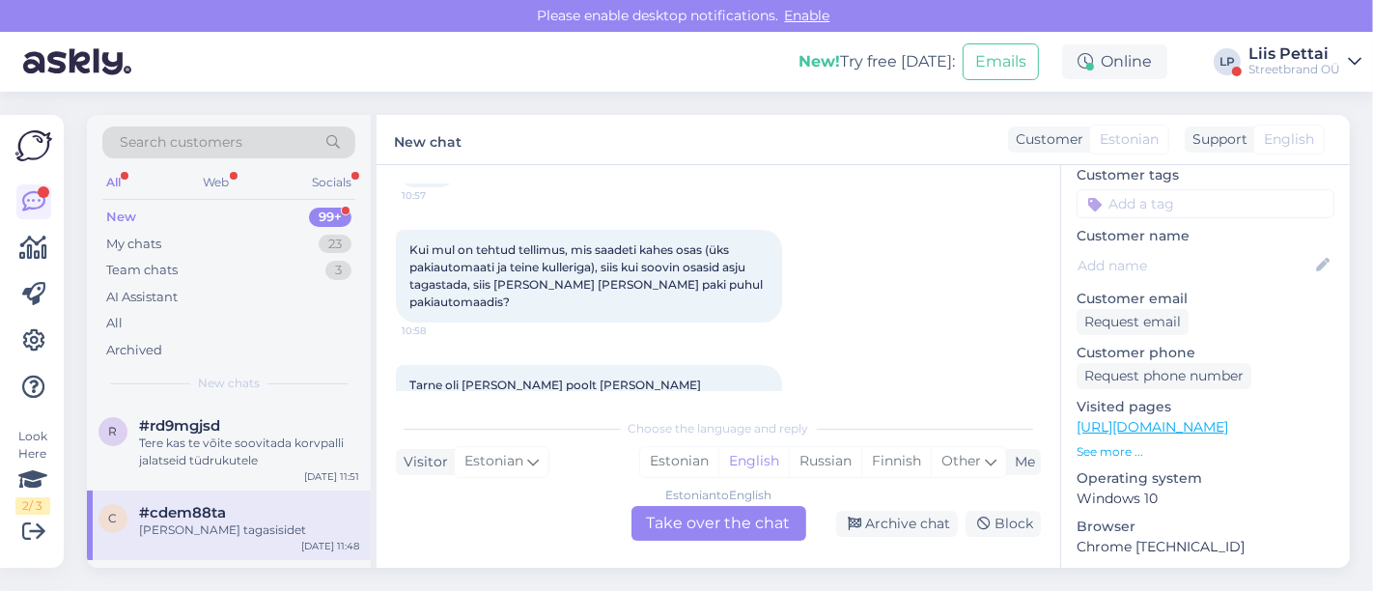
scroll to position [257, 0]
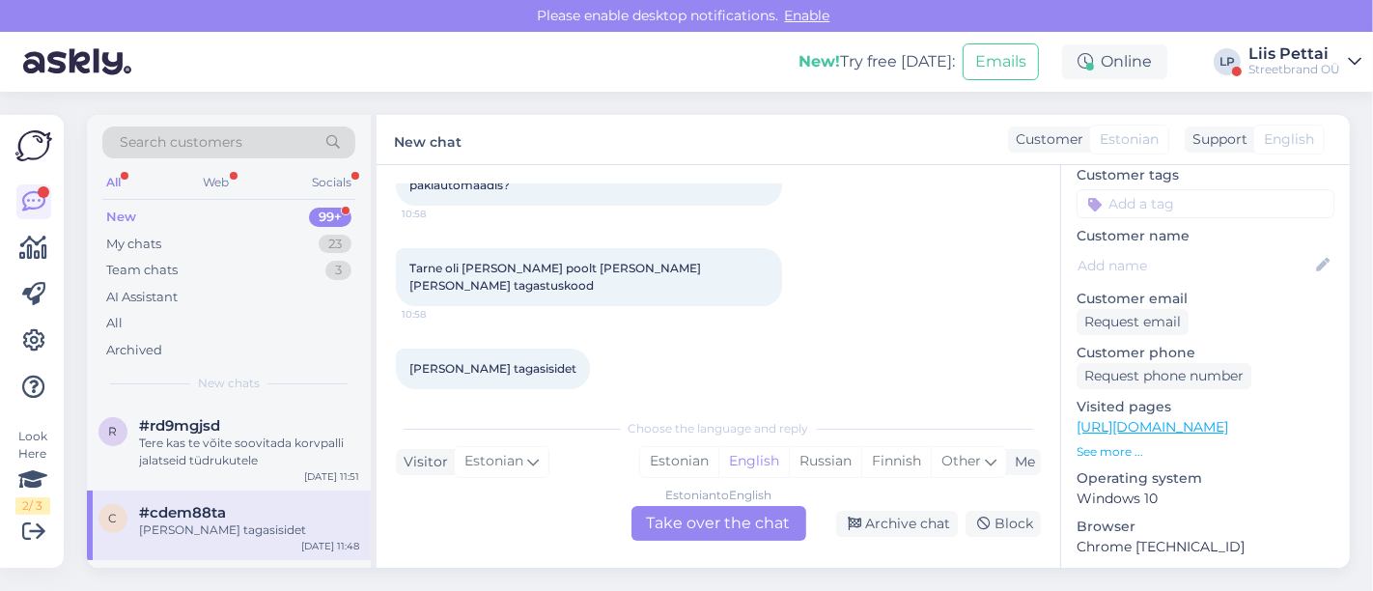
click at [706, 529] on div "Estonian to English Take over the chat" at bounding box center [719, 523] width 175 height 35
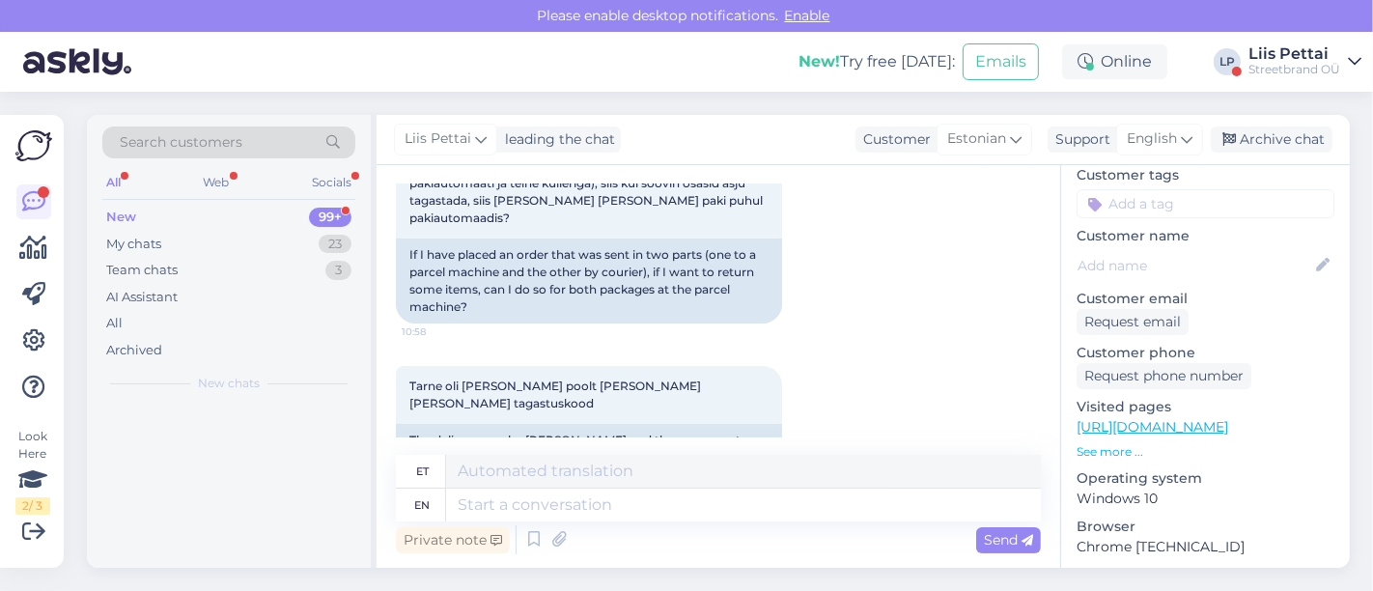
scroll to position [290, 0]
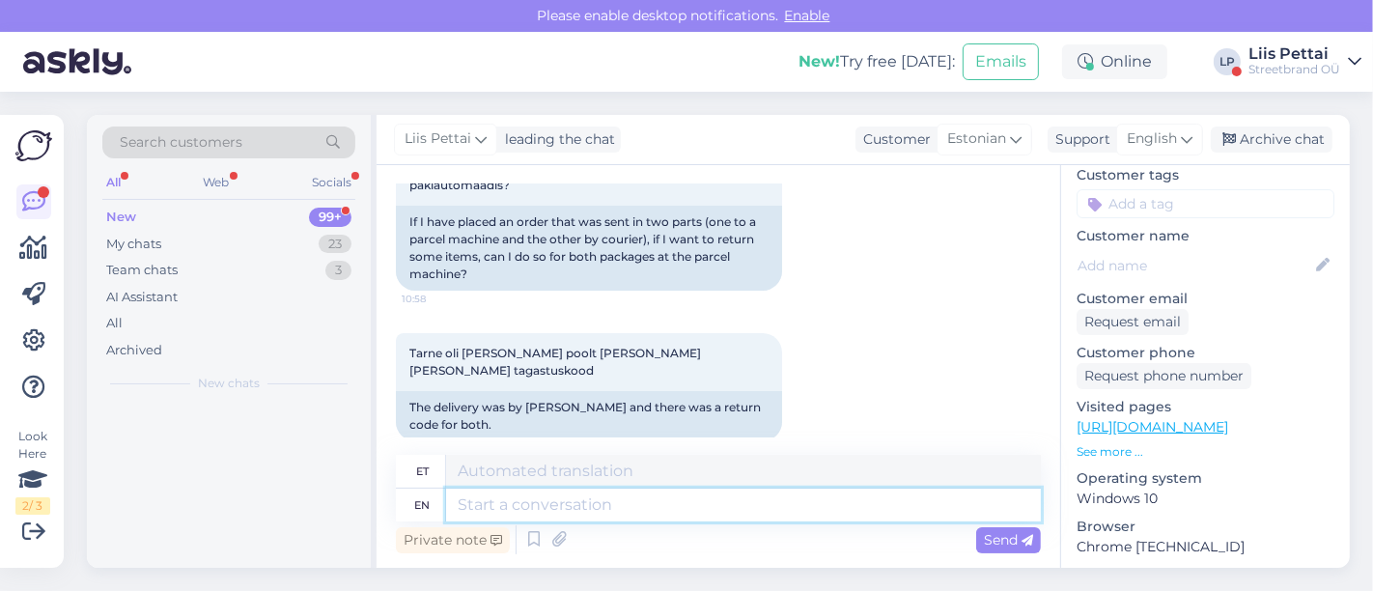
click at [739, 506] on textarea at bounding box center [743, 505] width 595 height 33
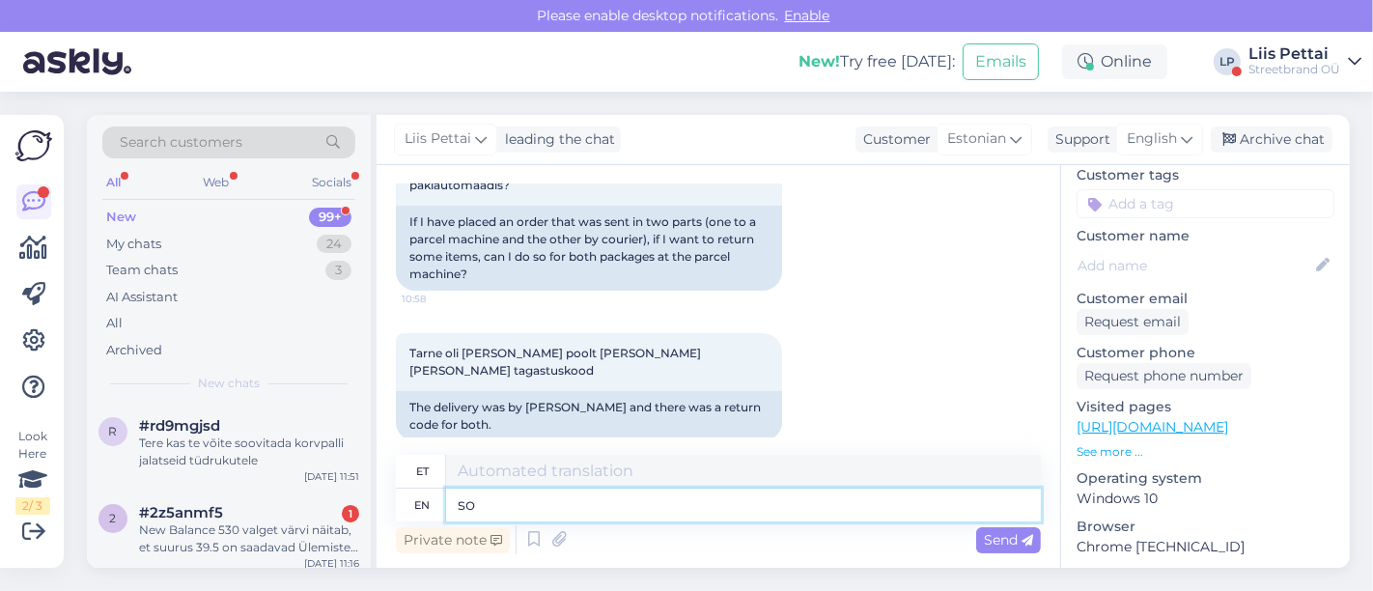
type textarea "soo"
type textarea "nii"
type textarea "s"
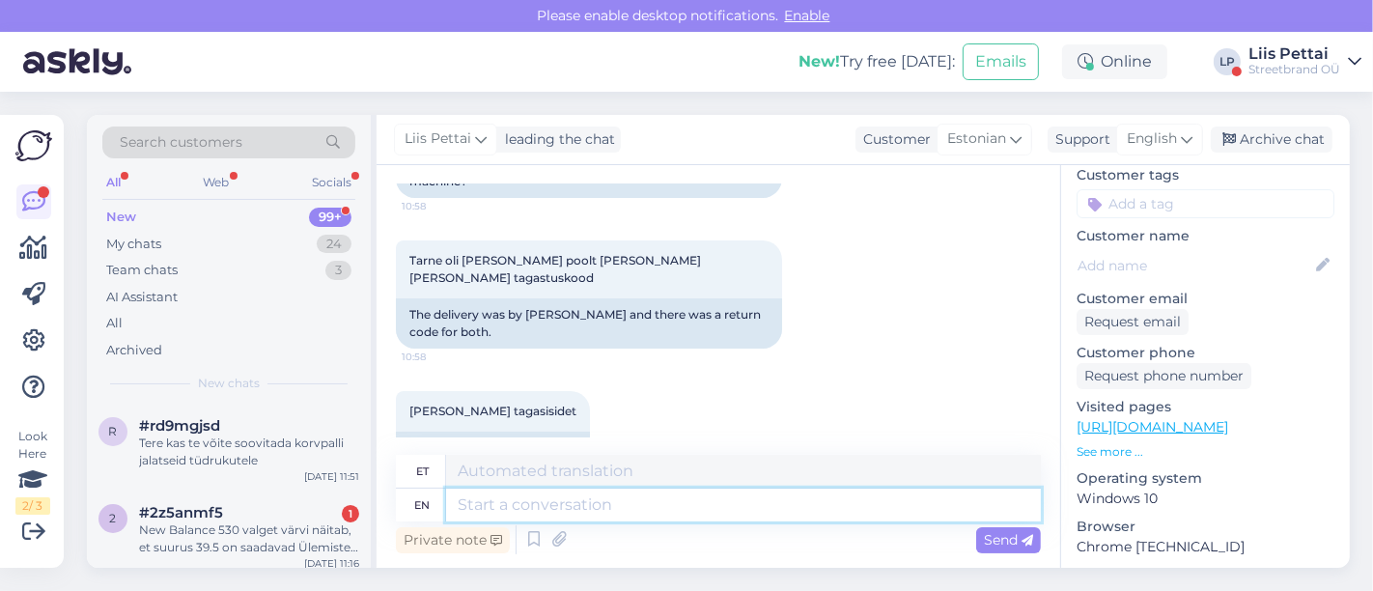
scroll to position [411, 0]
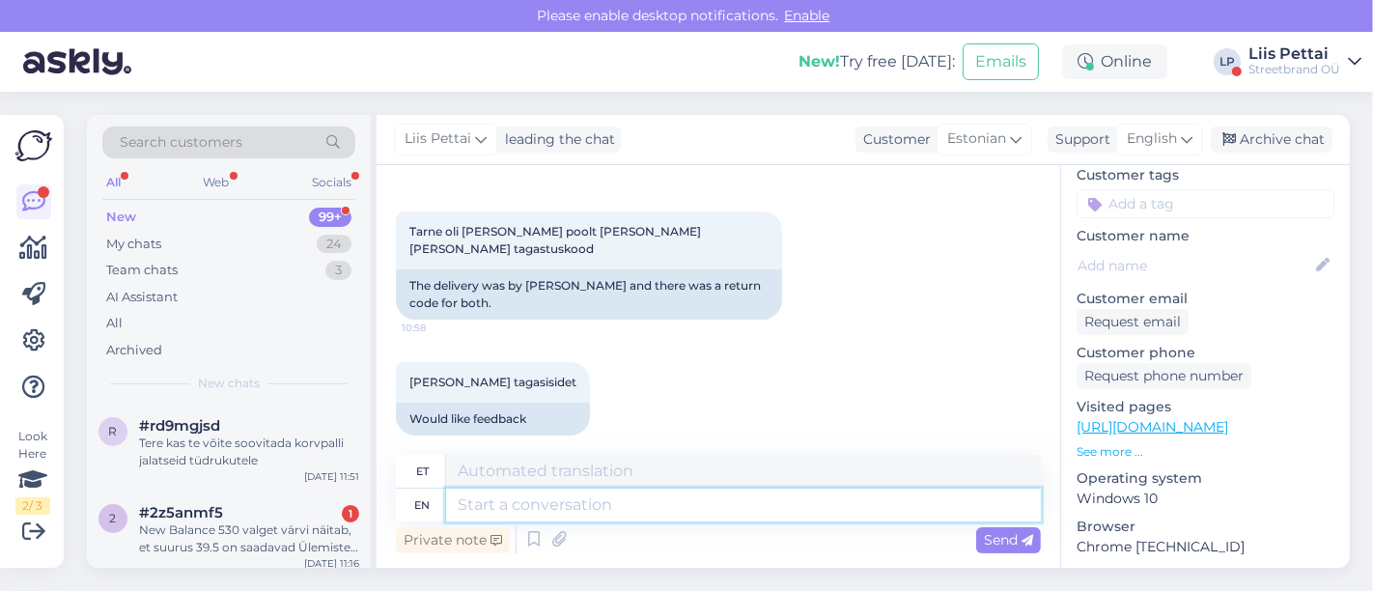
click at [808, 497] on textarea at bounding box center [743, 505] width 595 height 33
type textarea "Kas s"
type textarea "Kas"
type textarea "Kas soovite t"
type textarea "Kas soovis"
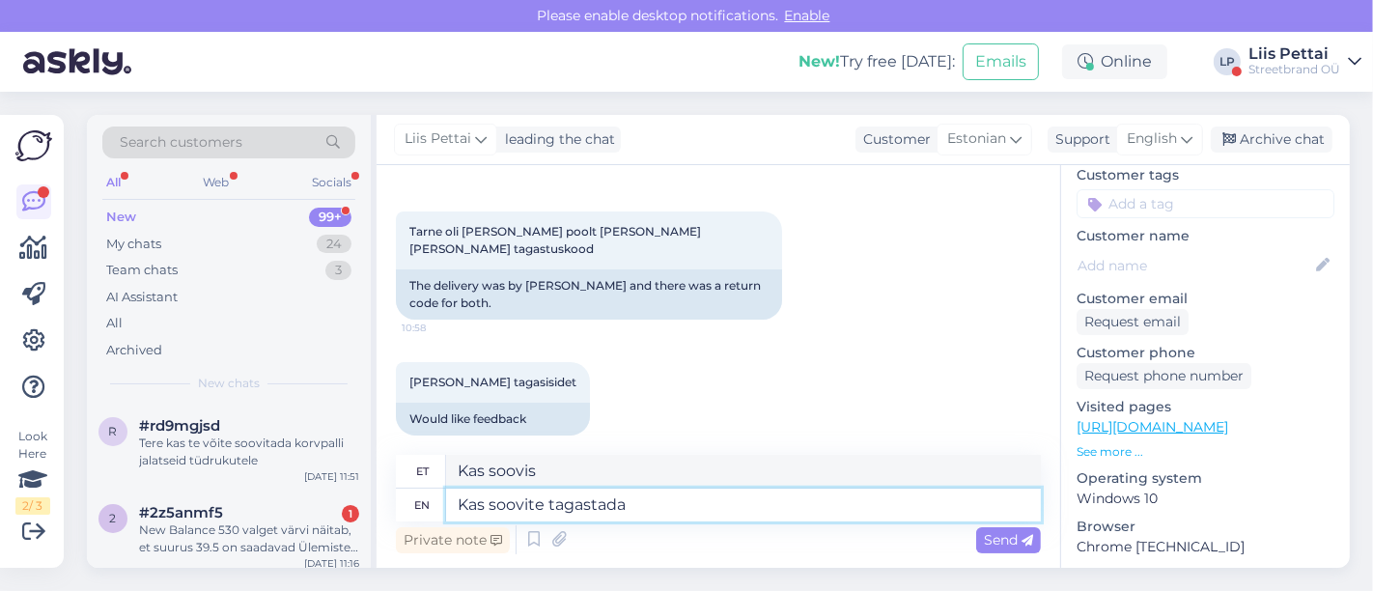
type textarea "Kas soovite tagastada k"
type textarea "Kas soovite tagasi tulla"
type textarea "Kas soovite tagastada kogu ka"
type textarea "Kas soovite tagasi koguda"
type textarea "Kas soovite tagastada kogu kauba?"
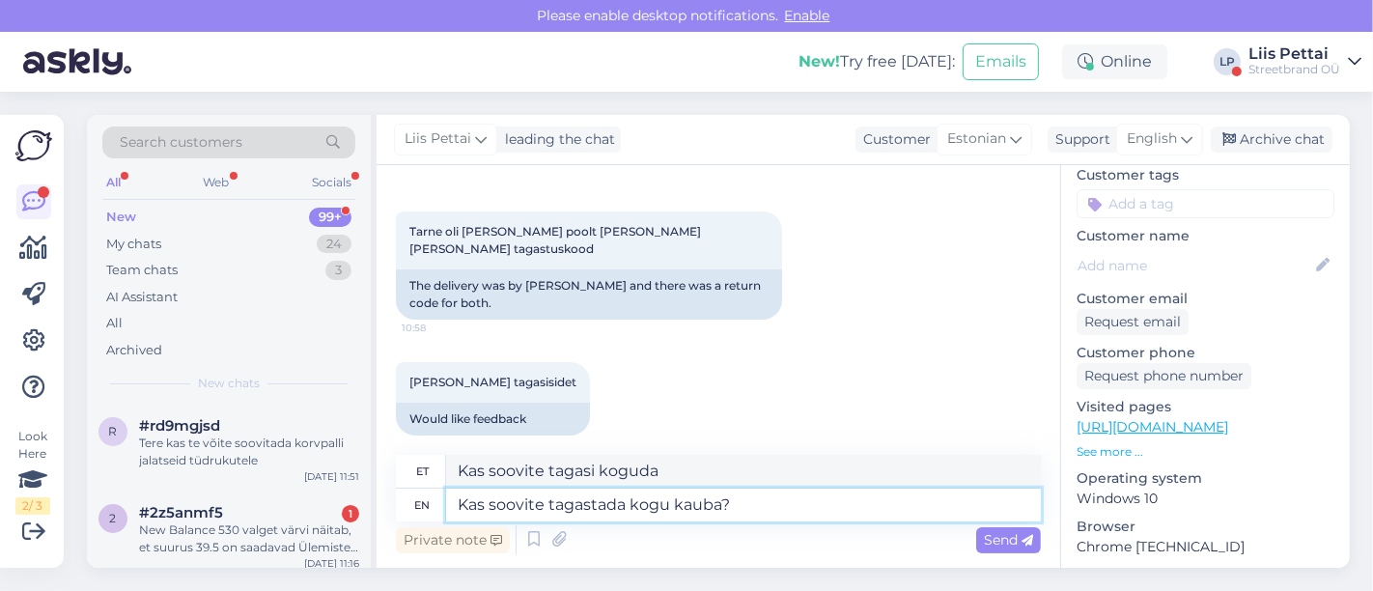
type textarea "Kas soovite tagastada kogu kauba?"
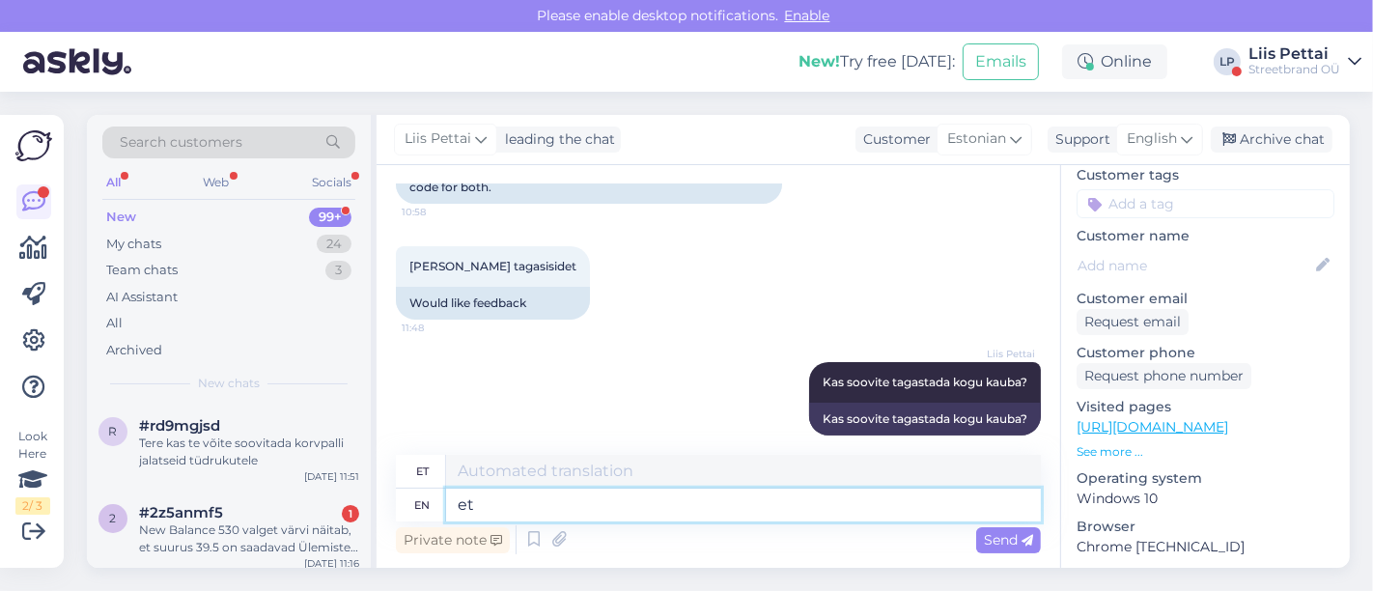
type textarea "et s"
type textarea "jt"
type textarea "et suures k"
type textarea "ja suured"
type textarea "et suures koguses?"
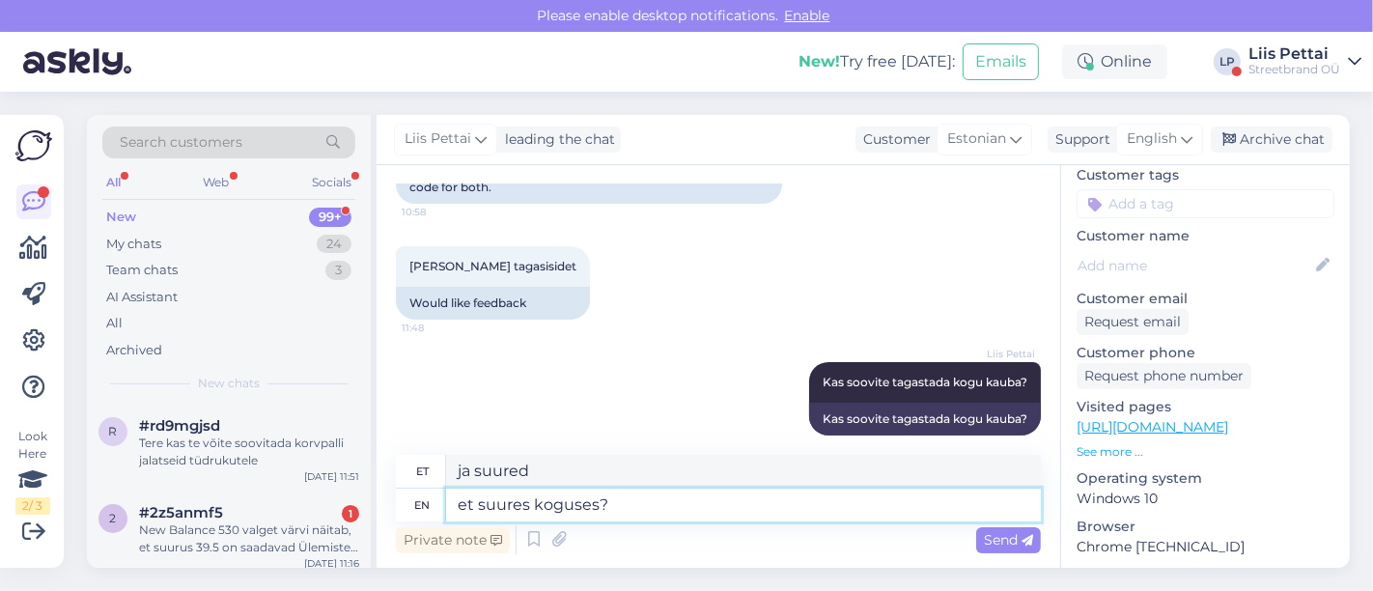
type textarea "et suured kogused?"
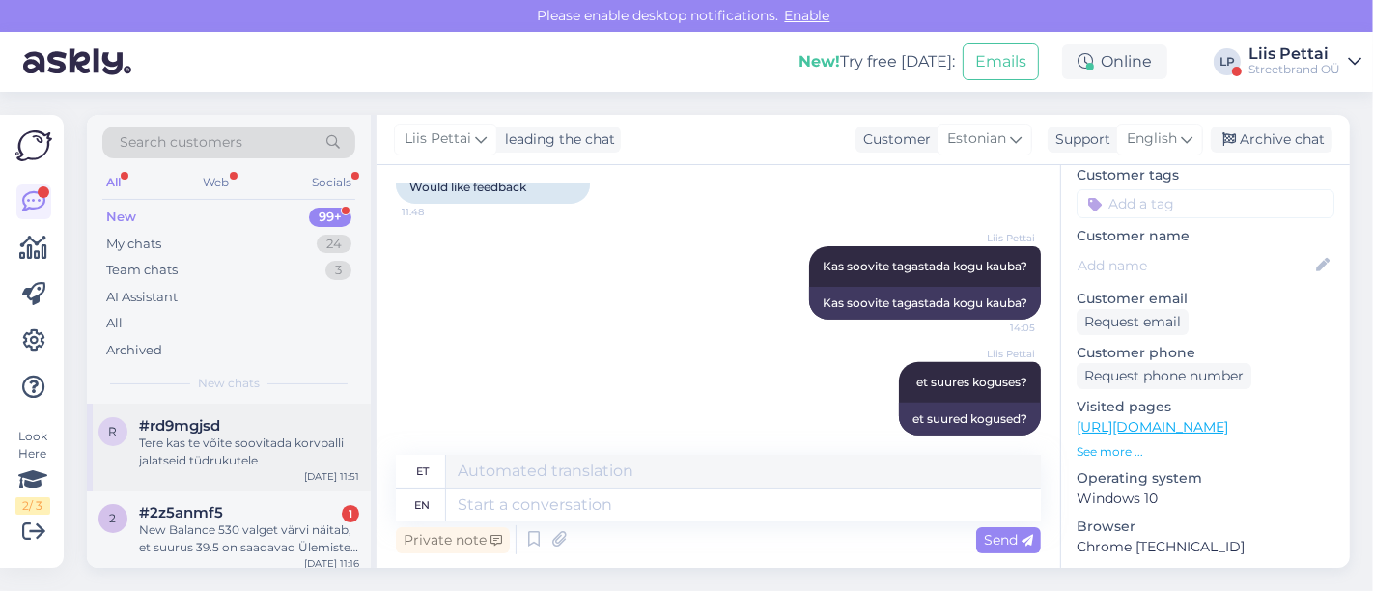
click at [259, 459] on div "Tere kas te võite soovitada korvpalli jalatseid tüdrukutele" at bounding box center [249, 452] width 220 height 35
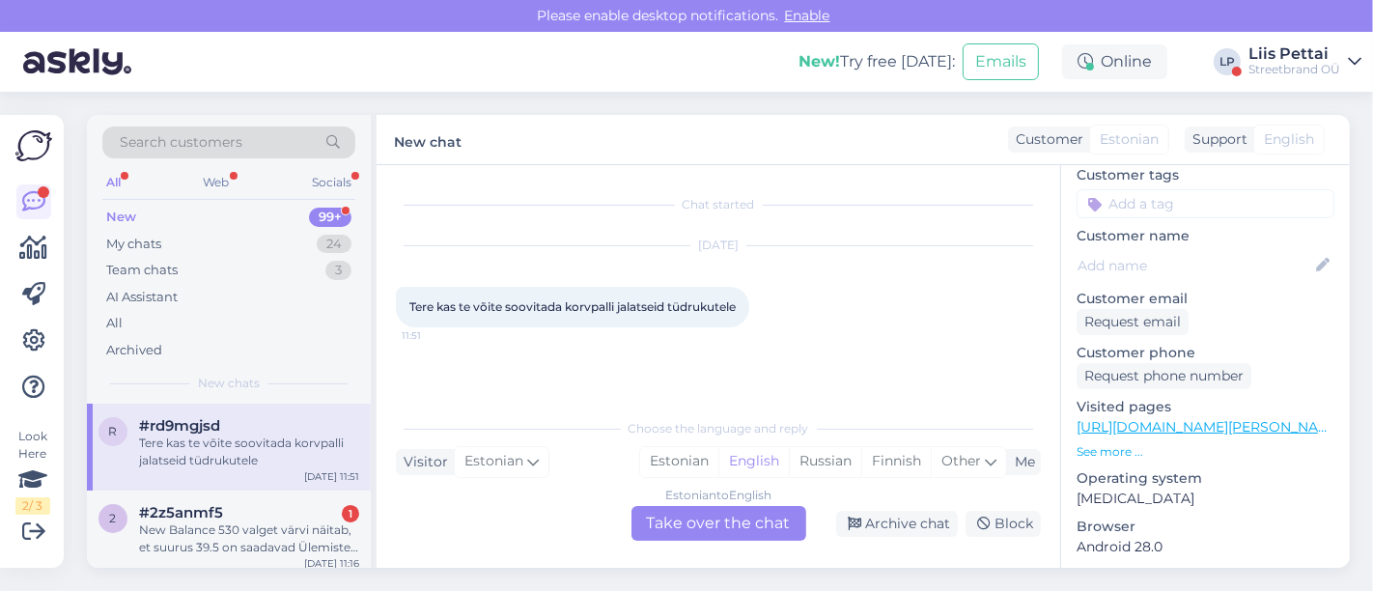
scroll to position [0, 0]
click at [679, 523] on div "Estonian to English Take over the chat" at bounding box center [719, 523] width 175 height 35
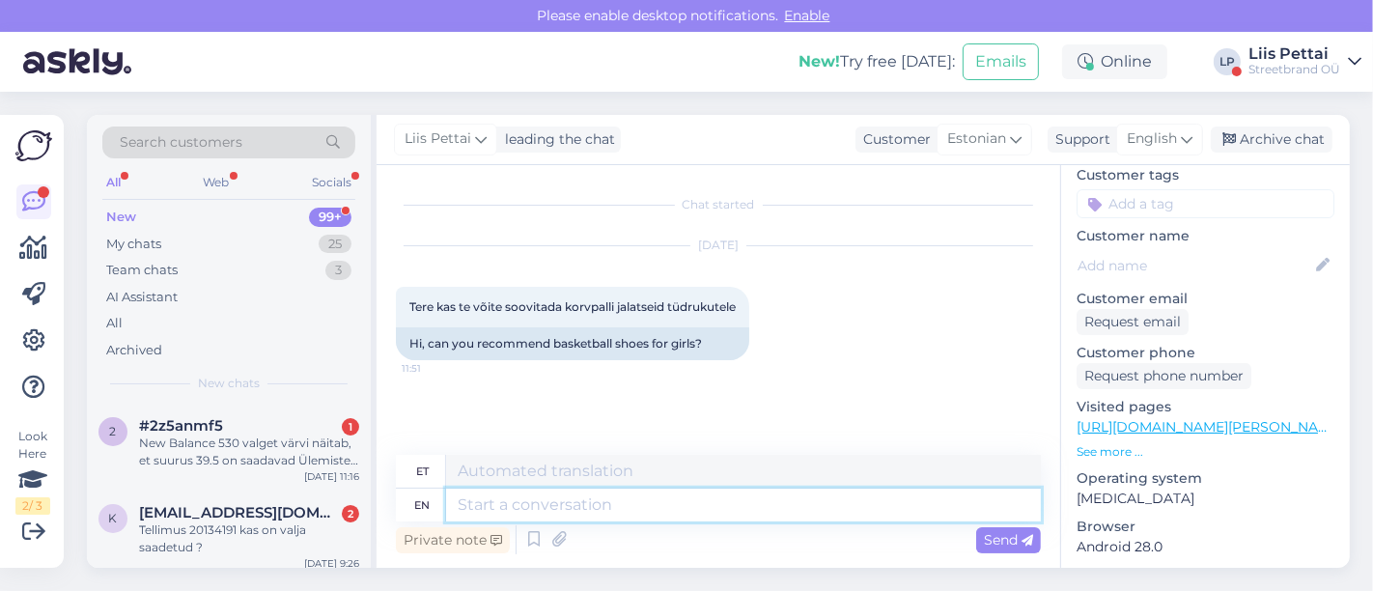
click at [653, 512] on textarea at bounding box center [743, 505] width 595 height 33
type textarea "mõned k"
type textarea "mõni"
type textarea "mõned küsimused, mi"
type textarea "mõned küsimused,"
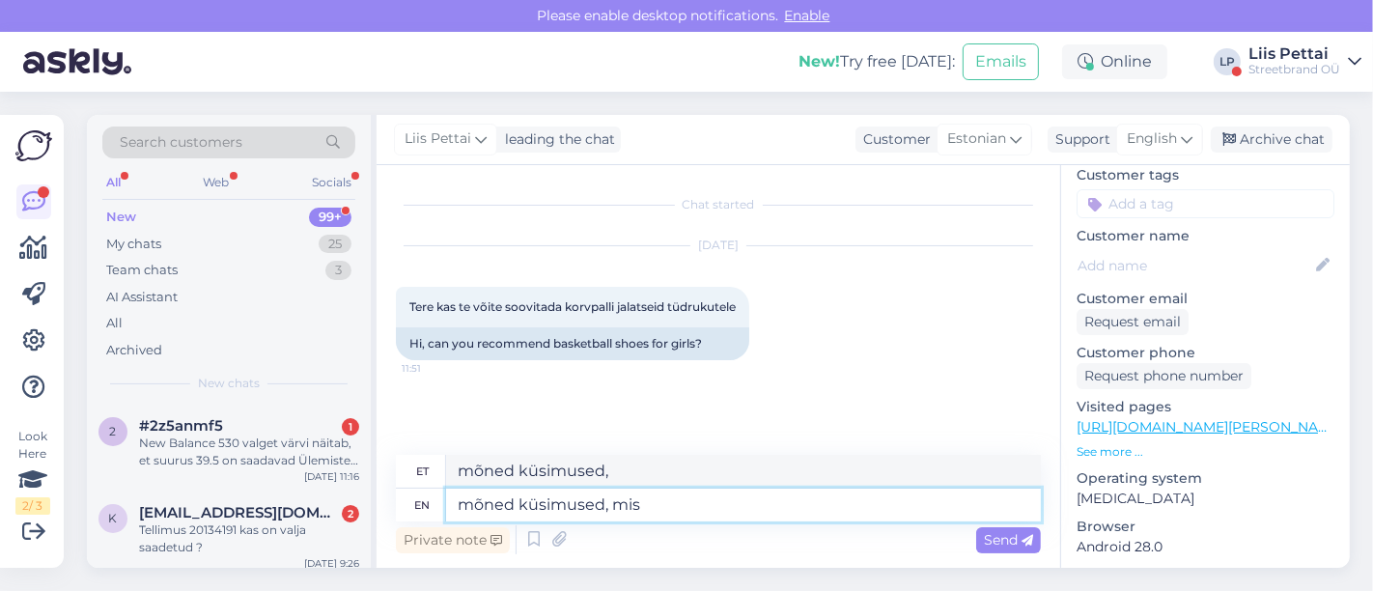
type textarea "mõned küsimused, mis p"
type textarea "mõned küsimused, mis"
type textarea "mõned küsimused, mis pos"
type textarea "mõned küsimused, mis postitasid"
type textarea "mõned küsimused, mis positsioon"
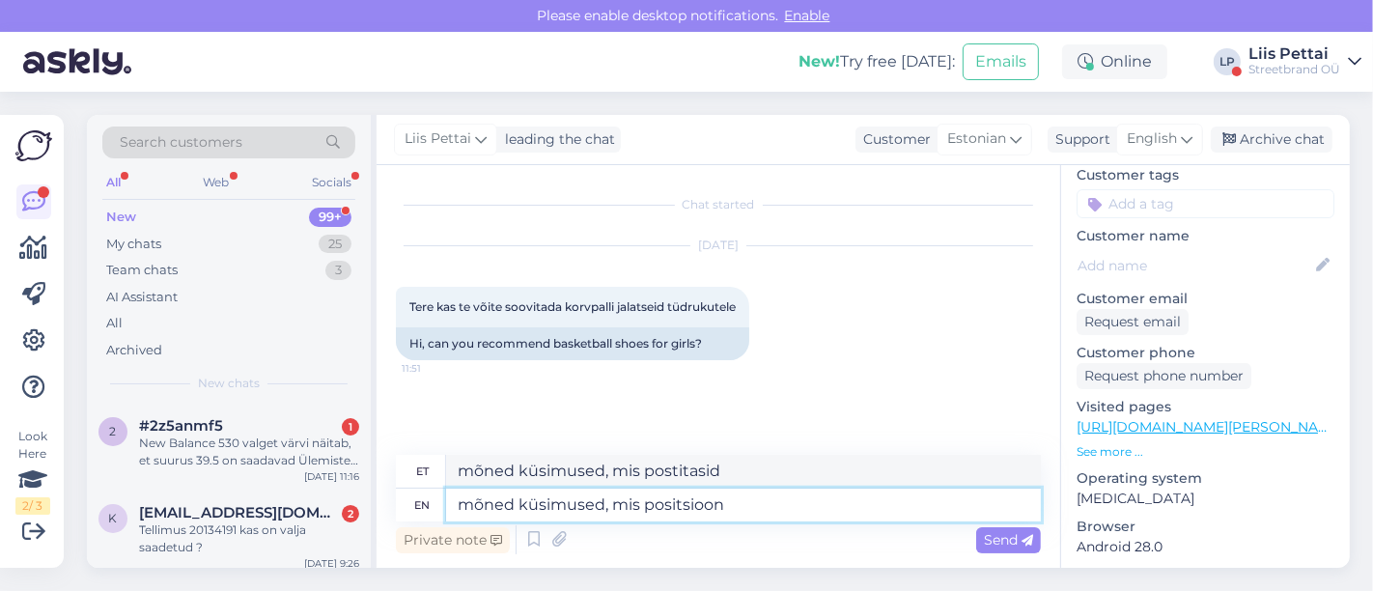
type textarea "mõned küsimused, mis positsioon"
type textarea "mõned küsimused, mis positsioon võistkonnas on"
type textarea "mõned küsimused, mis positsioon võistkonnas"
type textarea "mõned küsimused, mis positsioon võistkonnas on, m"
type textarea "mõned küsimused, mis positsioon võistkonnas on,"
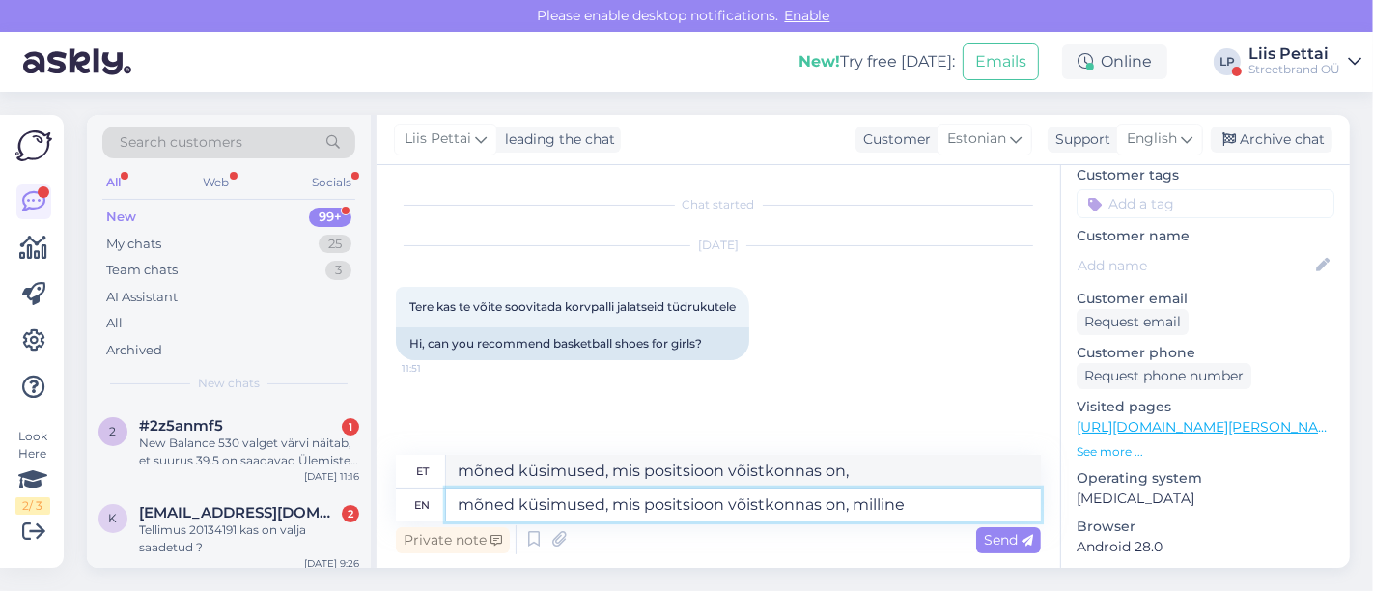
type textarea "mõned küsimused, mis positsioon võistkonnas on, milline"
type textarea "mõned küsimused, mis positsioon võistkonnas on, milline on j"
type textarea "mõned küsimused, mis positsioon võistkonnas on, milline on"
type textarea "mõned küsimused, mis positsioon võistkonnas on, milline on jalg, kõ"
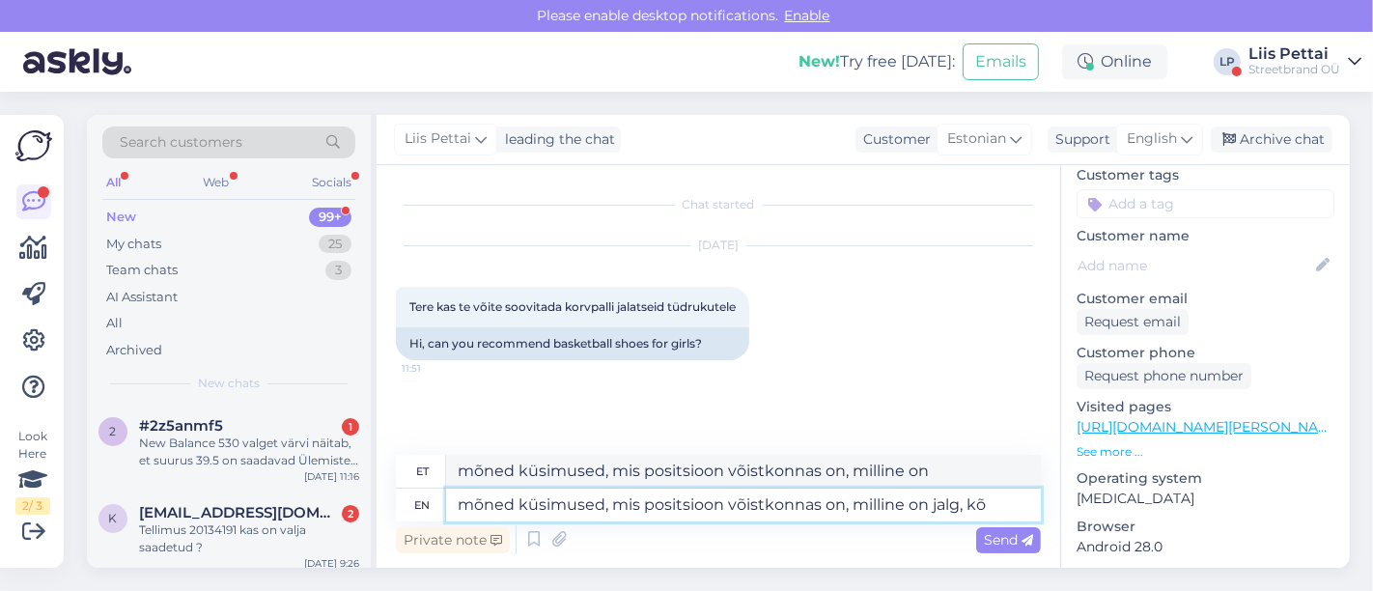
type textarea "mõned küsimused, mis positsioon võistkonnas on, milline on jalg,"
type textarea "mõned küsimused, mis positsioon võistkonnas on, milline on jalg, kõrge?"
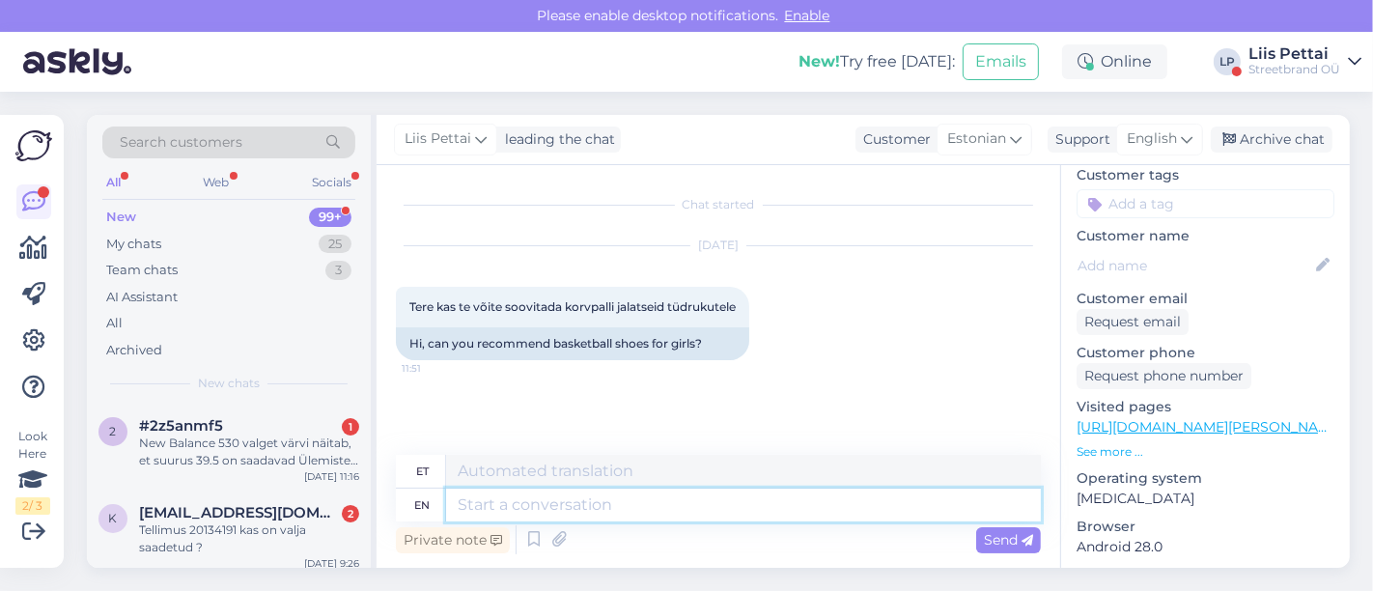
scroll to position [94, 0]
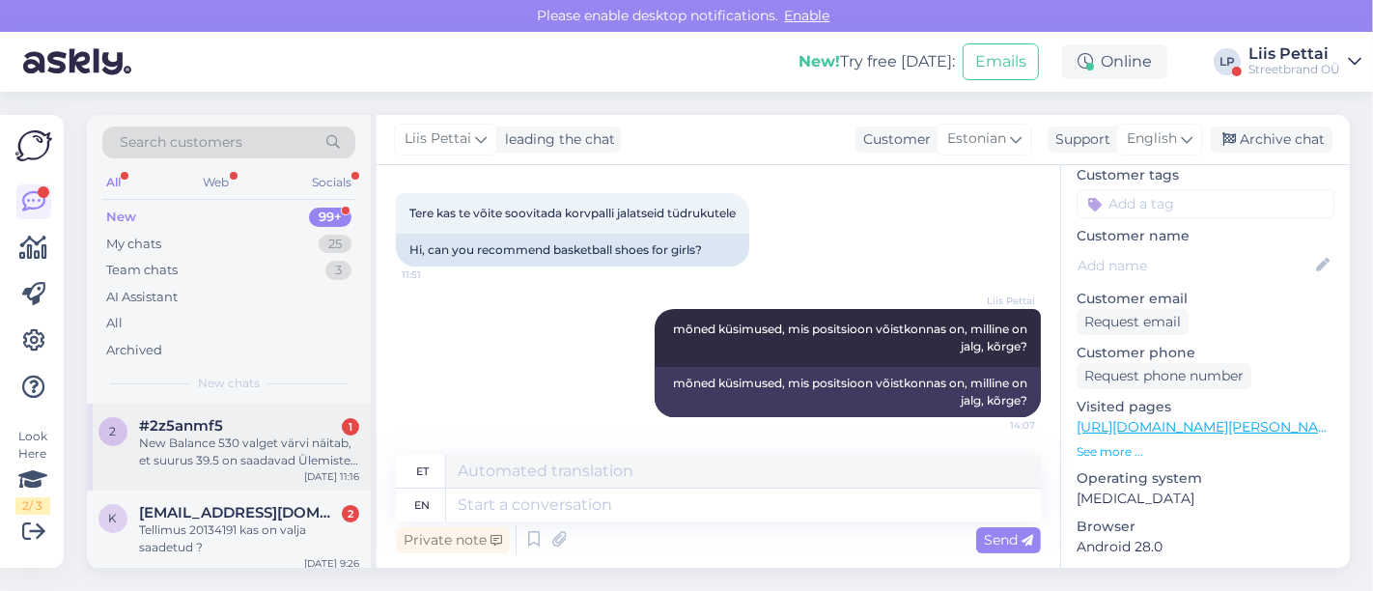
click at [275, 429] on div "#2z5anmf5 1" at bounding box center [249, 425] width 220 height 17
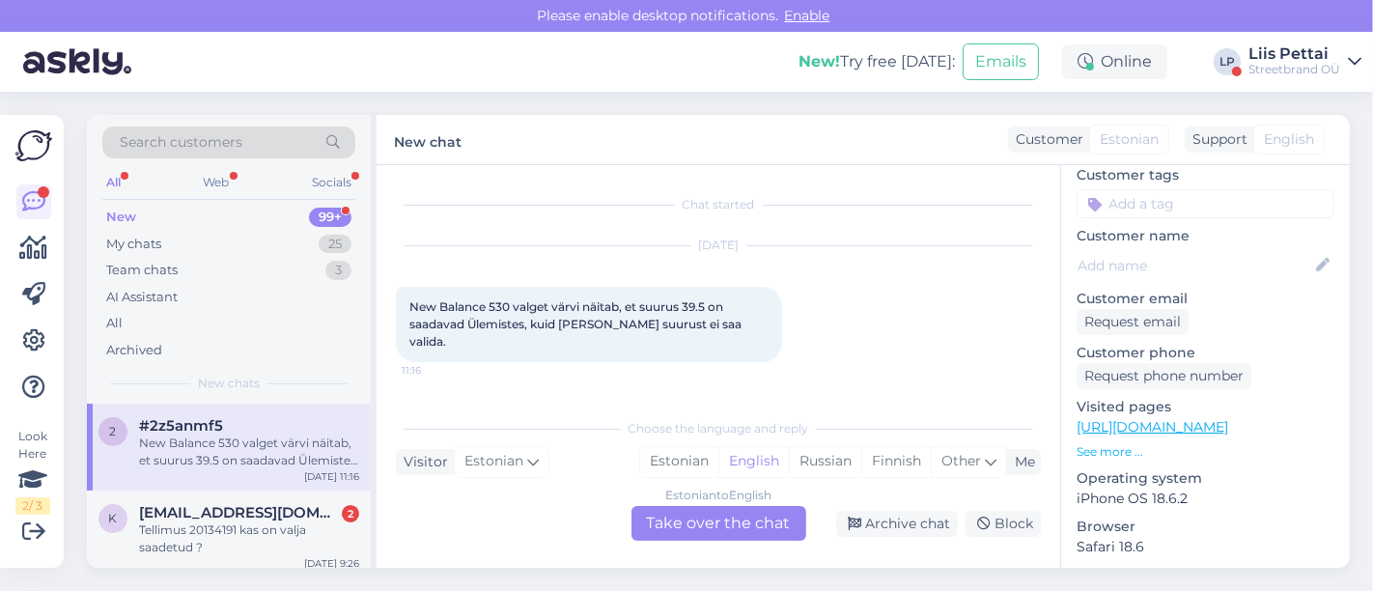
click at [706, 520] on div "Estonian to English Take over the chat" at bounding box center [719, 523] width 175 height 35
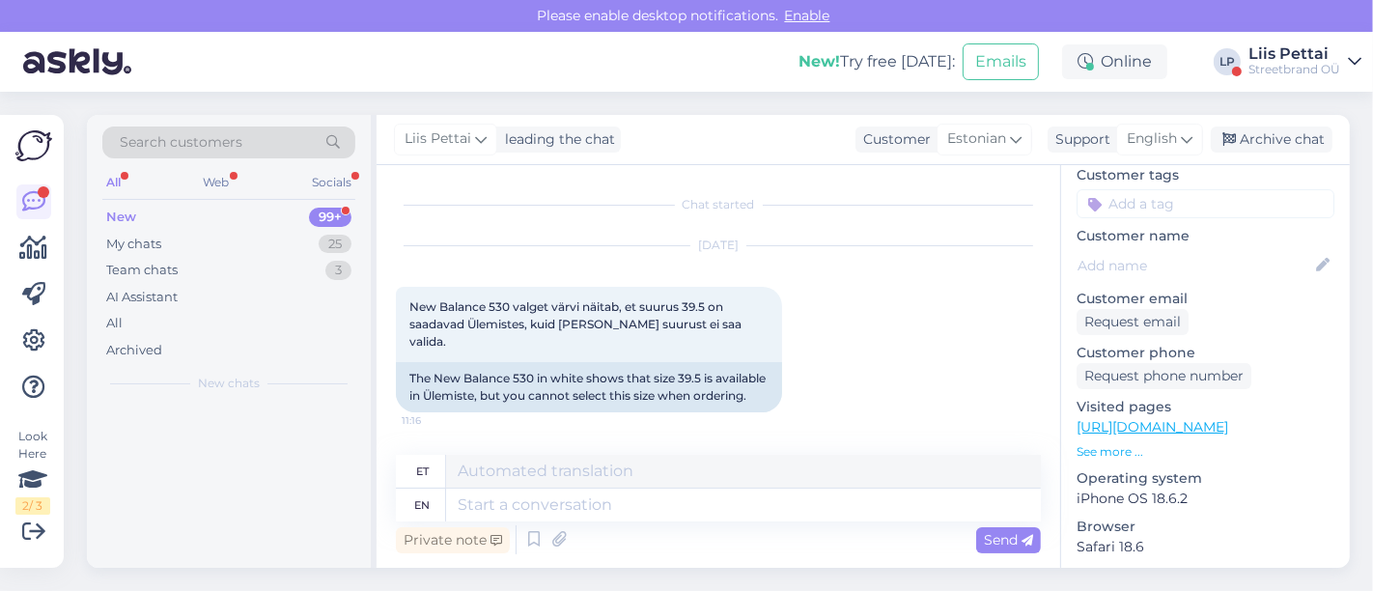
click at [706, 520] on textarea at bounding box center [743, 505] width 595 height 33
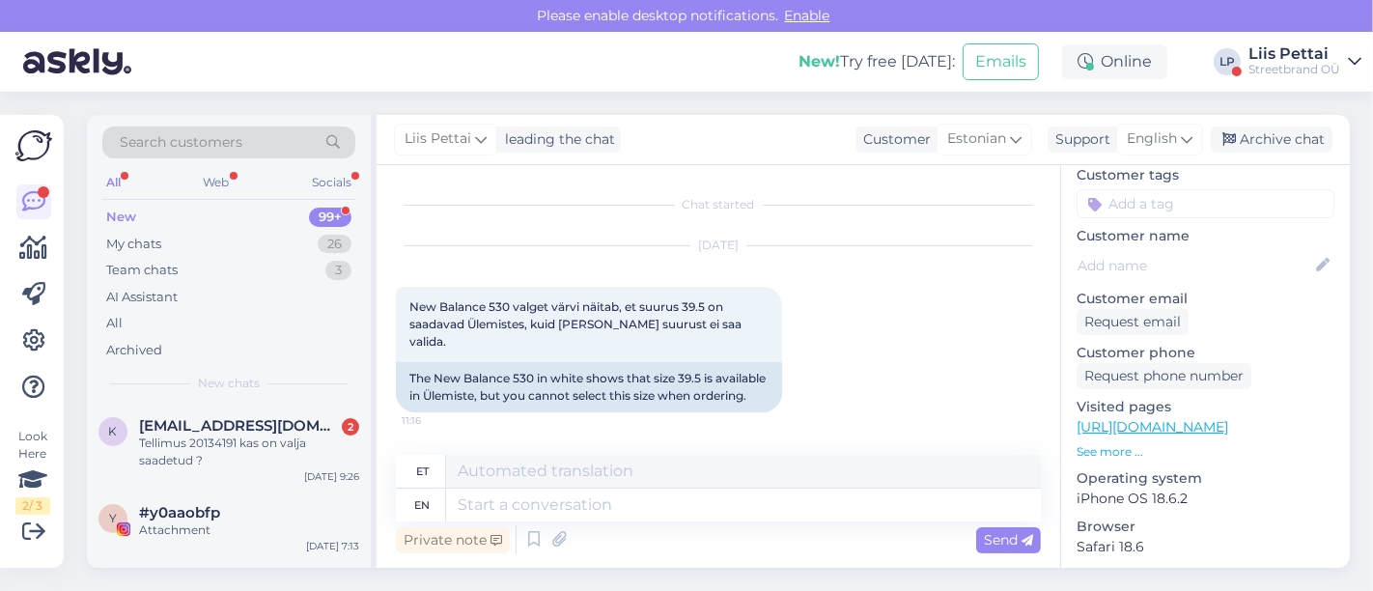
scroll to position [110, 0]
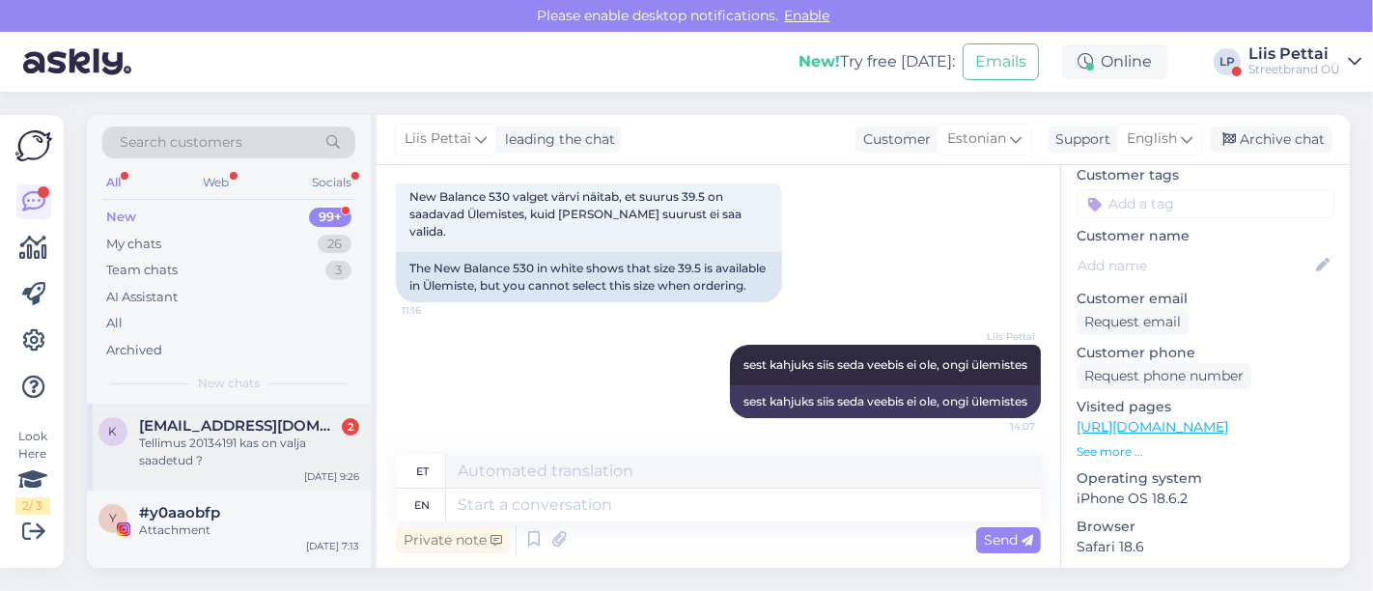
click at [271, 455] on div "Tellimus 20134191 kas on valja saadetud ?" at bounding box center [249, 452] width 220 height 35
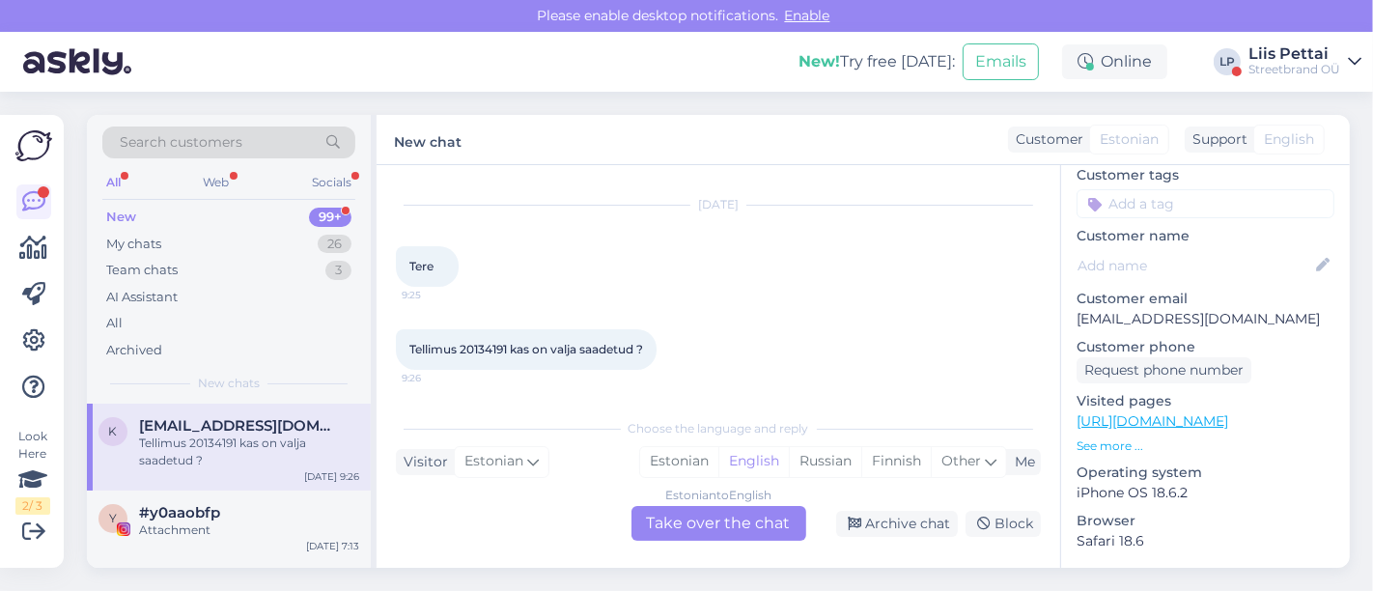
scroll to position [39, 0]
drag, startPoint x: 462, startPoint y: 353, endPoint x: 512, endPoint y: 352, distance: 50.3
click at [512, 352] on span "Tellimus 20134191 kas on valja saadetud ?" at bounding box center [527, 351] width 234 height 14
click at [737, 525] on div "Estonian to English Take over the chat" at bounding box center [719, 523] width 175 height 35
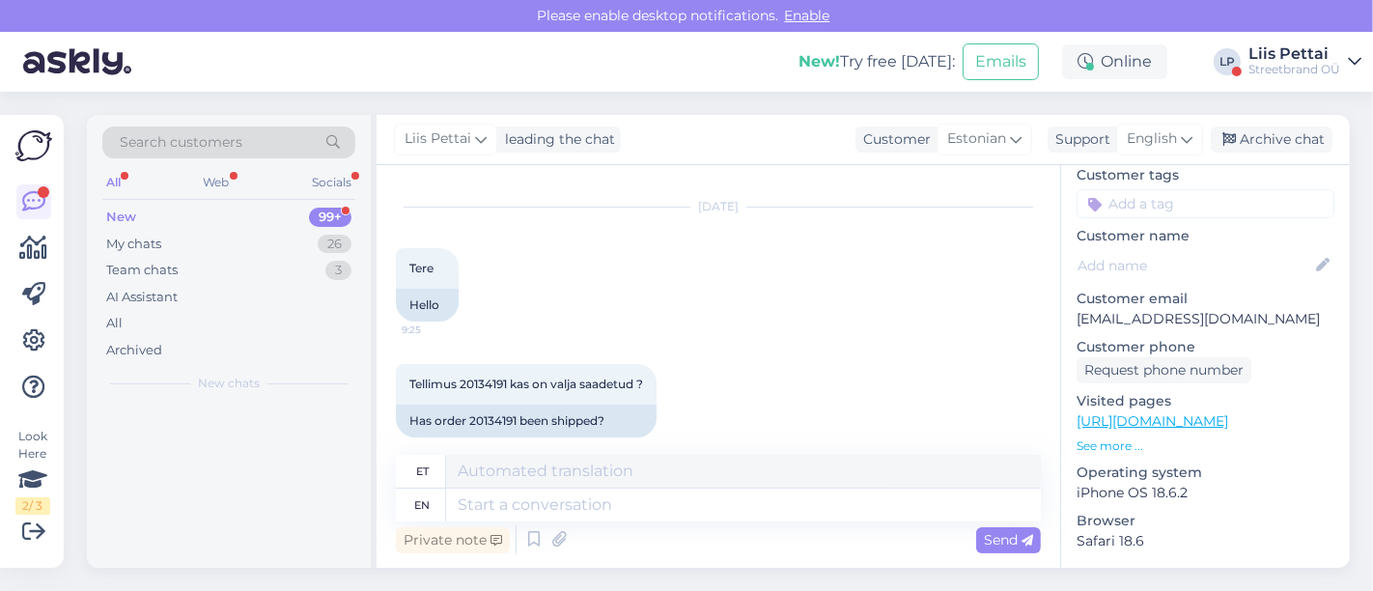
click at [695, 529] on div "Private note Send" at bounding box center [718, 540] width 645 height 37
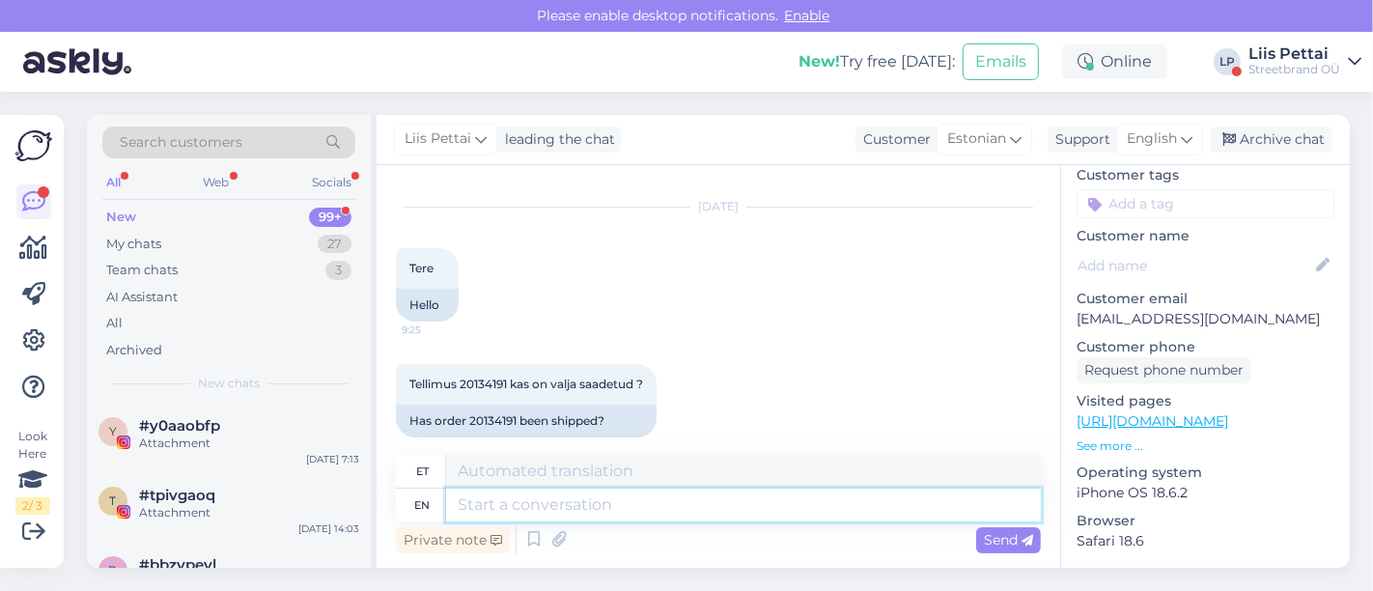
click at [694, 511] on textarea at bounding box center [743, 505] width 595 height 33
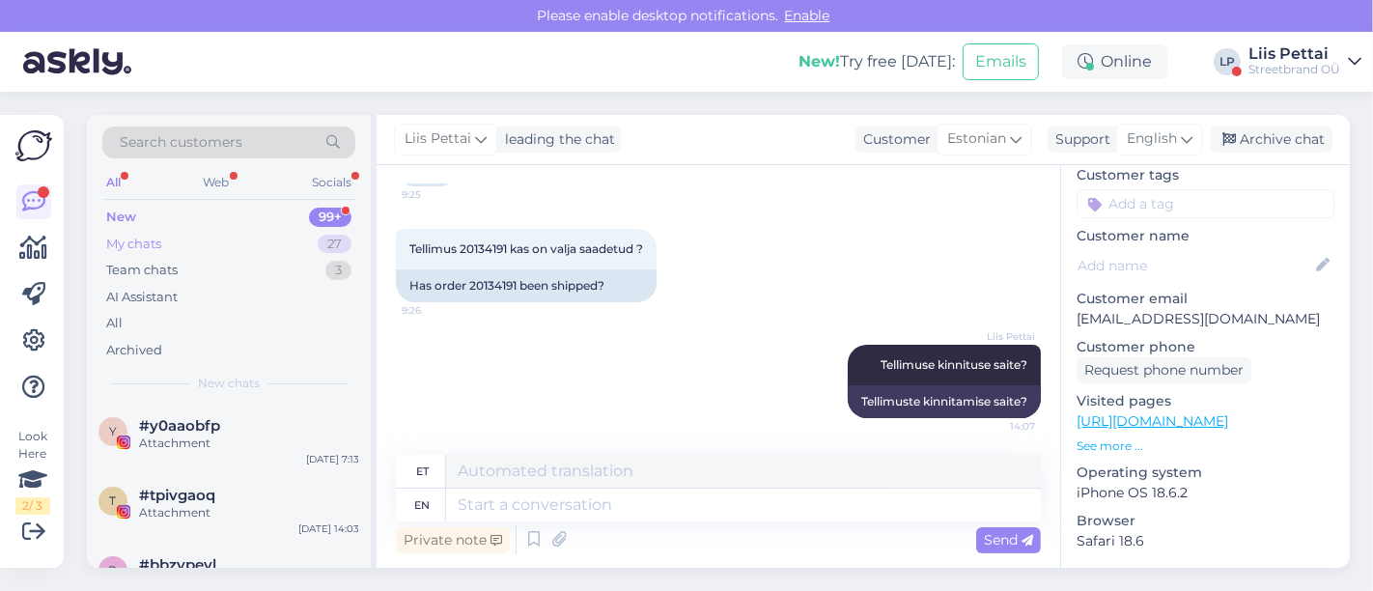
click at [229, 240] on div "My chats 27" at bounding box center [228, 244] width 253 height 27
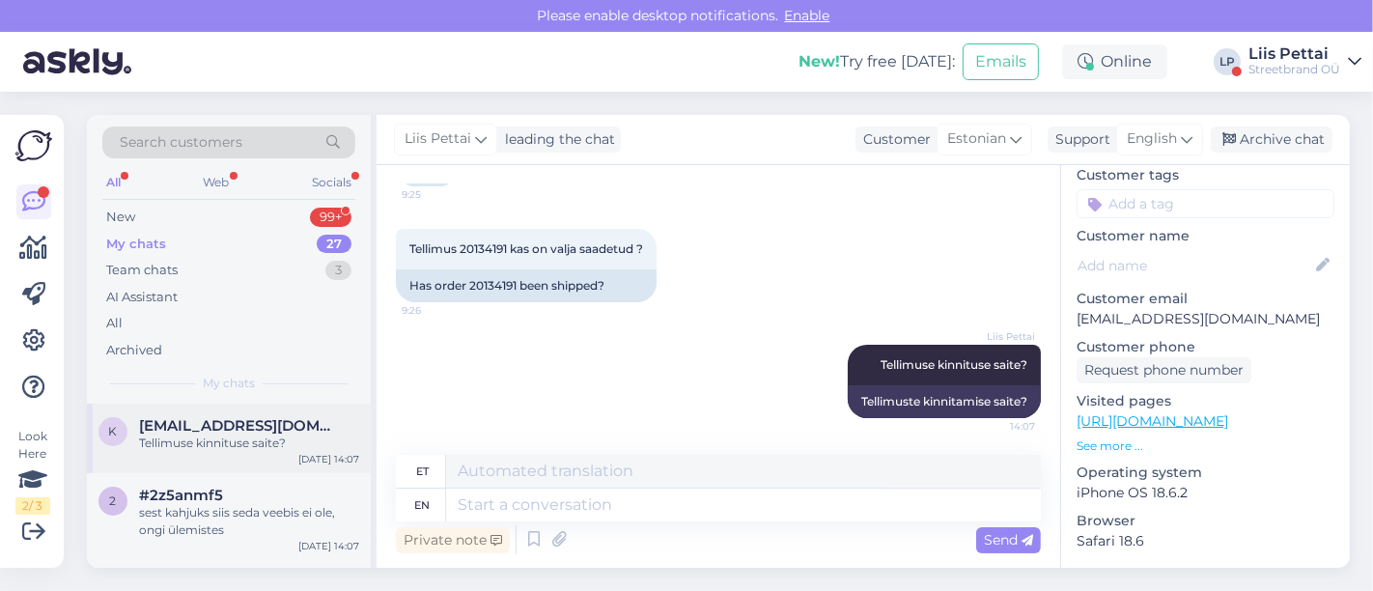
click at [196, 437] on div "Tellimuse kinnituse saite?" at bounding box center [249, 443] width 220 height 17
click at [277, 520] on div "sest kahjuks siis seda veebis ei ole, ongi ülemistes" at bounding box center [249, 521] width 220 height 35
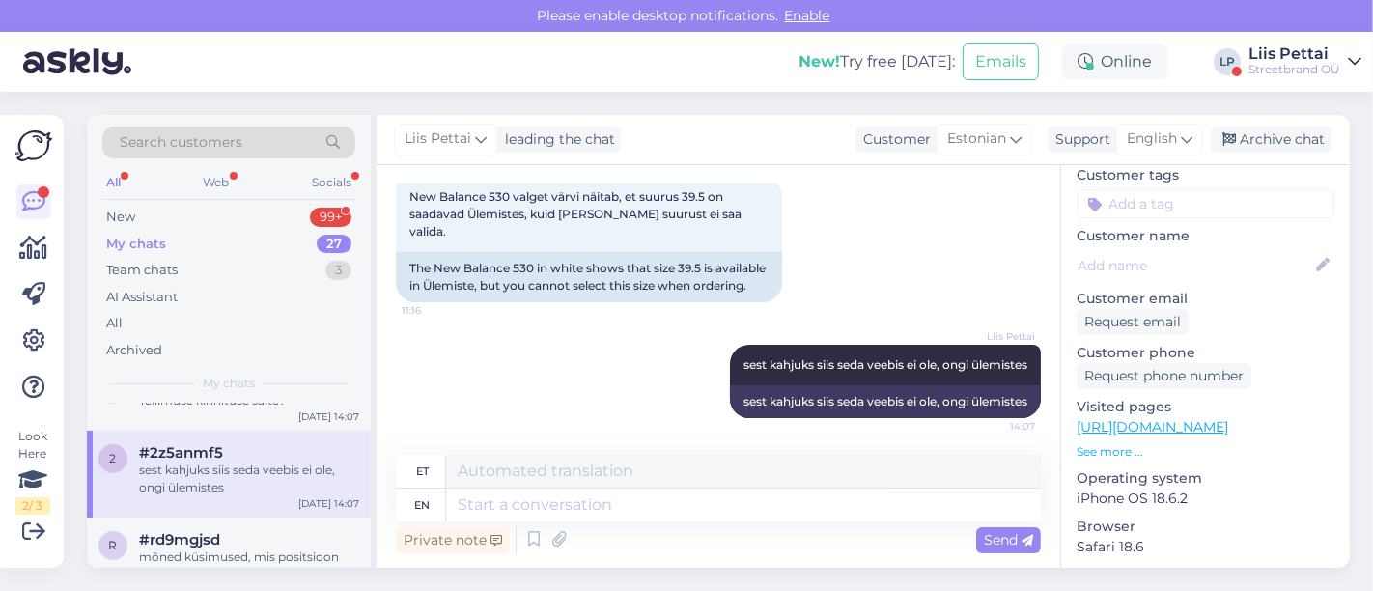
scroll to position [85, 0]
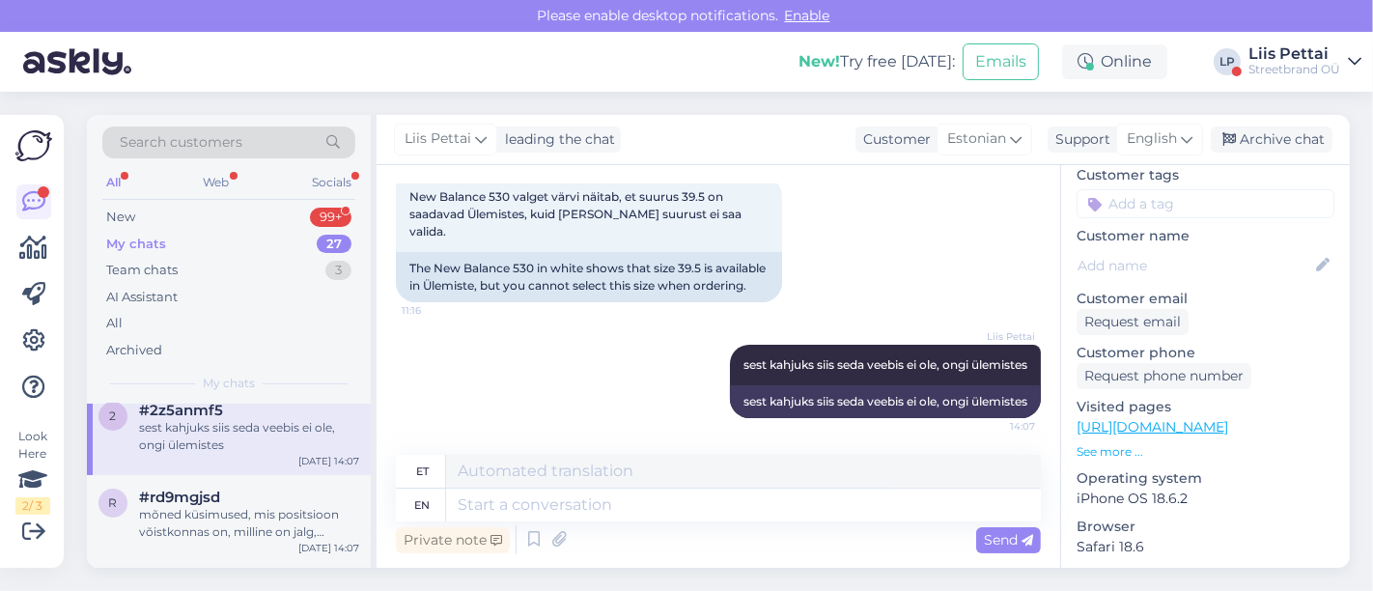
click at [304, 520] on div "mõned küsimused, mis positsioon võistkonnas on, milline on jalg, kõrge?" at bounding box center [249, 523] width 220 height 35
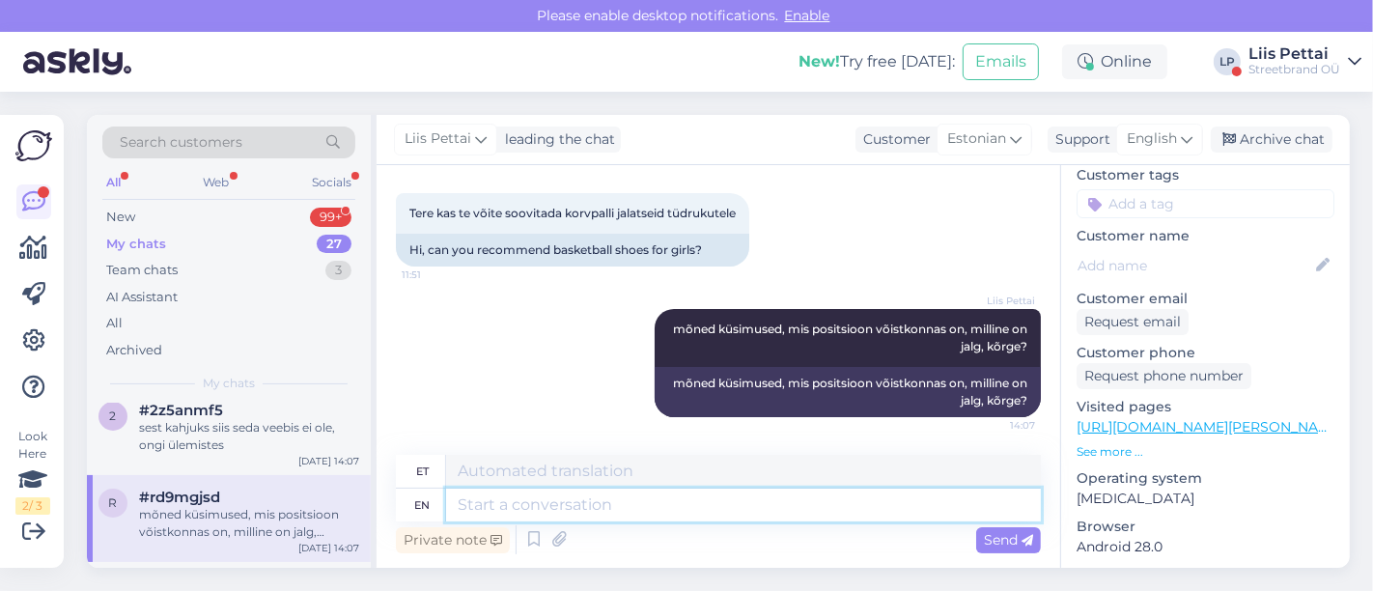
click at [612, 512] on textarea at bounding box center [743, 505] width 595 height 33
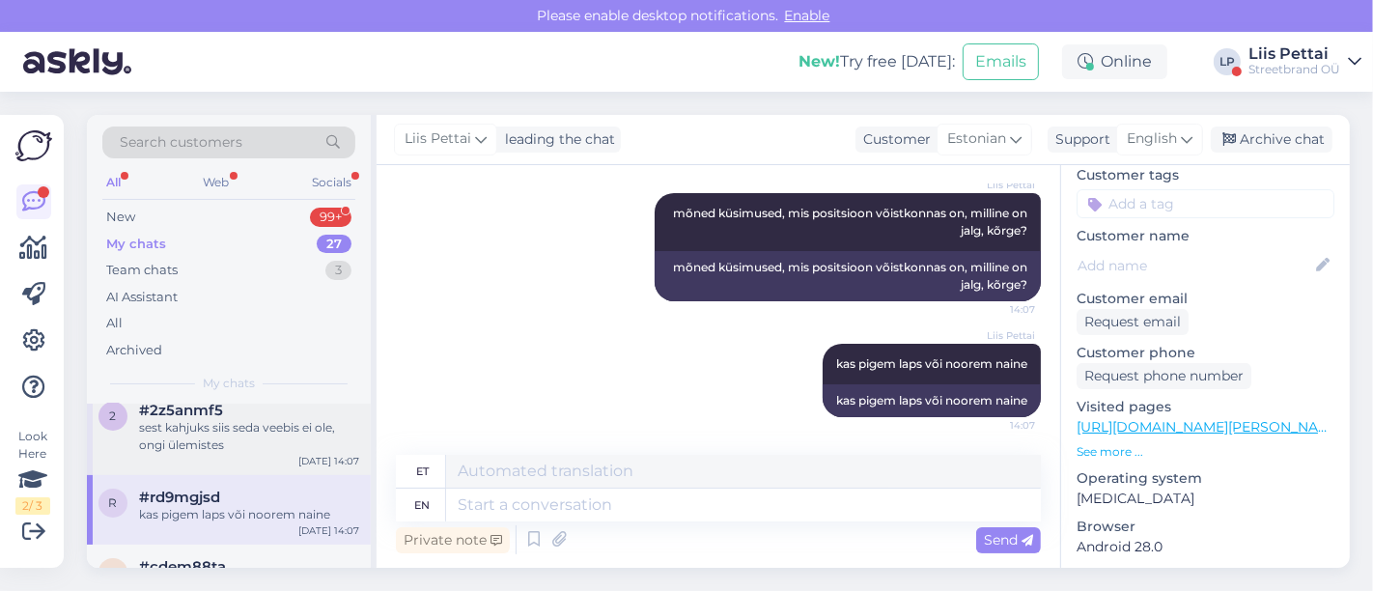
click at [198, 419] on div "sest kahjuks siis seda veebis ei ole, ongi ülemistes" at bounding box center [249, 436] width 220 height 35
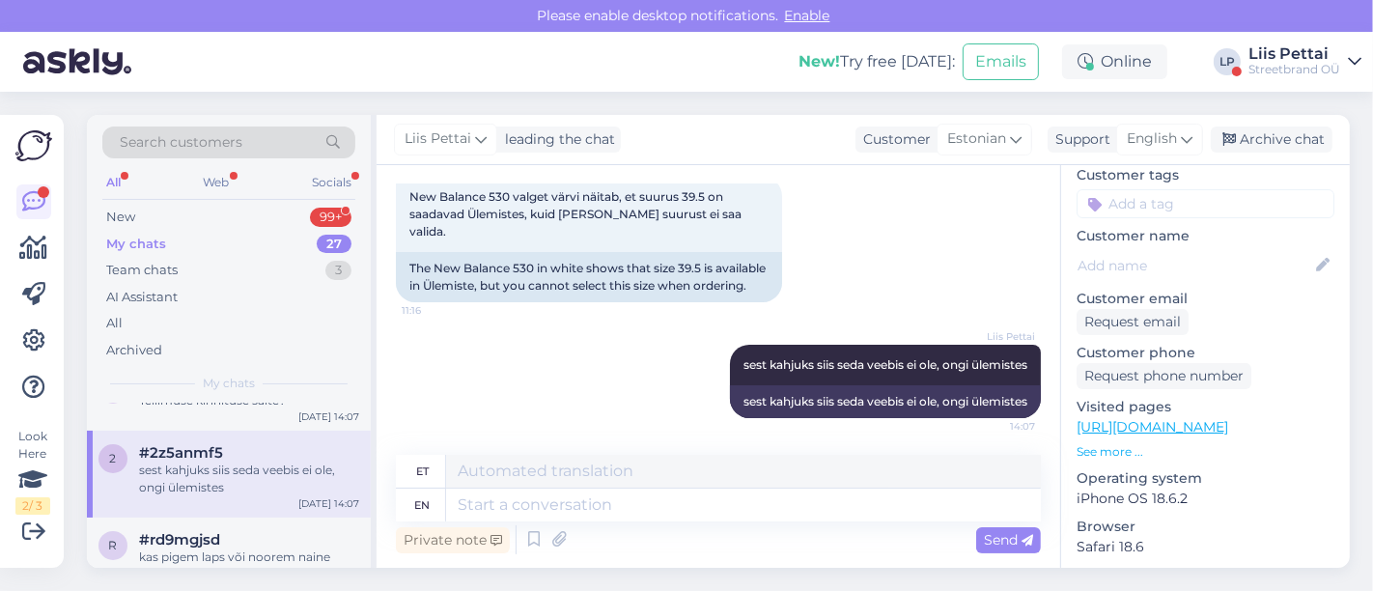
scroll to position [0, 0]
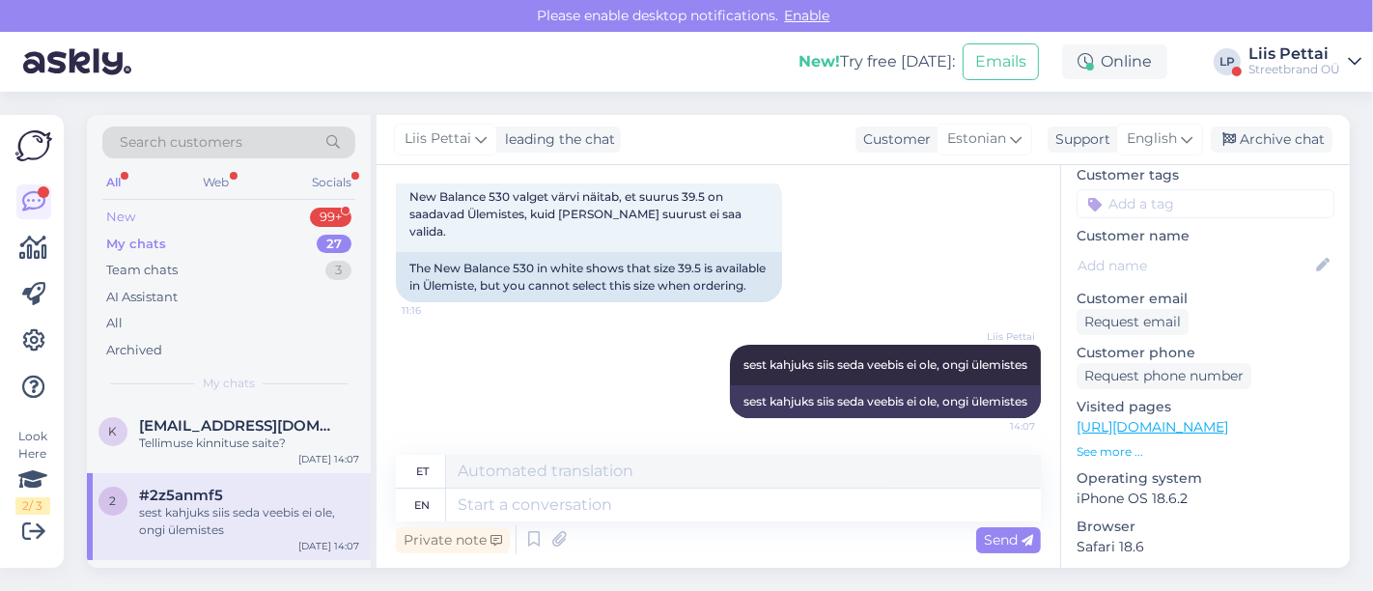
click at [205, 224] on div "New 99+ My chats 27 Team chats 3 AI Assistant All Archived" at bounding box center [228, 283] width 253 height 159
click at [205, 216] on div "New 99+" at bounding box center [228, 217] width 253 height 27
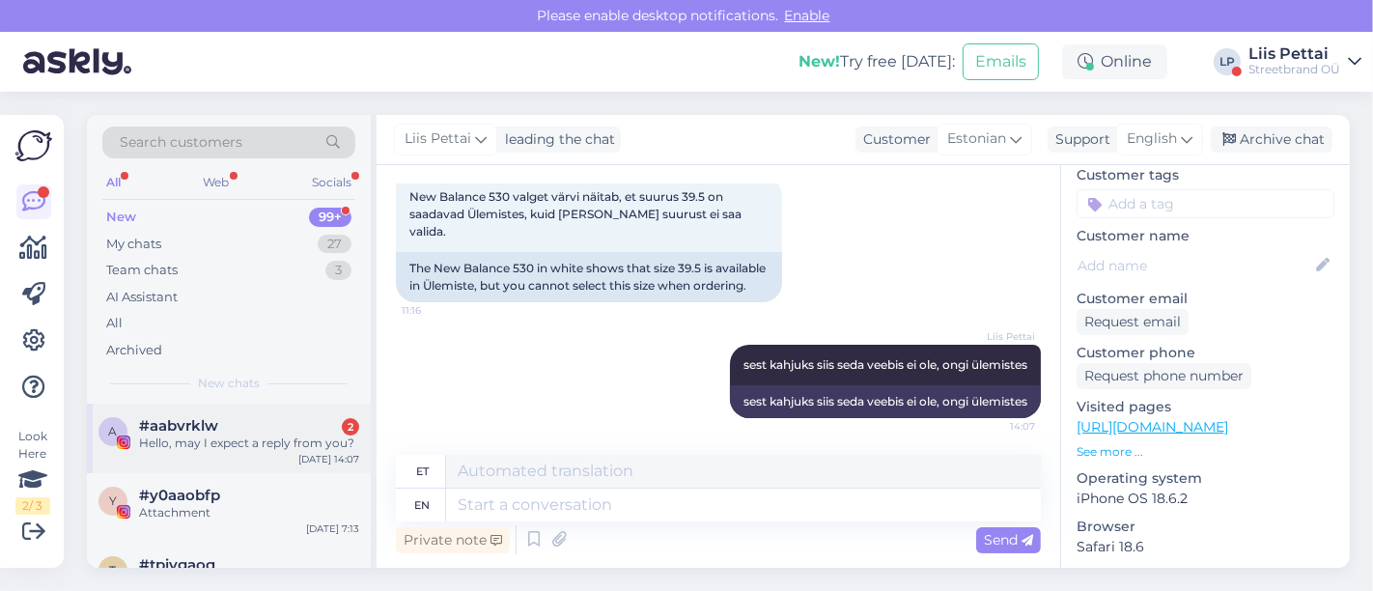
click at [182, 428] on span "#aabvrklw" at bounding box center [178, 425] width 79 height 17
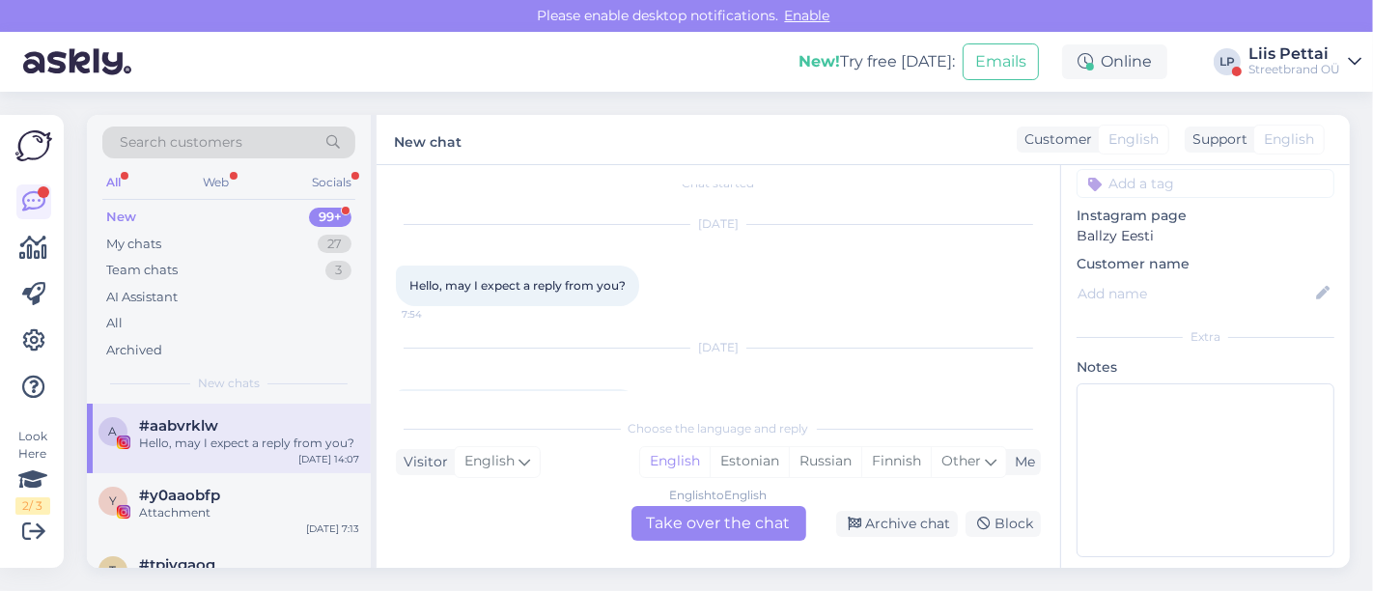
scroll to position [162, 0]
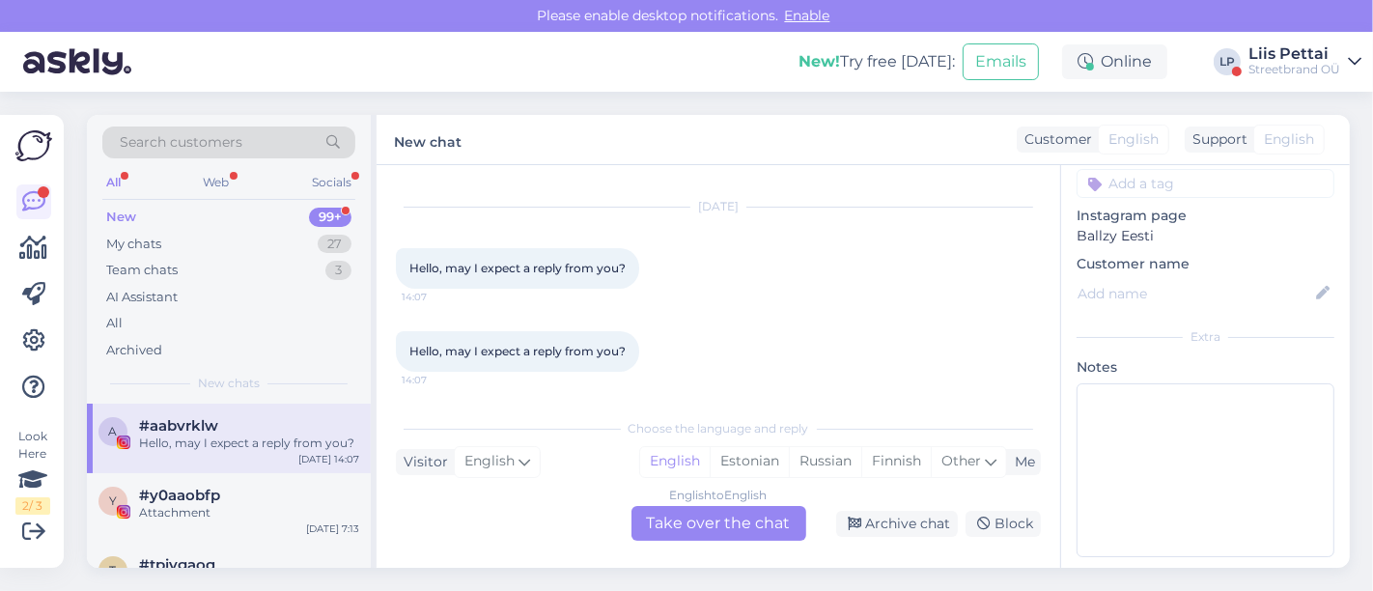
click at [717, 529] on div "English to English Take over the chat" at bounding box center [719, 523] width 175 height 35
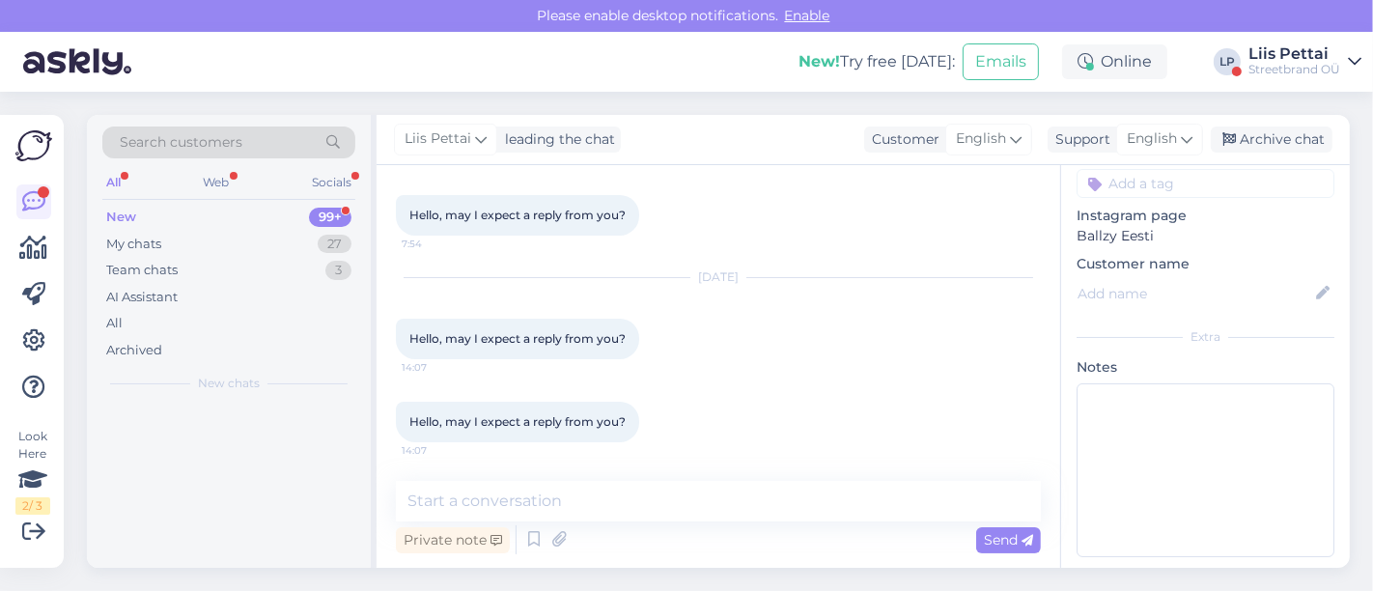
scroll to position [91, 0]
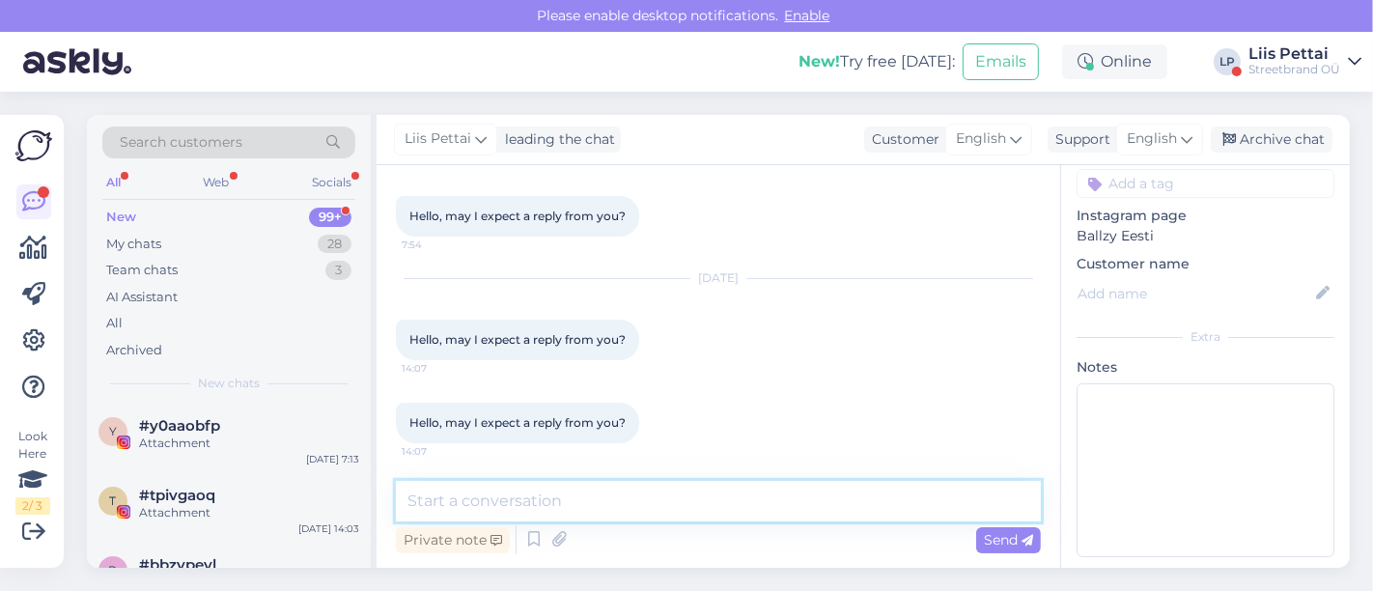
click at [672, 512] on textarea at bounding box center [718, 501] width 645 height 41
click at [669, 494] on textarea "To enrich screen reader interactions, please activate Accessibility in Grammarl…" at bounding box center [718, 501] width 645 height 41
click at [201, 243] on div "My chats 28" at bounding box center [228, 244] width 253 height 27
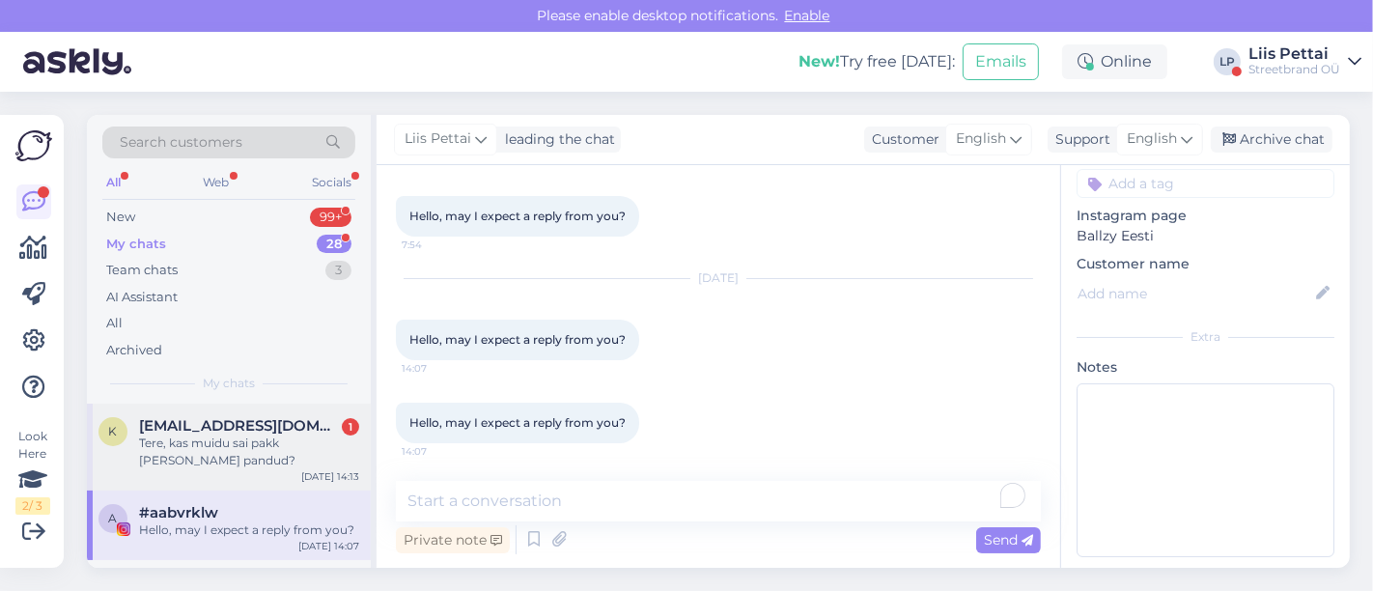
click at [166, 431] on span "kersti.rst@gmail.com" at bounding box center [239, 425] width 201 height 17
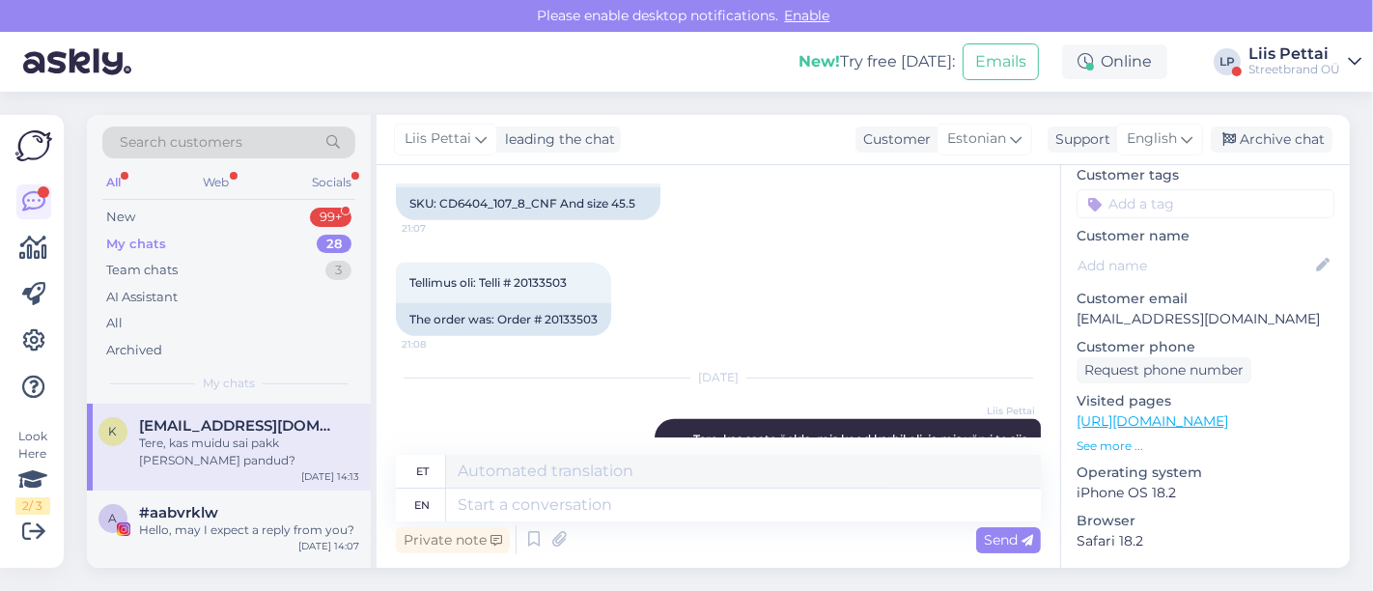
scroll to position [739, 0]
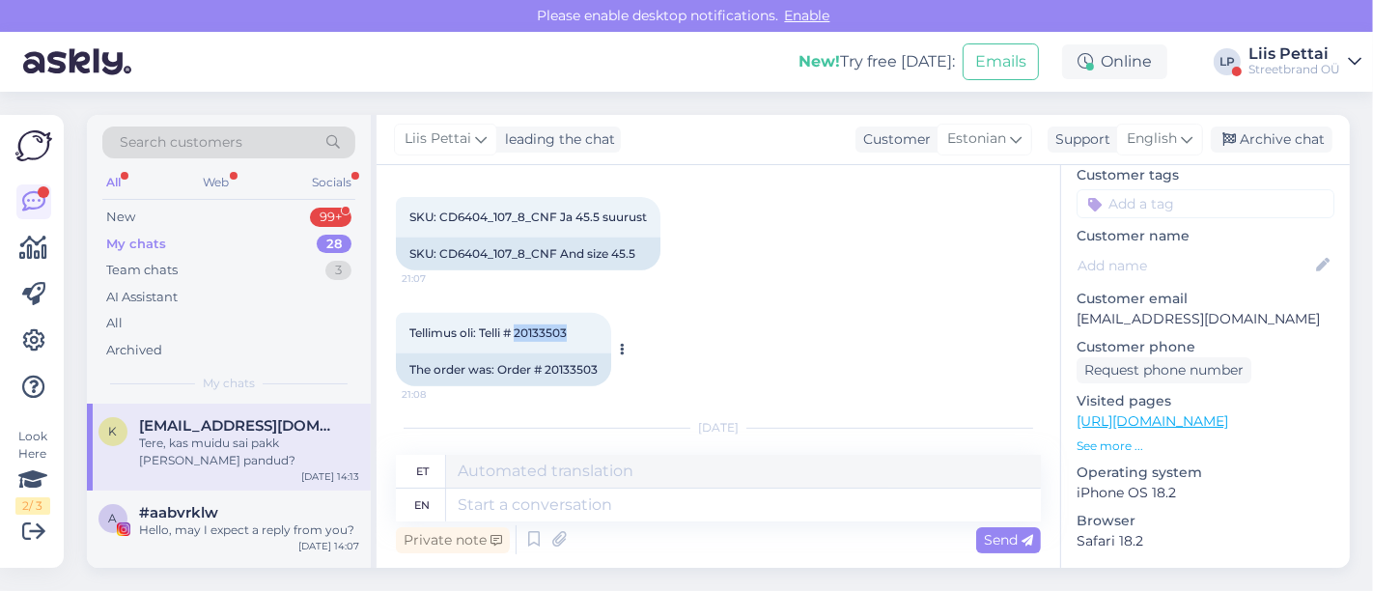
drag, startPoint x: 520, startPoint y: 332, endPoint x: 575, endPoint y: 332, distance: 55.1
click at [575, 332] on div "Tellimus oli: Telli # 20133503 21:08" at bounding box center [503, 333] width 215 height 41
copy span "20133503"
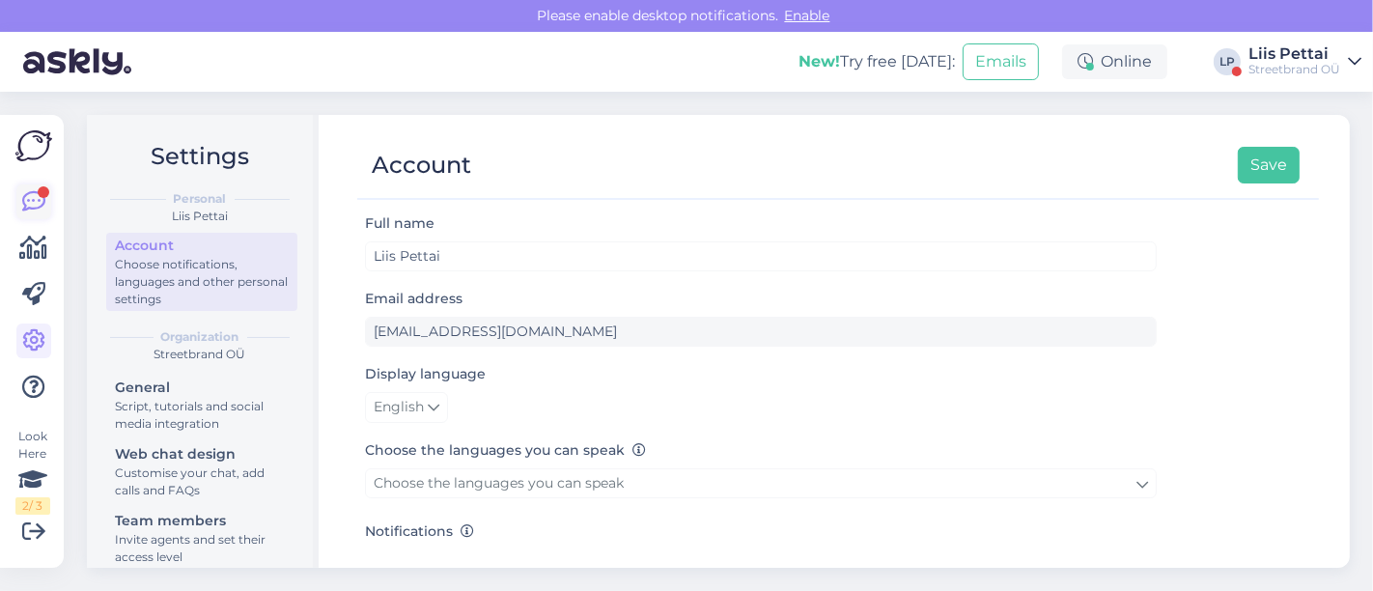
click at [39, 197] on link at bounding box center [33, 201] width 35 height 35
